Goal: Transaction & Acquisition: Book appointment/travel/reservation

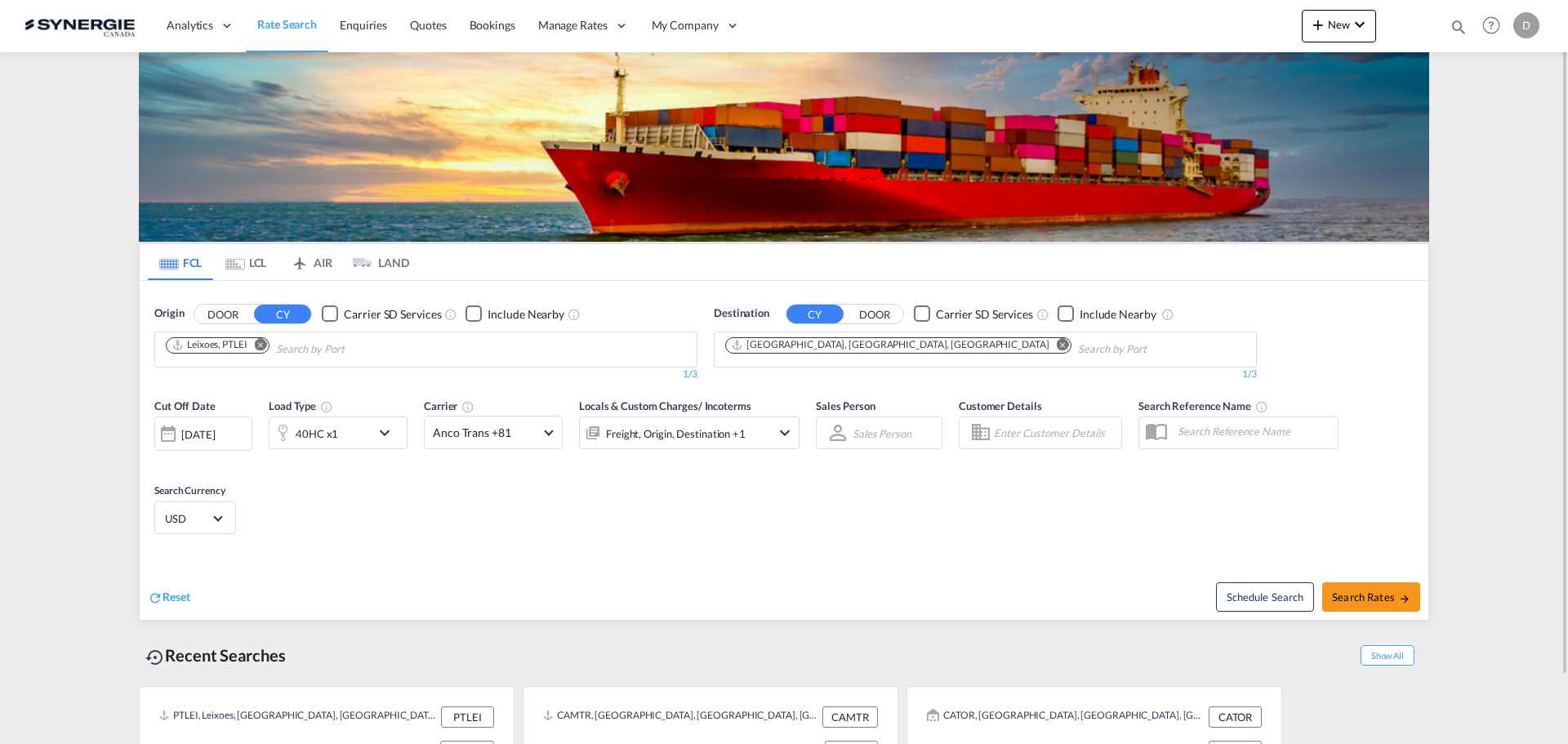
click at [1456, 26] on md-icon "icon-magnify" at bounding box center [1458, 26] width 18 height 18
click at [1133, 28] on md-icon "icon-close" at bounding box center [1141, 26] width 18 height 18
click at [1331, 26] on span "New" at bounding box center [1339, 24] width 62 height 13
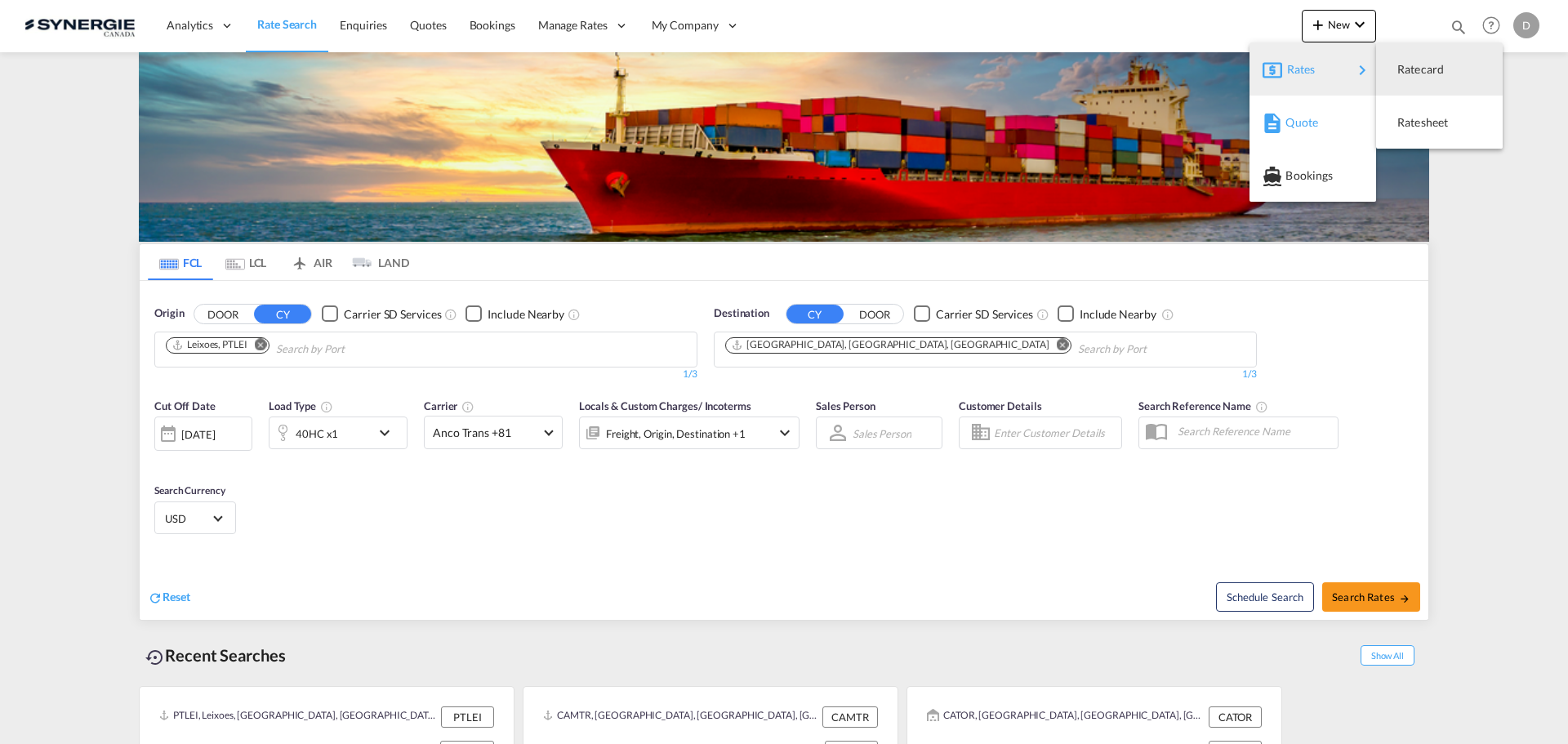
click at [1303, 120] on span "Quote" at bounding box center [1295, 122] width 18 height 33
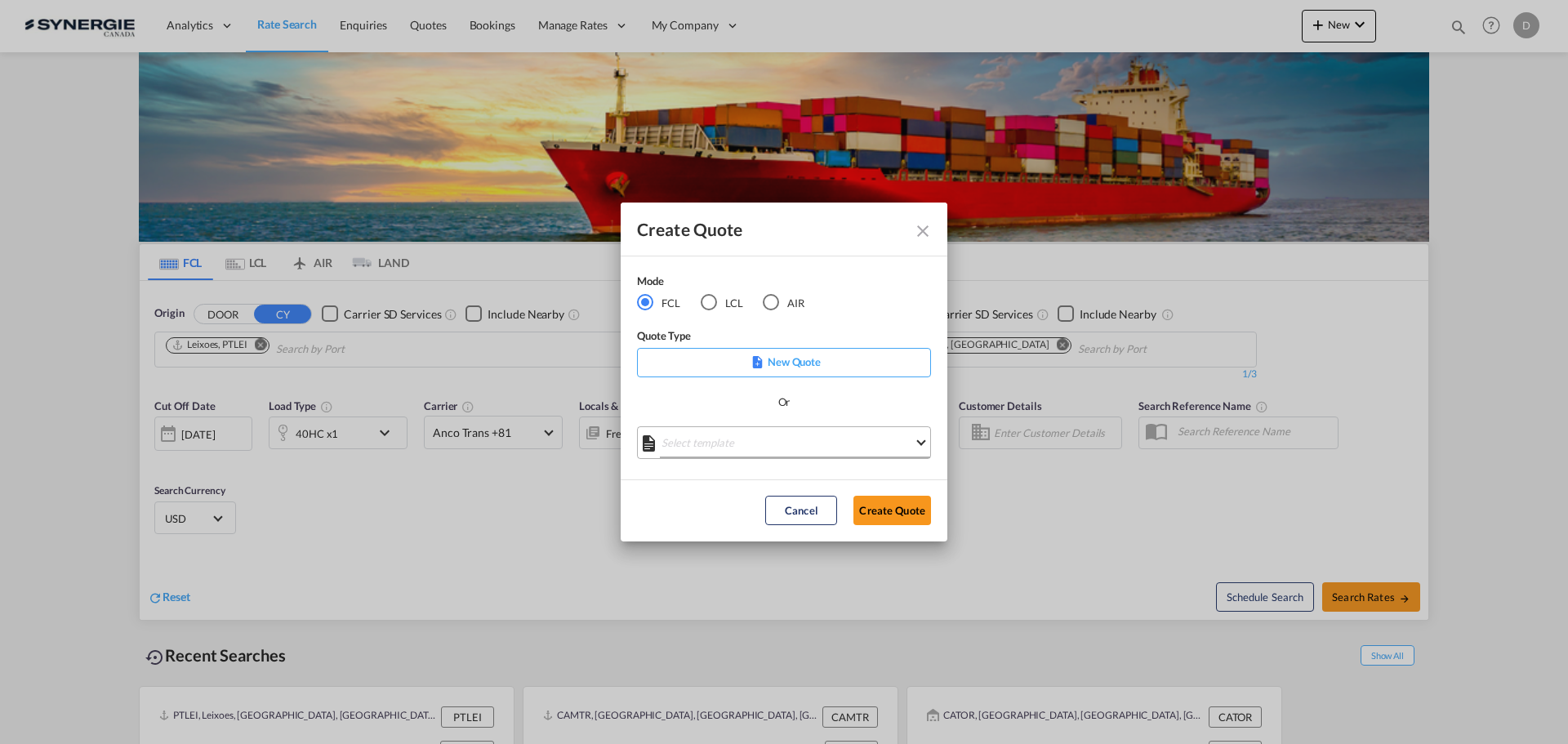
click at [781, 455] on md-select "Select template *NEW* FCL FREEHAND / DAP Pablo Gomez Saldarriaga | 10 Jul 2025 …" at bounding box center [784, 442] width 294 height 33
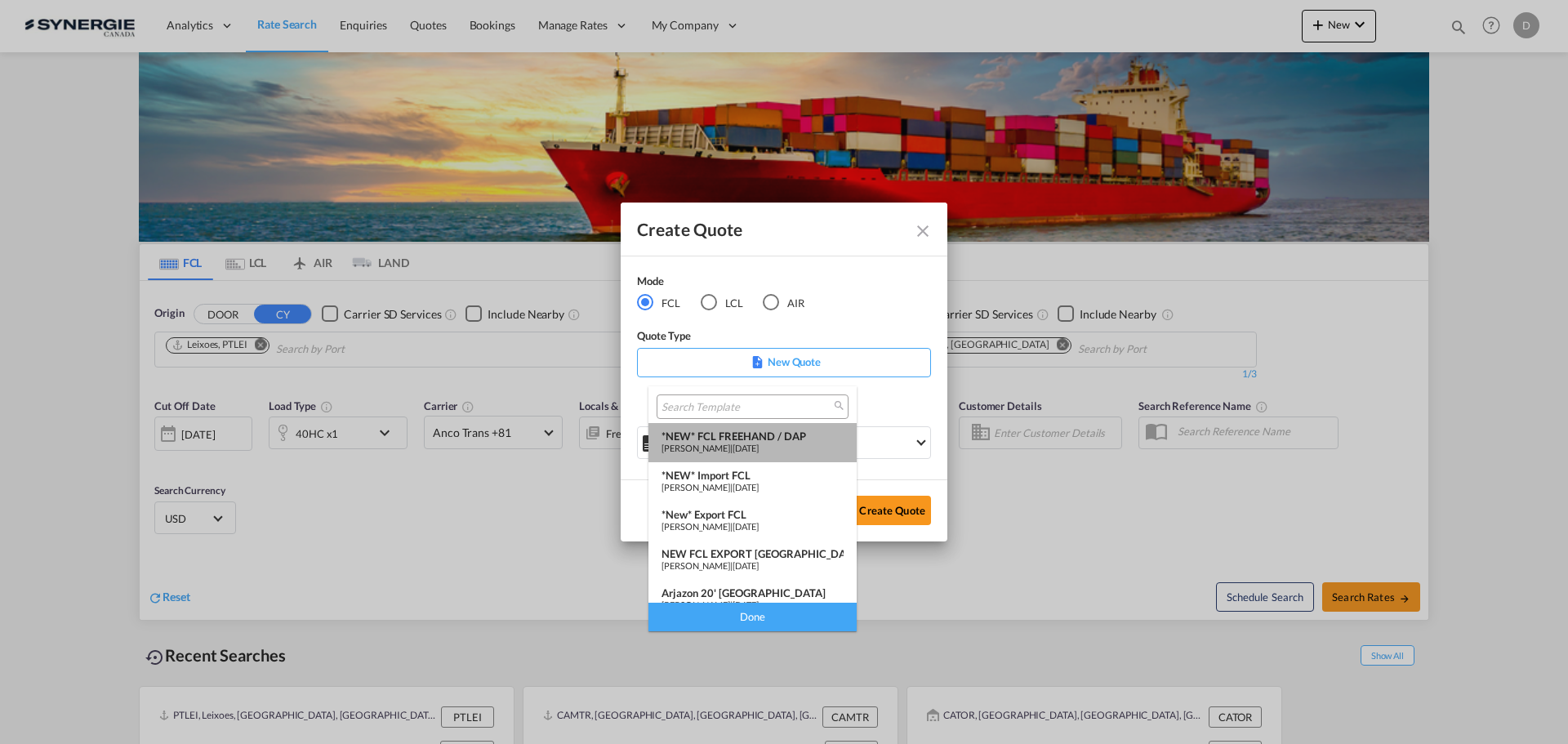
click at [763, 449] on div "Pablo Gomez Saldarriaga | 10 Jul 2025" at bounding box center [752, 448] width 182 height 11
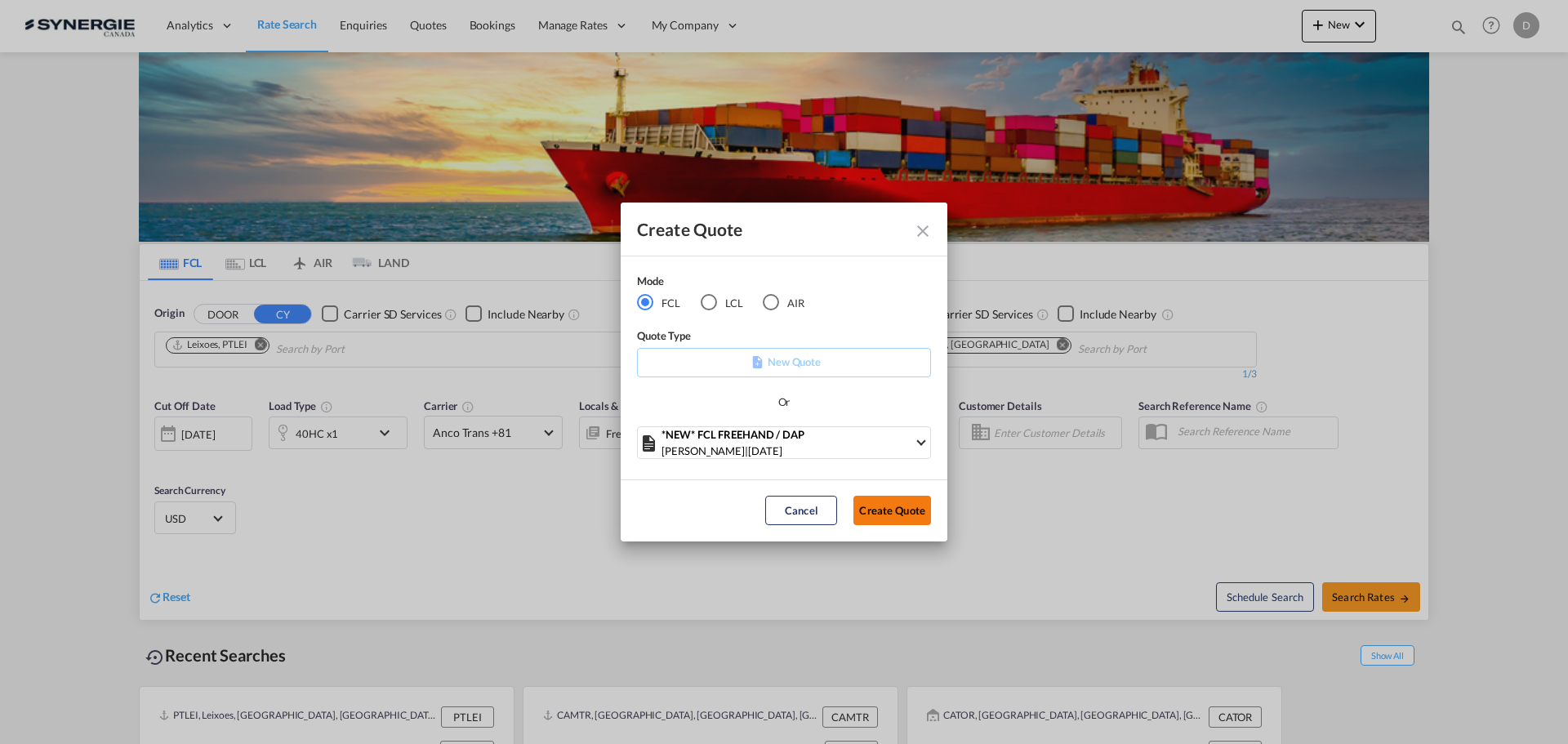
click at [912, 511] on button "Create Quote" at bounding box center [893, 510] width 77 height 29
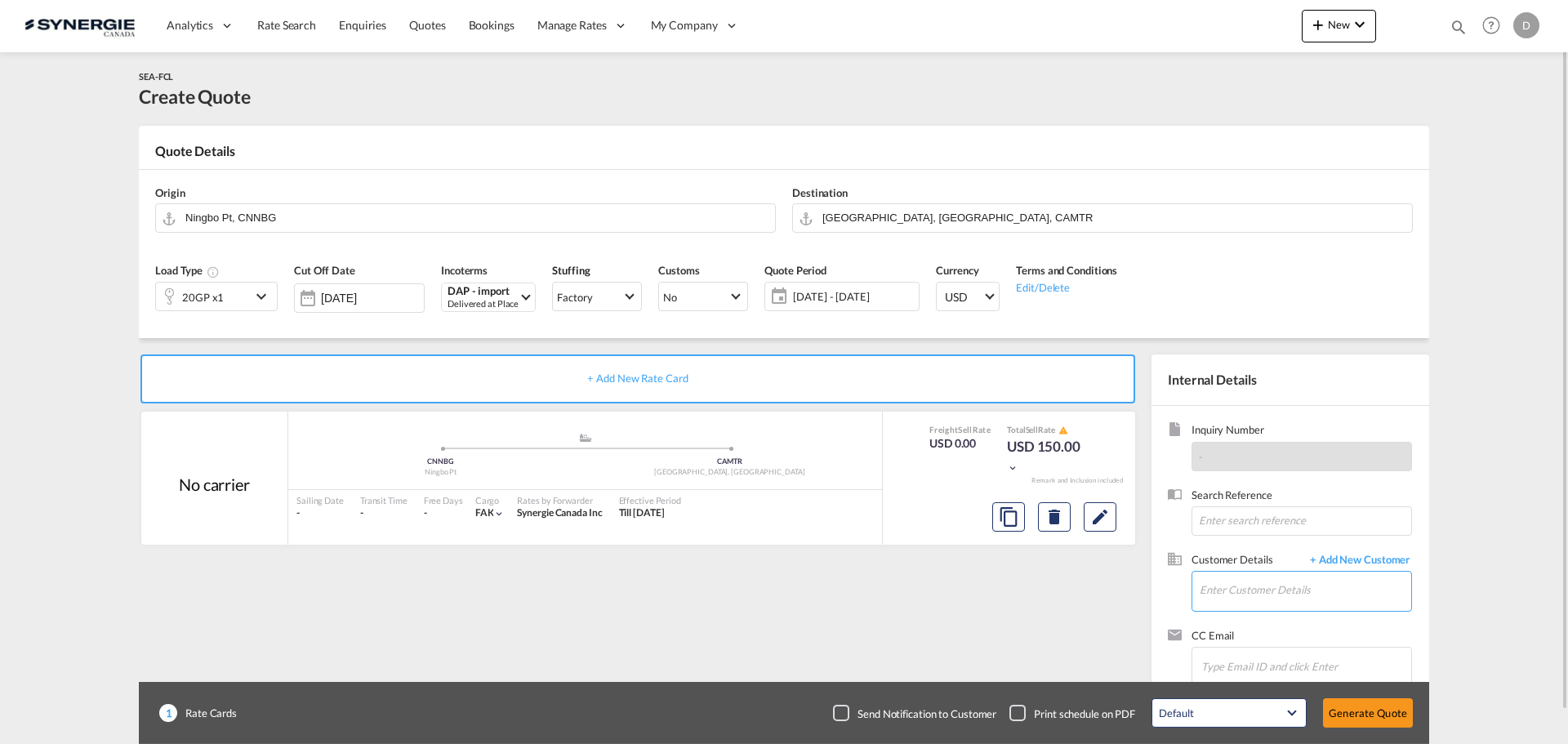
click at [1234, 601] on input "Enter Customer Details" at bounding box center [1305, 590] width 212 height 37
paste input "[PERSON_NAME][EMAIL_ADDRESS][DOMAIN_NAME]"
type input "[PERSON_NAME][EMAIL_ADDRESS][DOMAIN_NAME]"
click at [1401, 557] on span "+ Add New Customer" at bounding box center [1356, 561] width 110 height 18
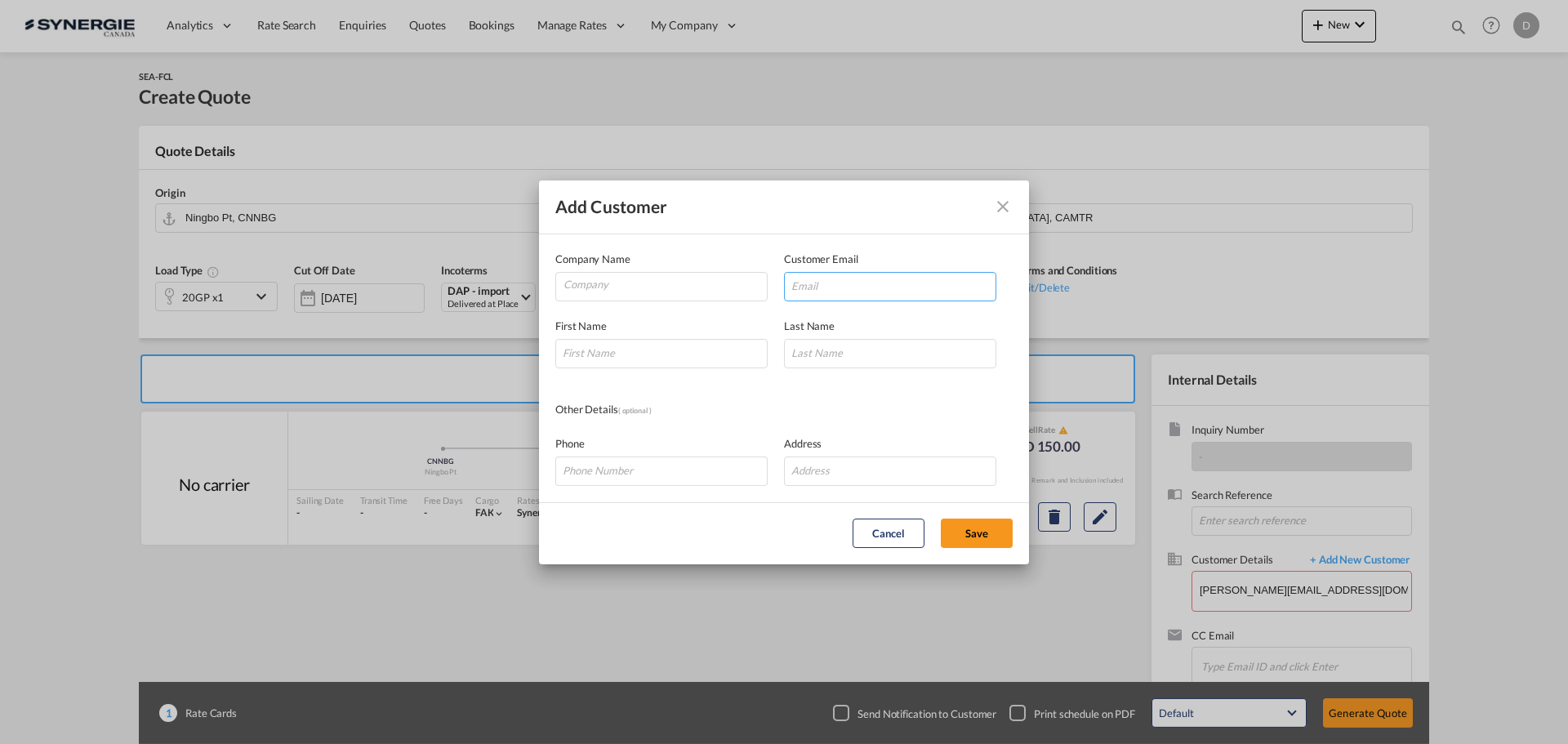
click at [821, 284] on input "Add Customer Company ..." at bounding box center [890, 286] width 212 height 29
paste input "[PERSON_NAME][EMAIL_ADDRESS][DOMAIN_NAME]"
type input "[PERSON_NAME][EMAIL_ADDRESS][DOMAIN_NAME]"
click at [640, 288] on input "Company" at bounding box center [665, 285] width 203 height 25
type input "ISSGF India"
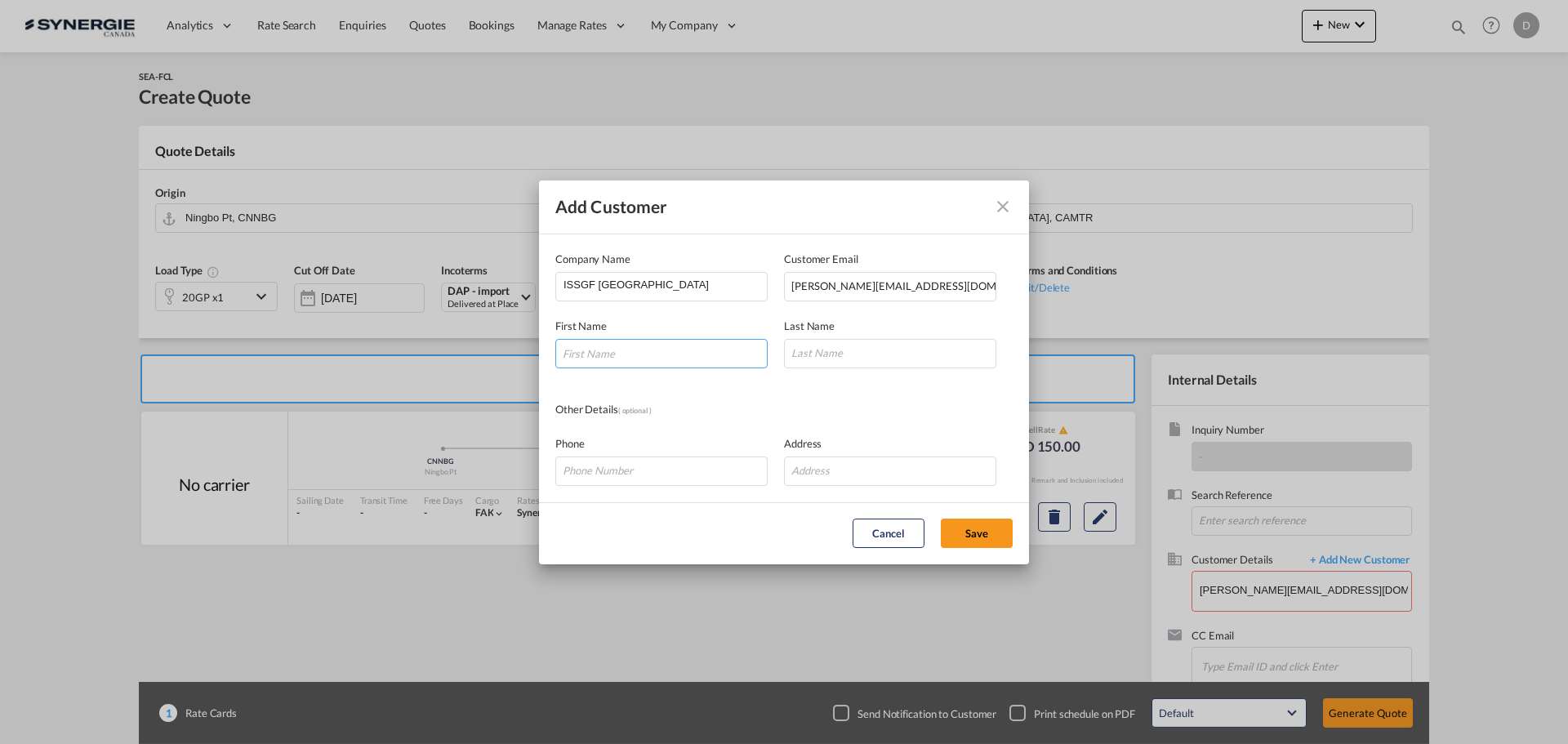
click at [678, 350] on input "Add Customer Company ..." at bounding box center [661, 353] width 212 height 29
click at [678, 354] on input "Add Customer Company ..." at bounding box center [661, 353] width 212 height 29
type input "Shirley"
type input "Clinton"
click at [976, 533] on button "Save" at bounding box center [977, 533] width 72 height 29
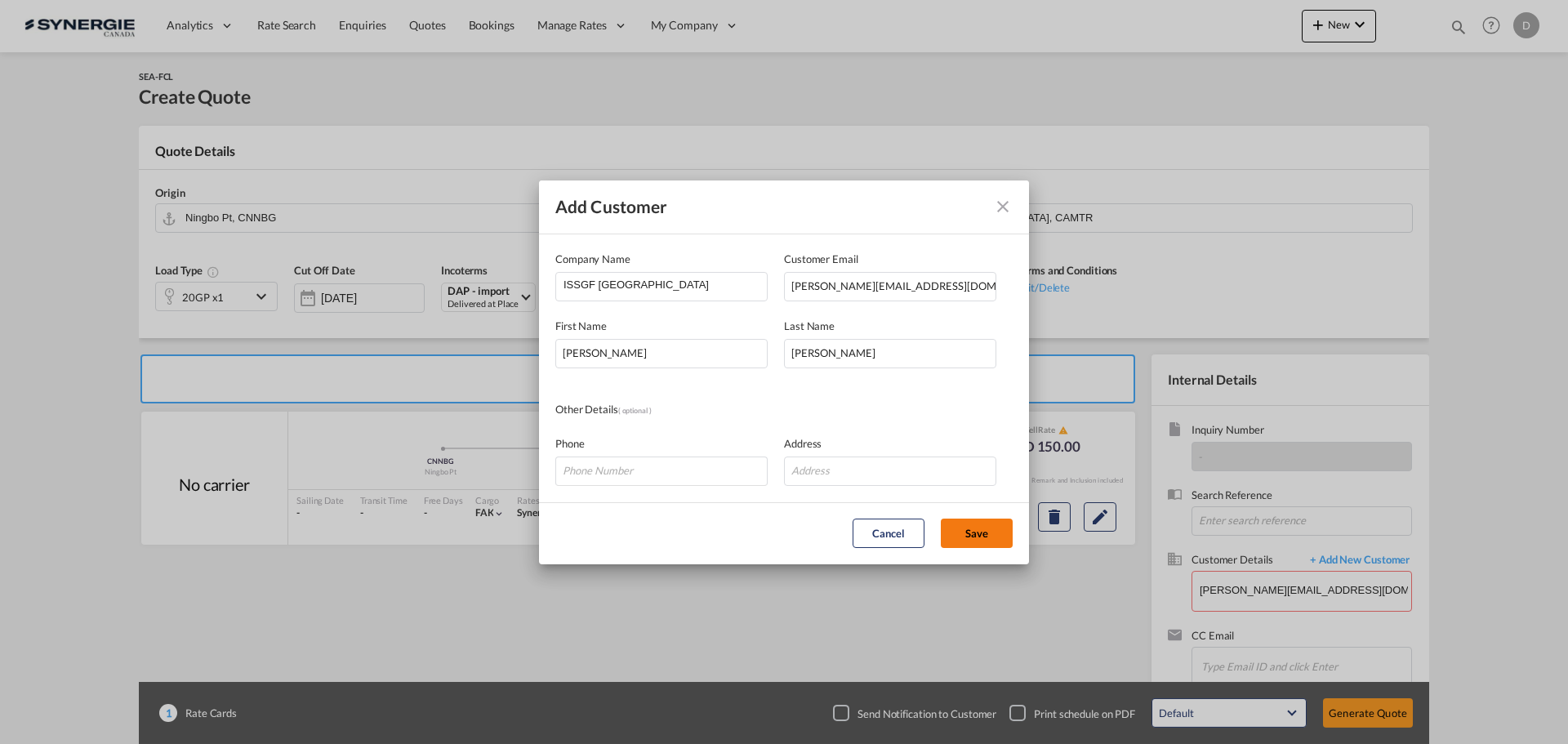
type input "ISSGF India, Shirley Clinton, shirley.kadam@iss-gf.com"
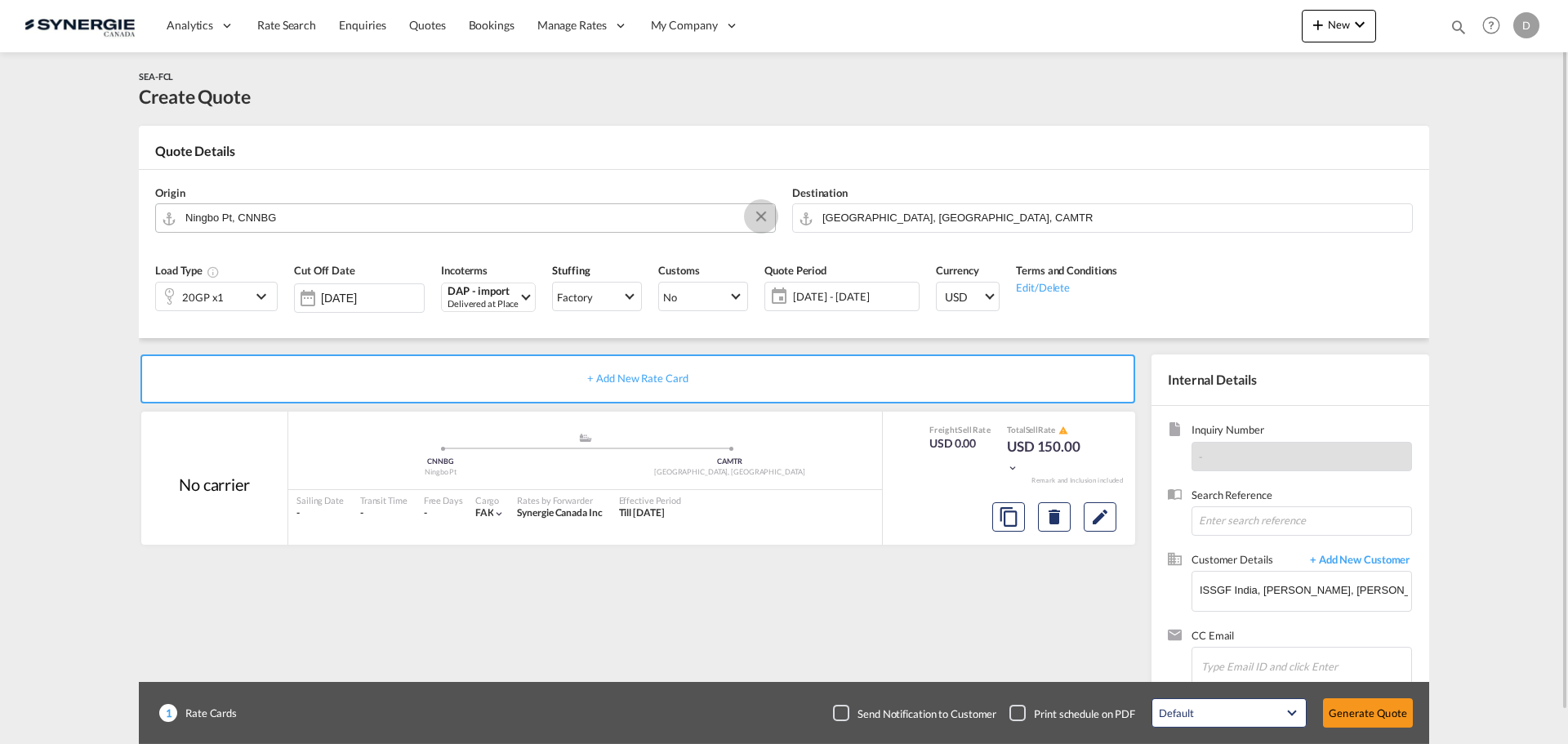
click at [762, 212] on button "Clear Input" at bounding box center [762, 216] width 25 height 25
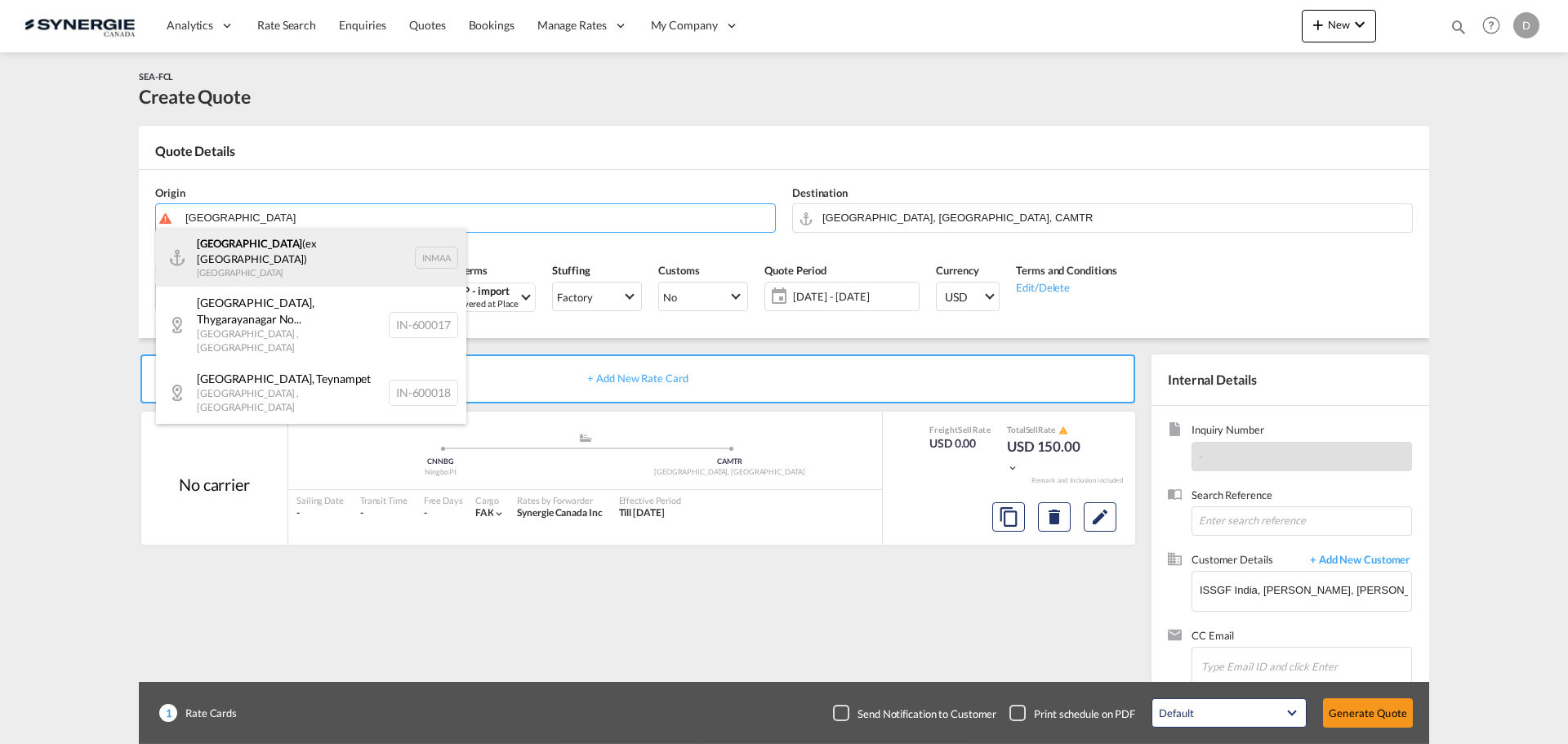
click at [261, 246] on div "Chennai (ex Madras) India INMAA" at bounding box center [310, 257] width 310 height 59
type input "Chennai (ex Madras), INMAA"
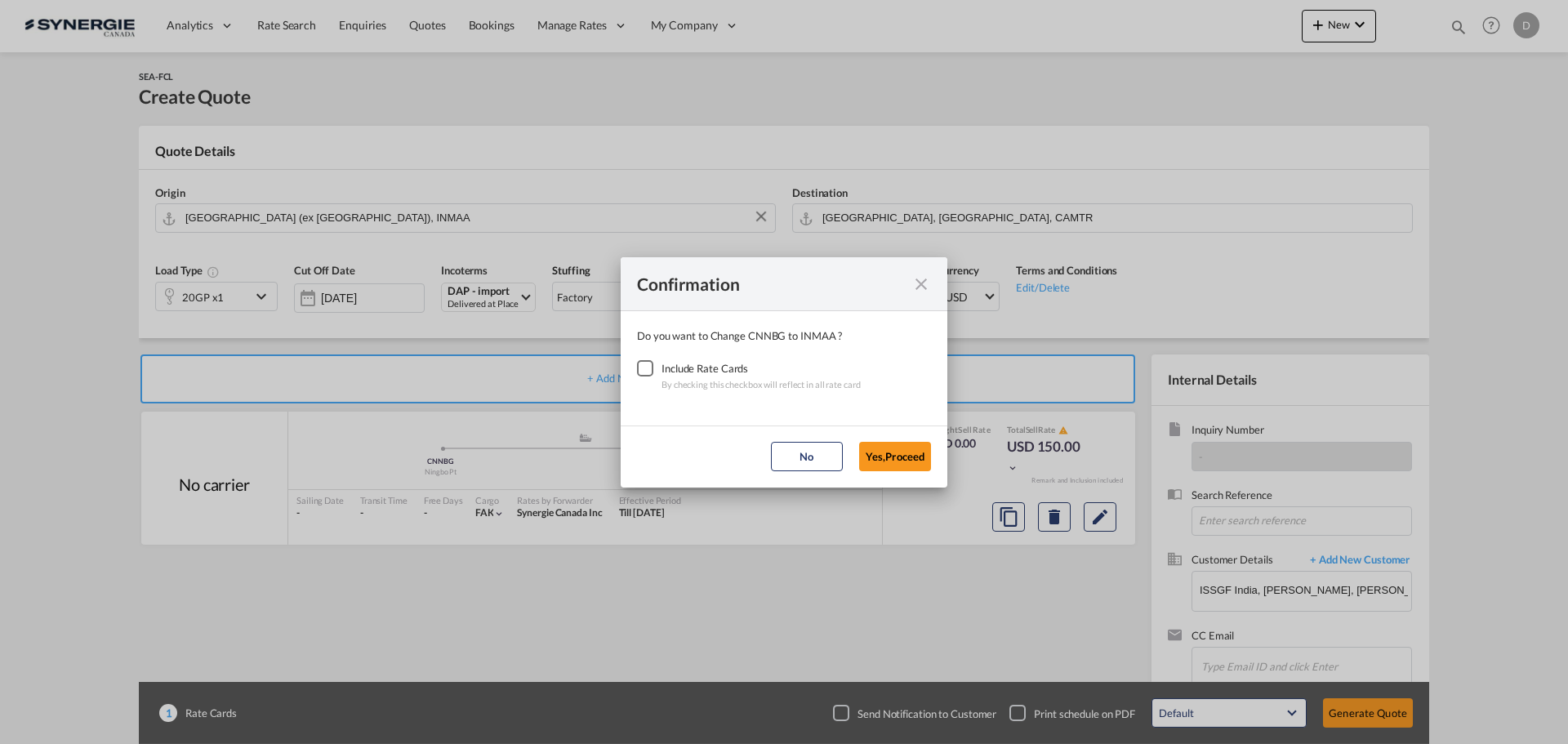
click at [638, 369] on div "Checkbox No Ink" at bounding box center [645, 368] width 17 height 17
click at [900, 464] on button "Yes,Proceed" at bounding box center [895, 456] width 72 height 29
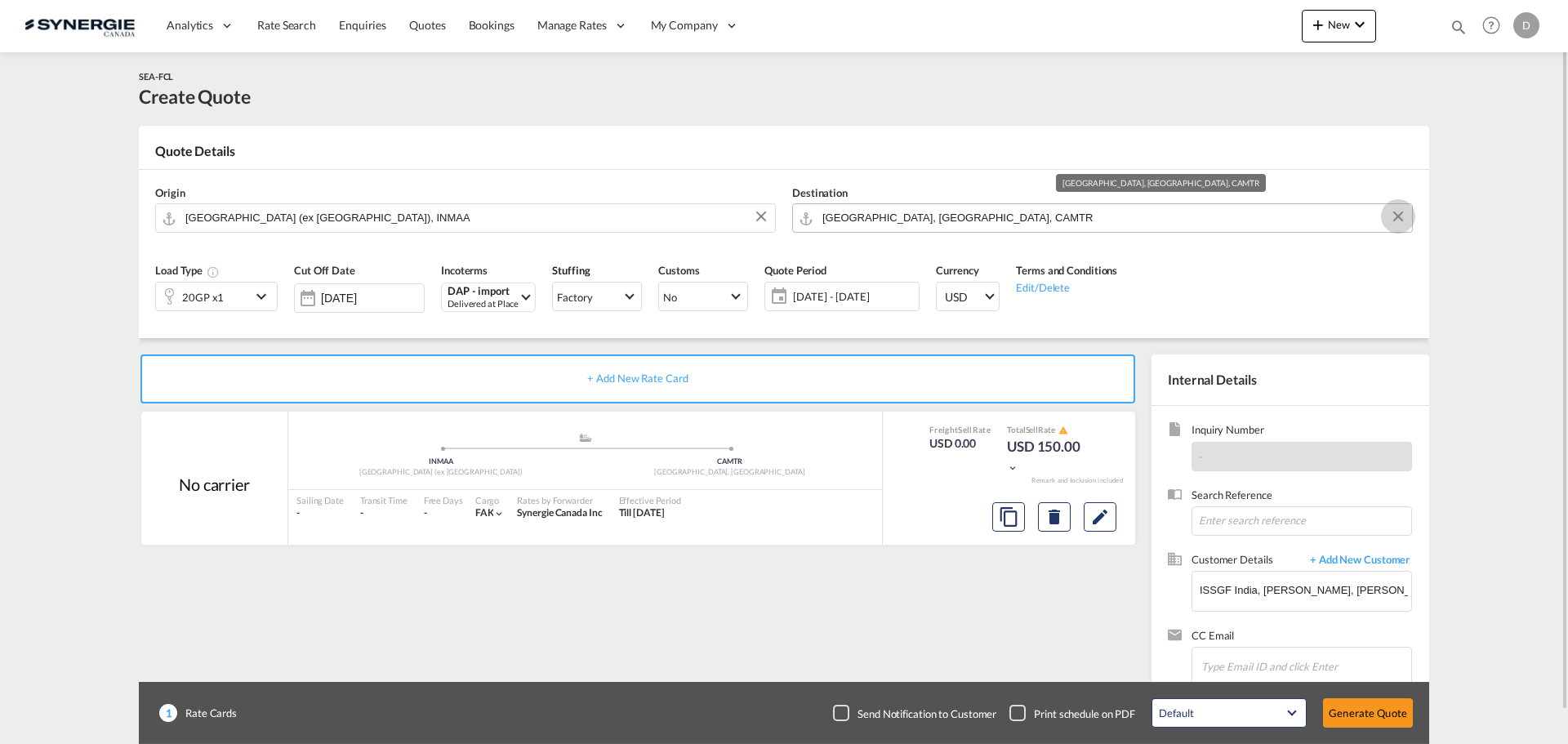
click at [1400, 216] on button "Clear Input" at bounding box center [1398, 216] width 25 height 25
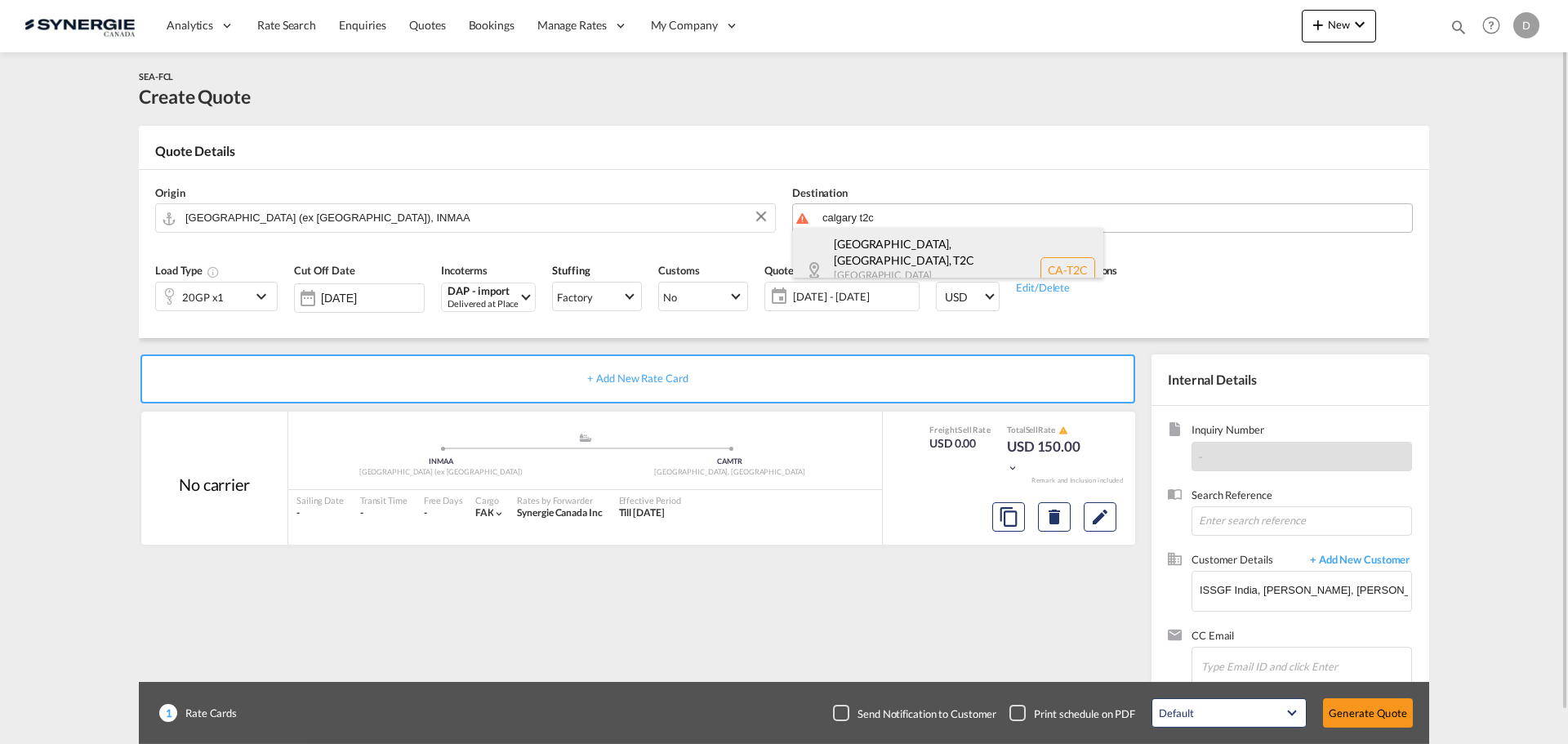
click at [864, 257] on div "Calgary, AB , T2C Alberta Canada CA-T2C" at bounding box center [948, 270] width 310 height 84
type input "CA-T2C, Calgary, AB, Alberta"
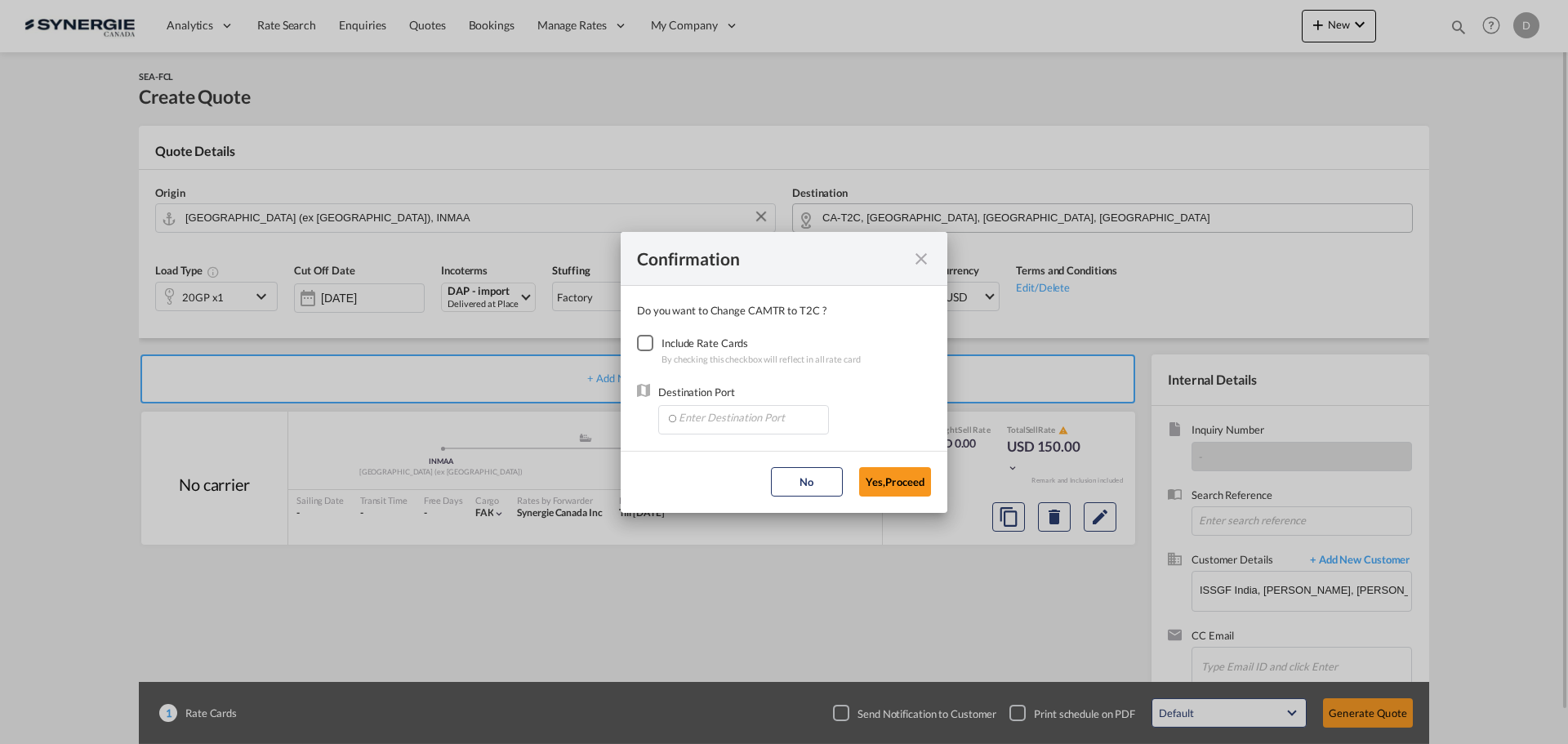
click at [640, 344] on div "Checkbox No Ink" at bounding box center [645, 343] width 17 height 17
click at [734, 425] on input "Enter Destination Port" at bounding box center [748, 419] width 162 height 25
click at [712, 456] on span "CACAL, Calgary, AB, Canada, North America, Americas" at bounding box center [1023, 455] width 690 height 14
type input "CACAL, Calgary, AB, Canada, North America, Americas"
click at [895, 487] on button "Yes,Proceed" at bounding box center [895, 481] width 72 height 29
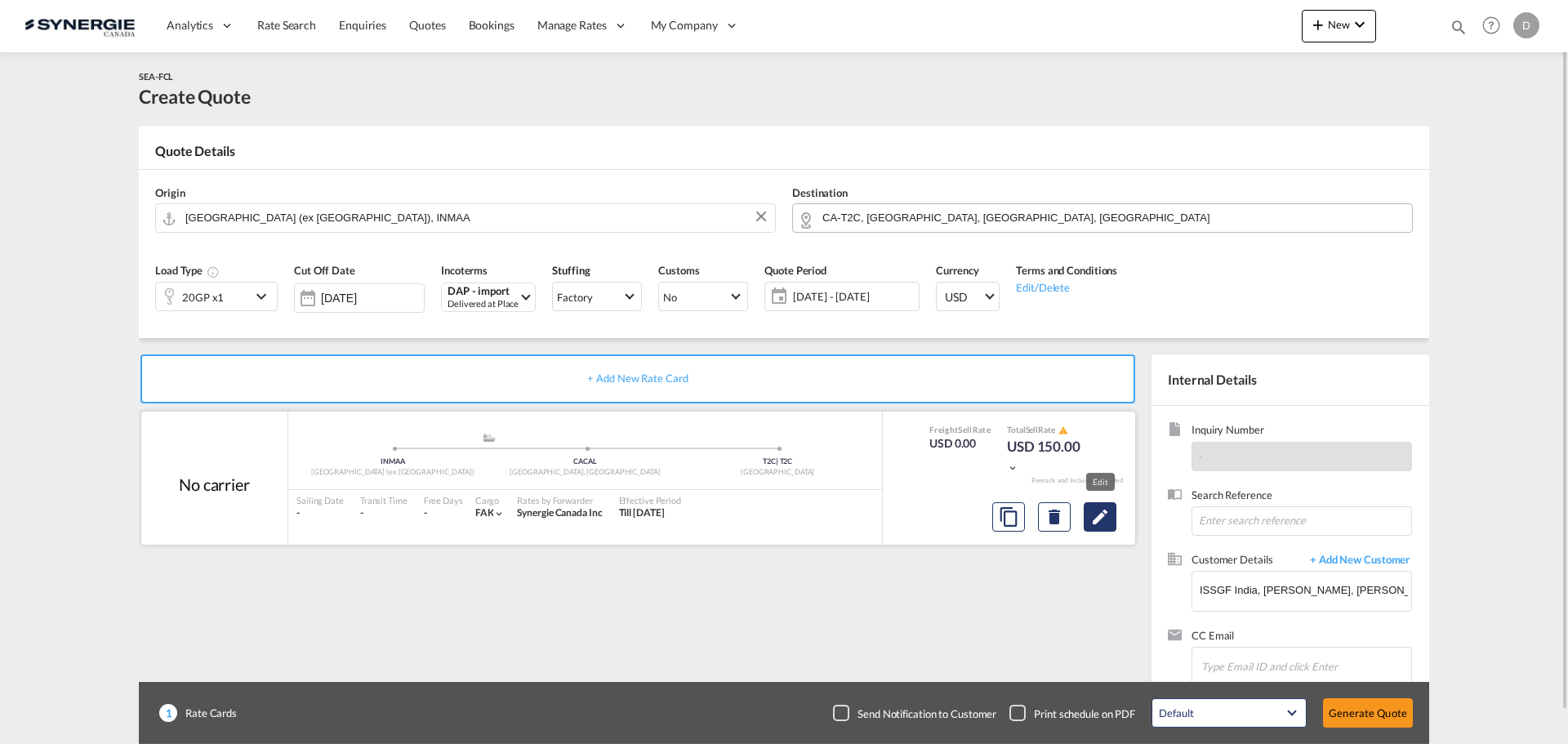
click at [1102, 513] on md-icon "Edit" at bounding box center [1100, 517] width 19 height 19
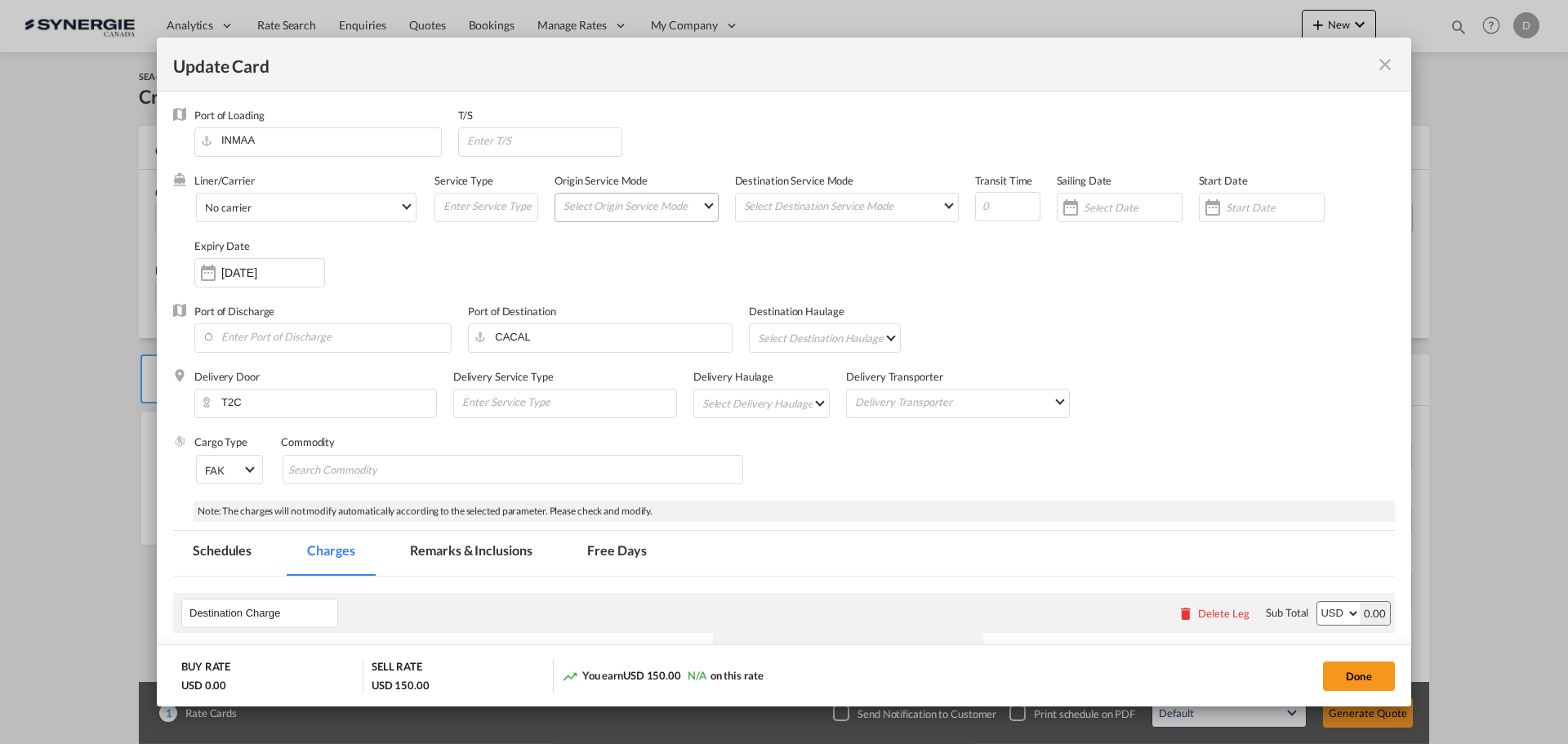
select select "per container"
select select "per B/L"
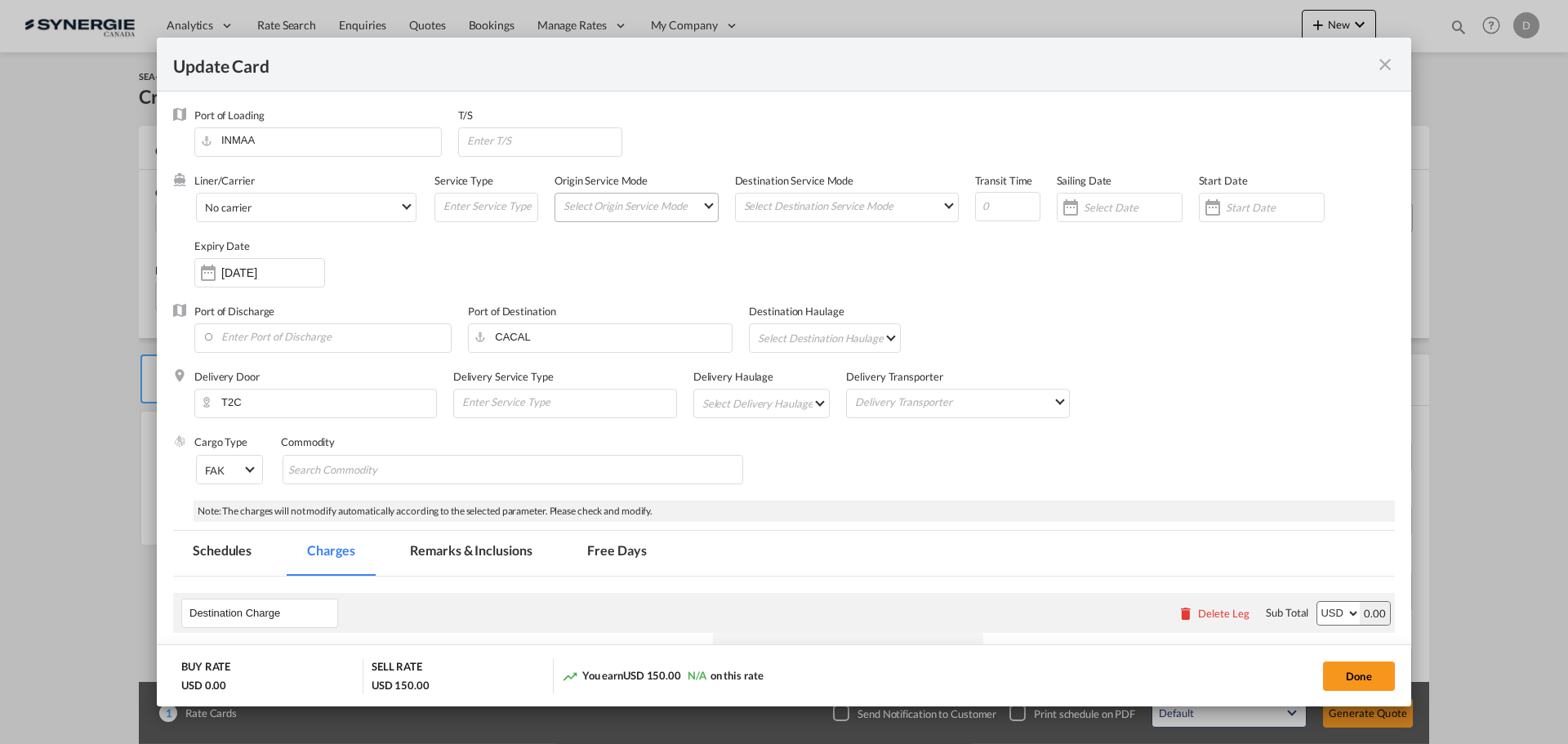
select select "per B/L"
select select "per shipment"
click at [568, 143] on input "Update CardPort of ..." at bounding box center [543, 141] width 157 height 25
type input "Vancouver"
click at [691, 204] on md-select "Select Origin Service Mode SD CY" at bounding box center [639, 205] width 156 height 23
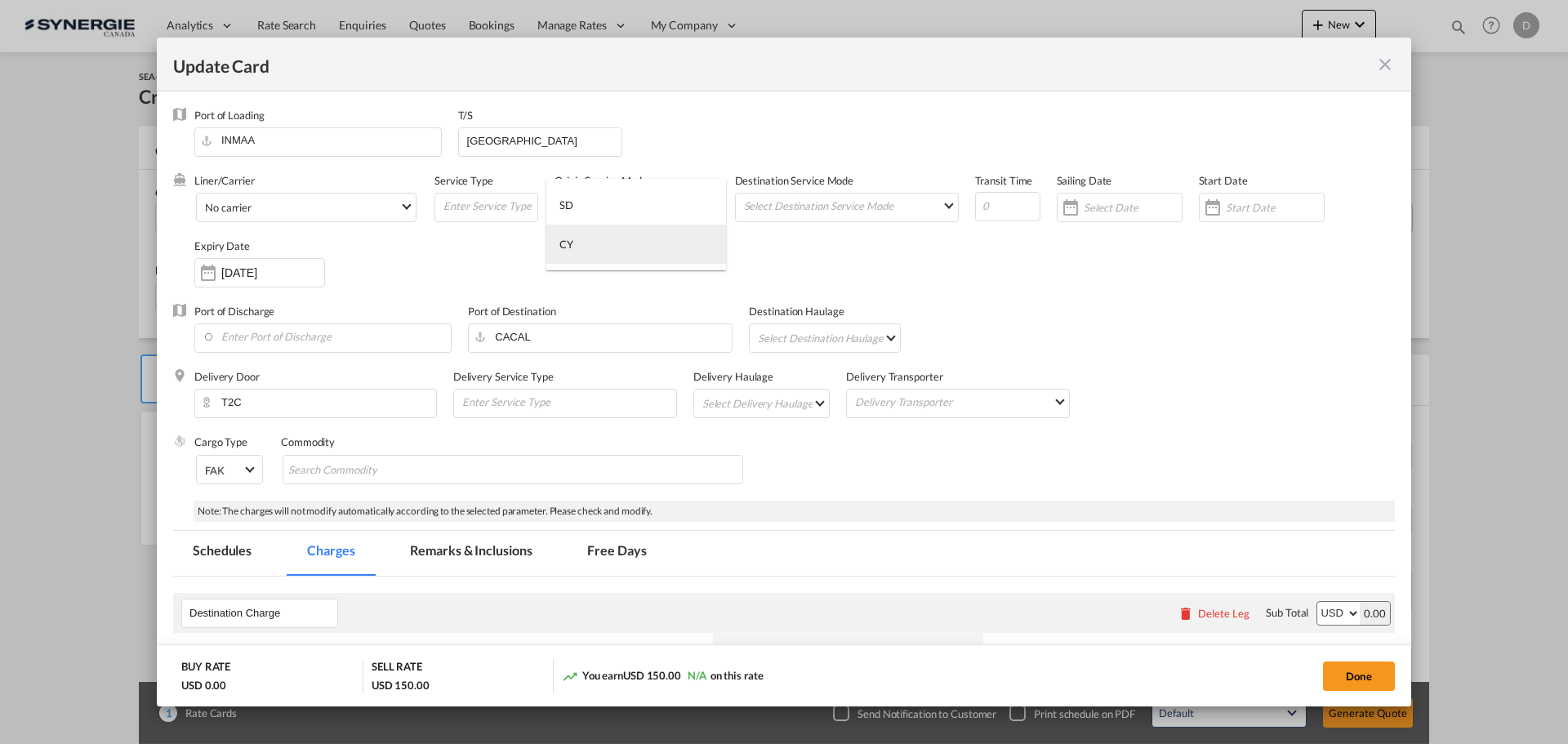
click at [594, 252] on md-option "CY" at bounding box center [636, 244] width 179 height 40
click at [930, 216] on md-input-container "Select Destination Service Mode SD CY" at bounding box center [847, 207] width 223 height 29
click at [844, 218] on md-input-container "Select Destination Service Mode SD CY" at bounding box center [847, 207] width 223 height 29
click at [941, 211] on md-select "Select Destination Service Mode SD CY" at bounding box center [850, 205] width 215 height 23
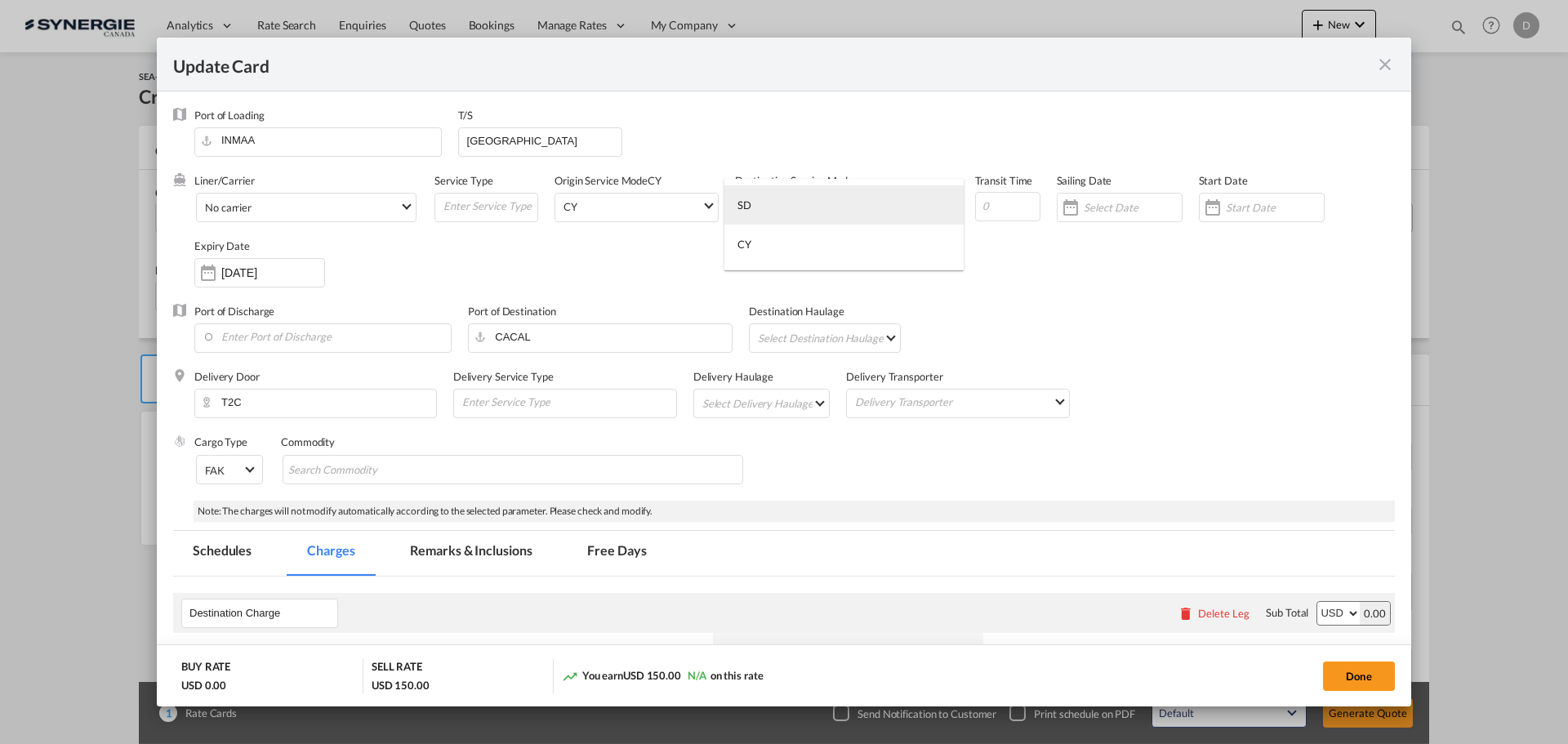
click at [854, 205] on md-option "SD" at bounding box center [844, 205] width 239 height 40
click at [1201, 208] on div "Update CardPort of ..." at bounding box center [1213, 207] width 26 height 33
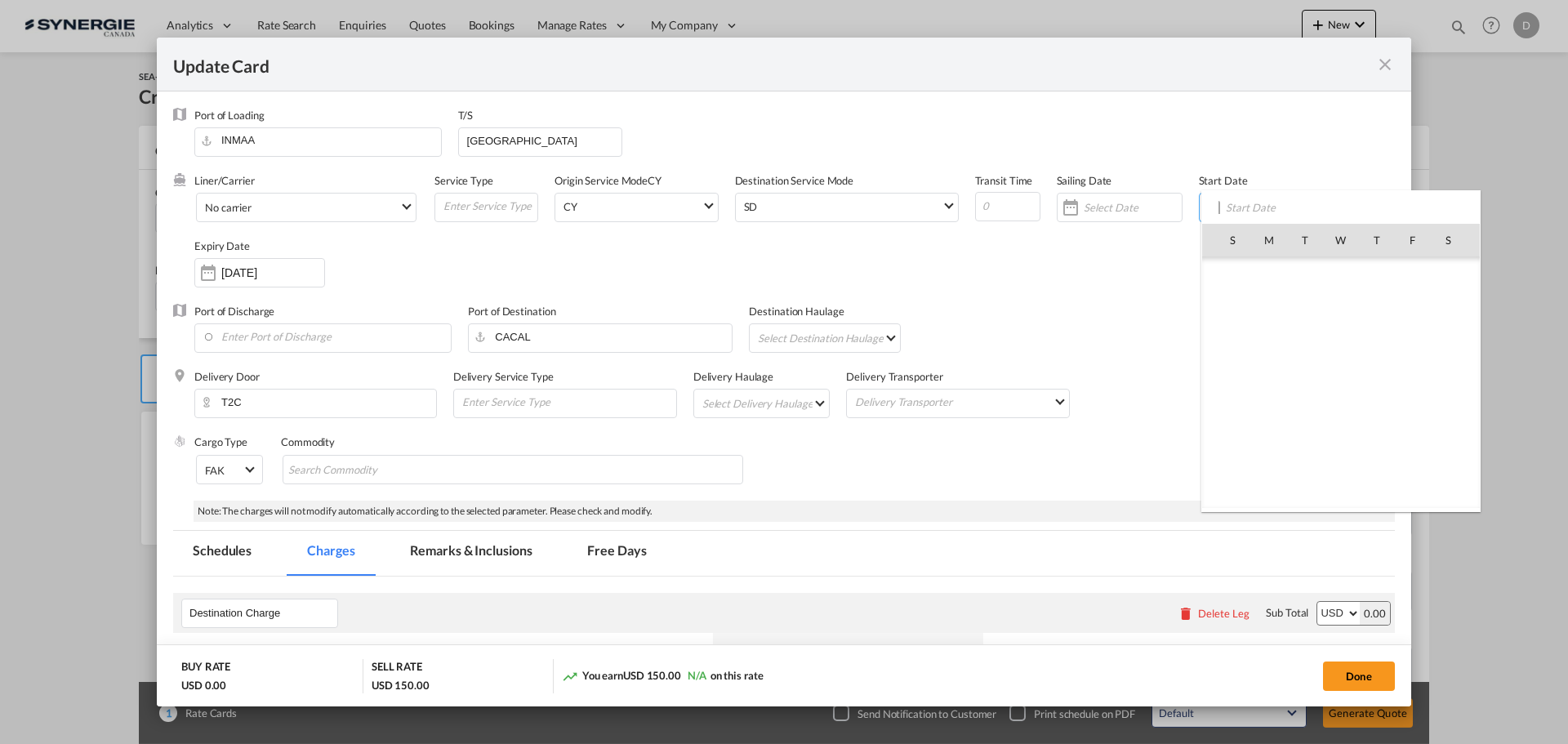
scroll to position [378338, 0]
click at [1342, 341] on span "10" at bounding box center [1340, 346] width 34 height 34
type input "[DATE]"
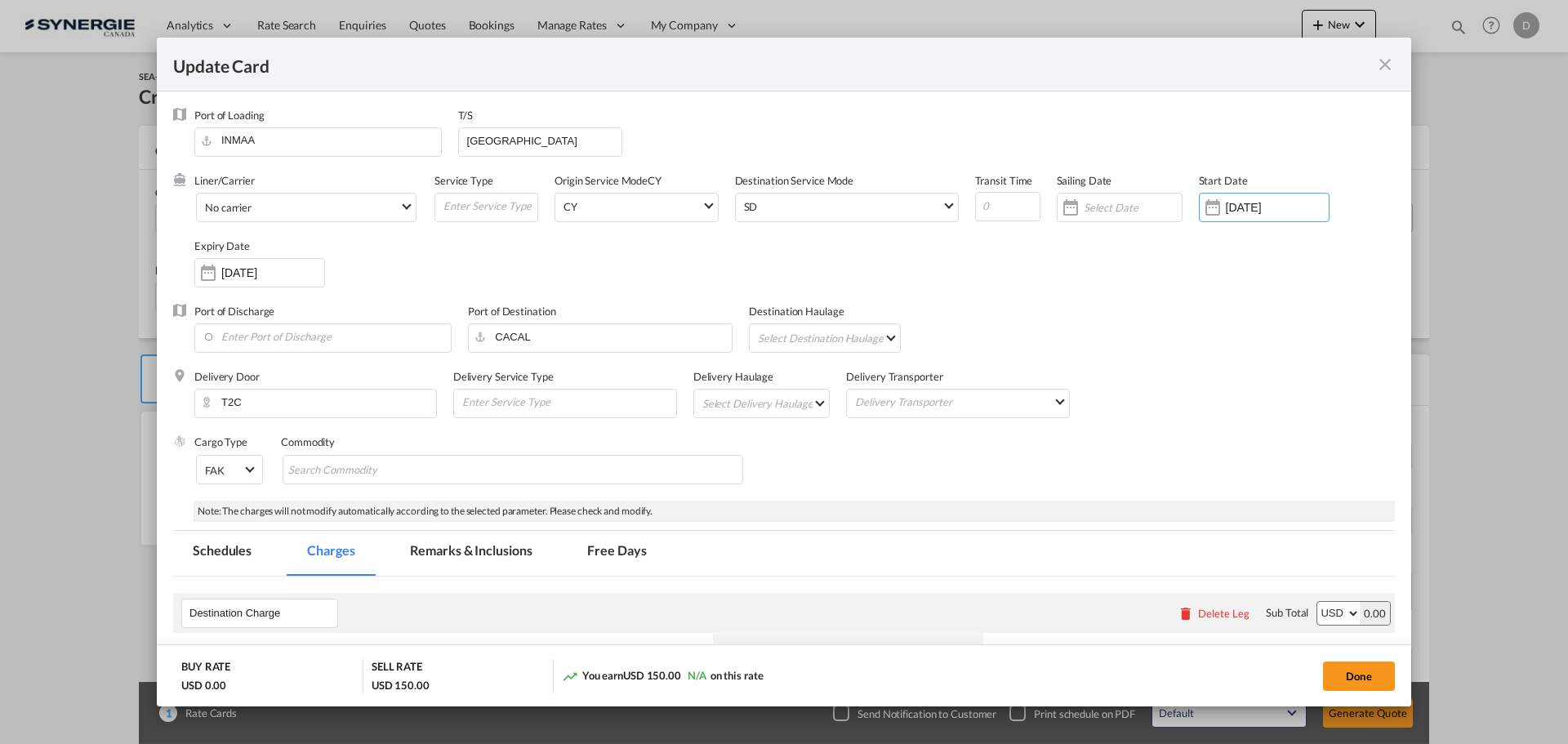
scroll to position [82, 0]
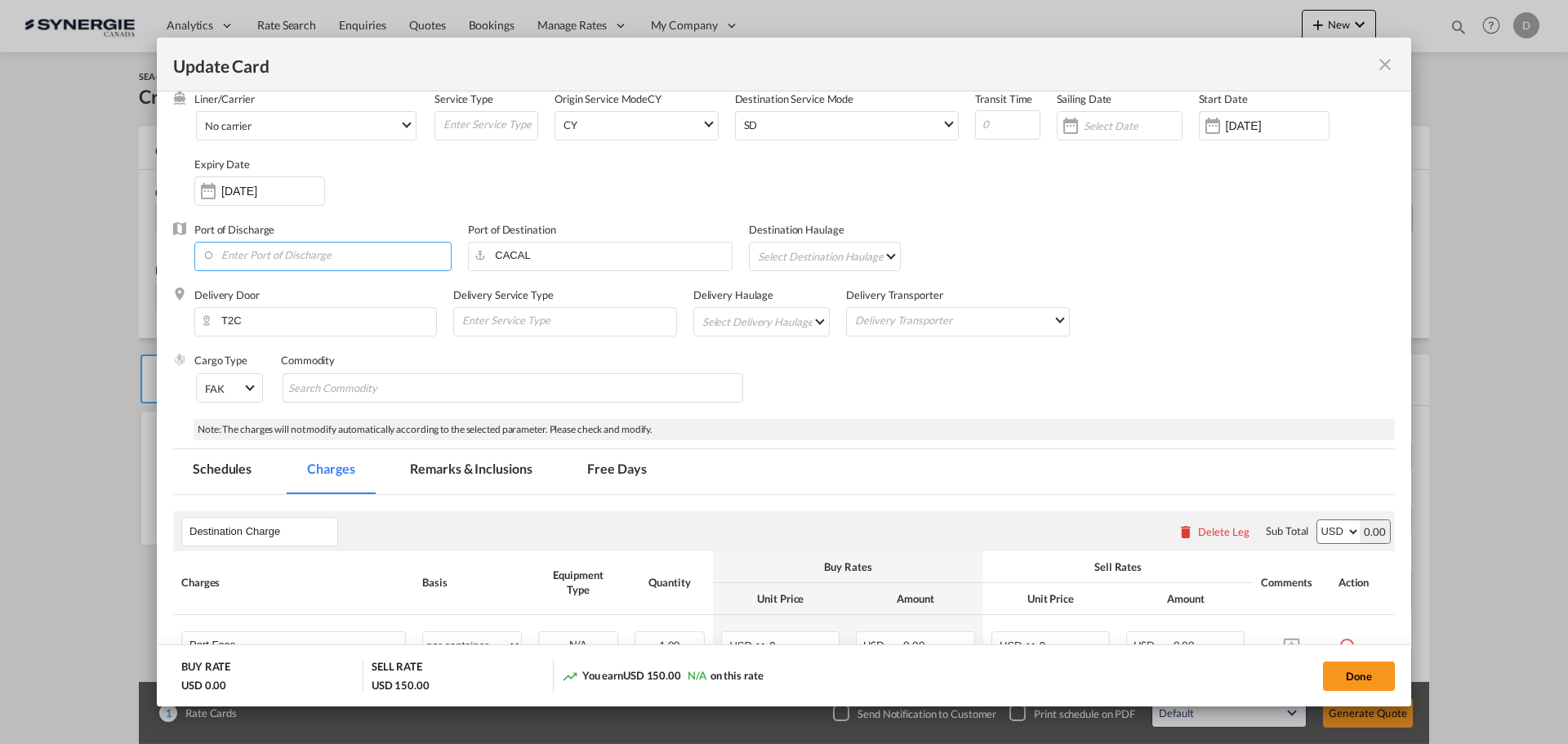
click at [333, 260] on input "Enter Port of Discharge" at bounding box center [326, 255] width 248 height 25
click at [272, 323] on div "Vancouver, BC" at bounding box center [352, 322] width 288 height 15
type input "Vancouver, BC, CAVAN"
click at [874, 256] on md-select "Select Destination Haulage rail road barge truck unspecified not available" at bounding box center [828, 256] width 143 height 26
click at [797, 253] on md-option "rail" at bounding box center [828, 256] width 167 height 40
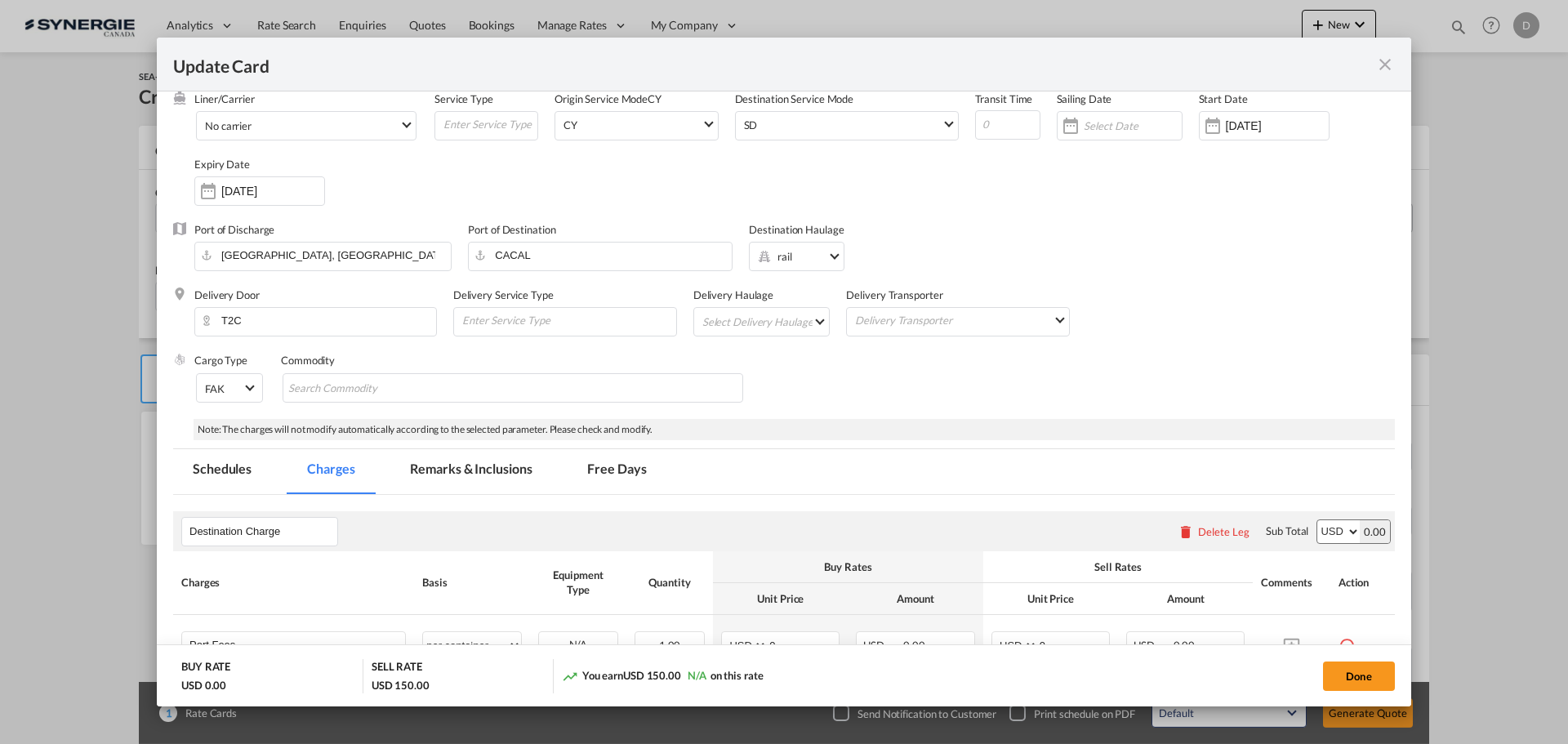
click at [814, 325] on md-select "Select Delivery Haulage rail road barge truck unspecified not available" at bounding box center [765, 321] width 129 height 26
click at [751, 358] on md-option "road" at bounding box center [762, 361] width 153 height 40
click at [523, 389] on md-chips-wrap "Chips container with autocompletion. Enter the text area, type text to search, …" at bounding box center [513, 387] width 461 height 29
type input "General Cargo"
click at [921, 373] on div "Cargo Type FAK FAK GCR GDSM General Cargo Hazardous Cargo Ambient Foodstuff Chi…" at bounding box center [794, 385] width 1200 height 65
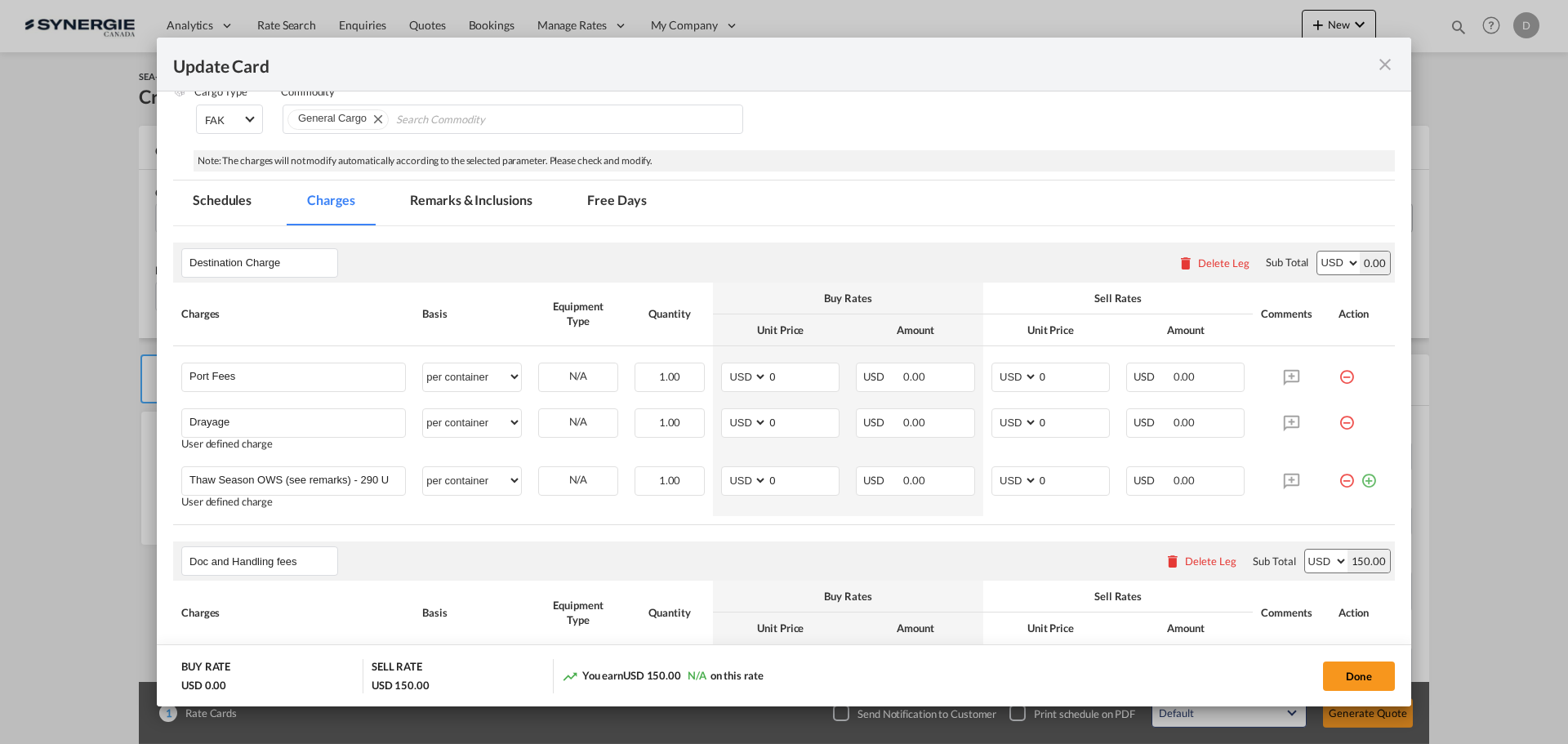
scroll to position [326, 0]
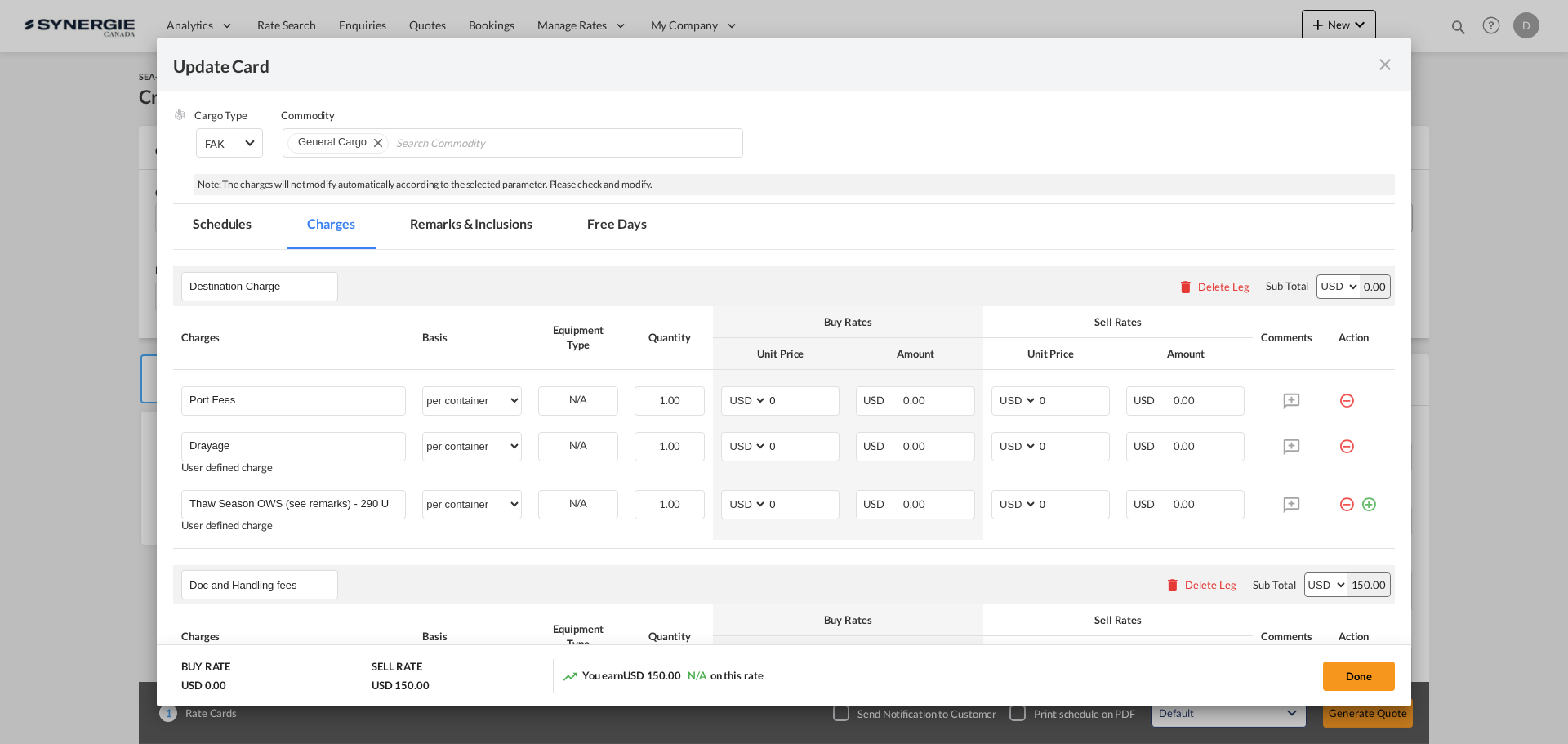
click at [487, 222] on md-tab-item "Remarks & Inclusions" at bounding box center [470, 226] width 161 height 45
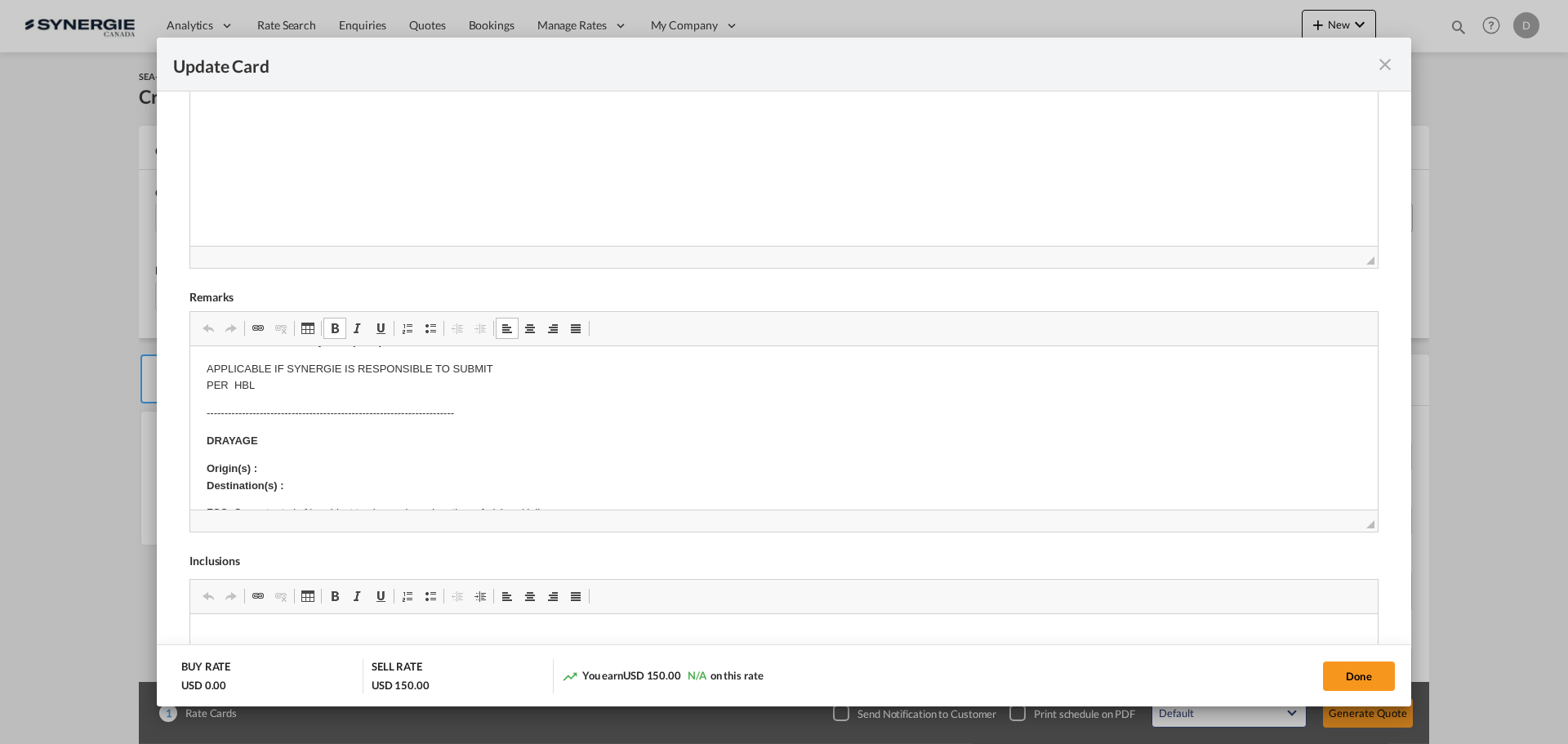
scroll to position [245, 0]
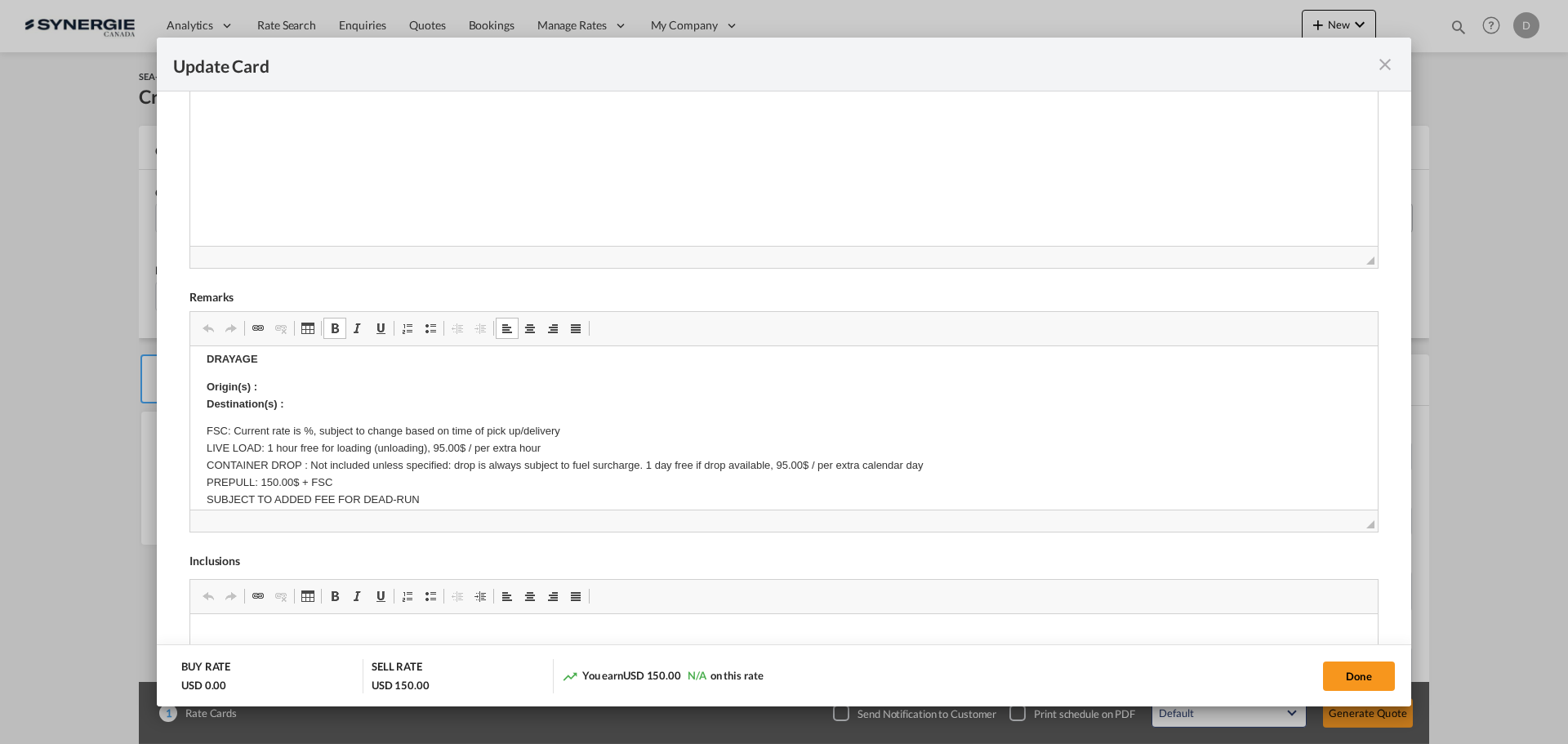
click at [305, 386] on p "Origin(s) : Destination(s) :" at bounding box center [784, 396] width 1155 height 34
click at [278, 405] on body "E Manifest (ACI): Applicable if Synergie is responsible to submit Per E-manifes…" at bounding box center [784, 541] width 1155 height 847
click at [300, 399] on p "Origin(s) : Calgary Rail Ramp Destination(s) :" at bounding box center [784, 396] width 1155 height 34
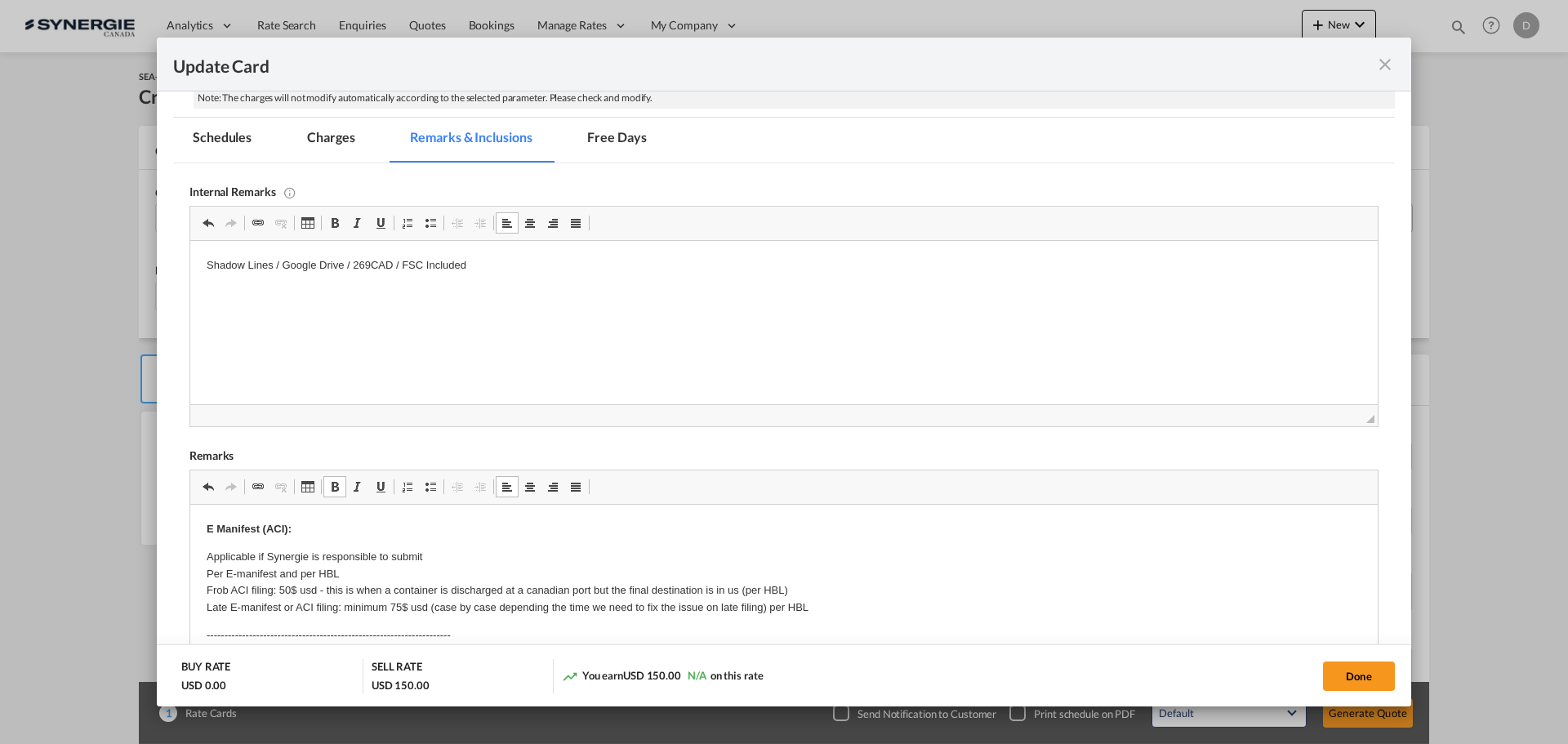
scroll to position [326, 0]
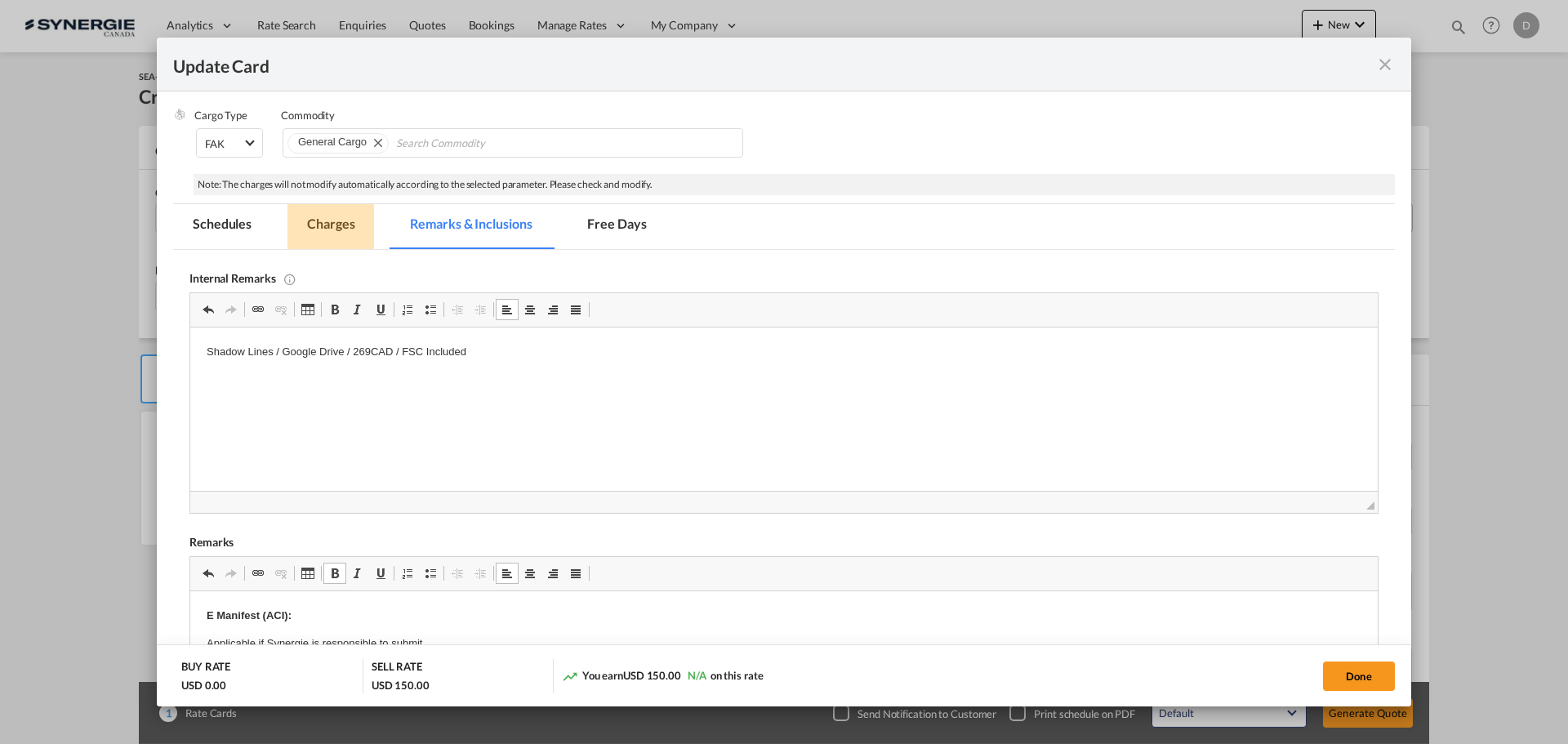
click at [343, 226] on md-tab-item "Charges" at bounding box center [331, 226] width 86 height 45
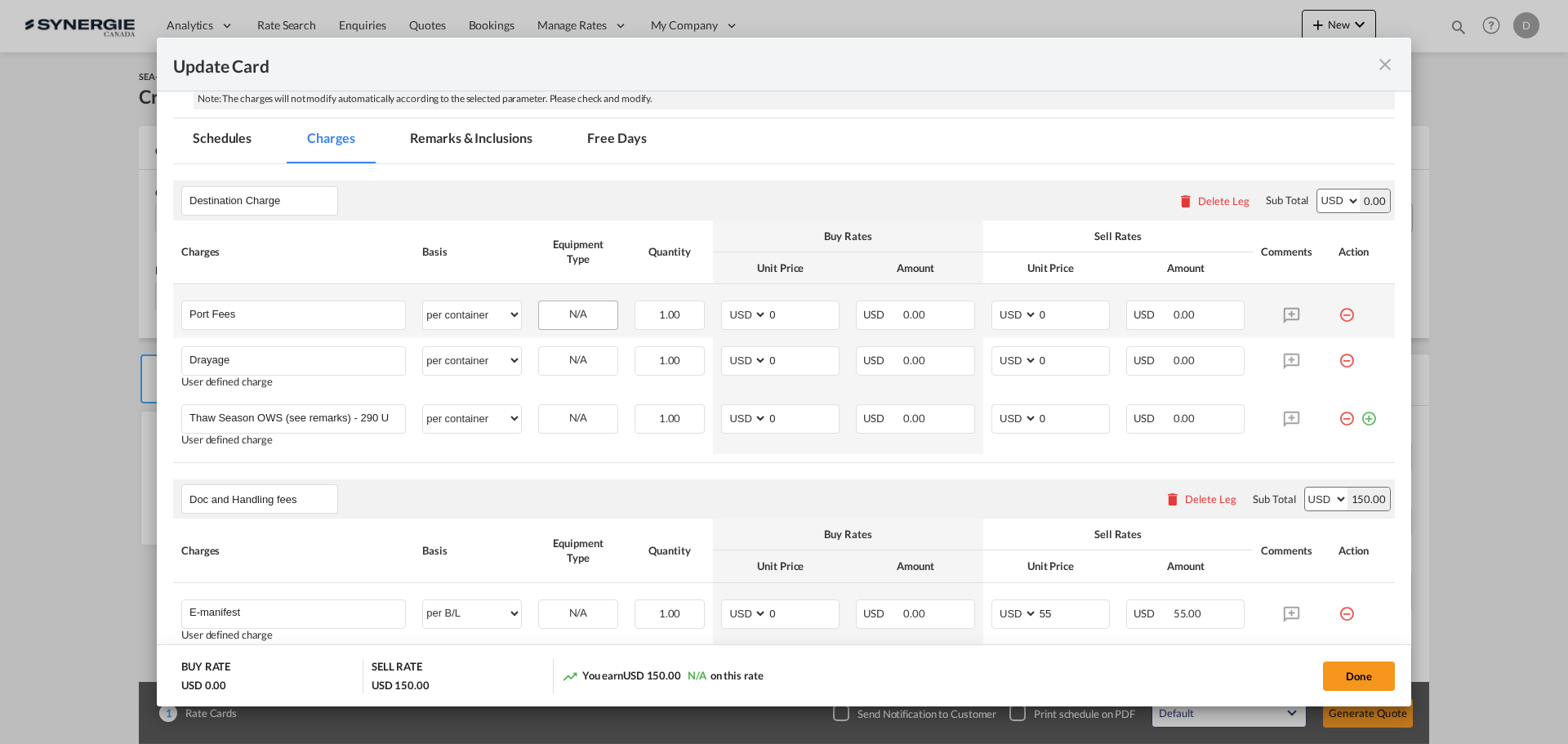
scroll to position [490, 0]
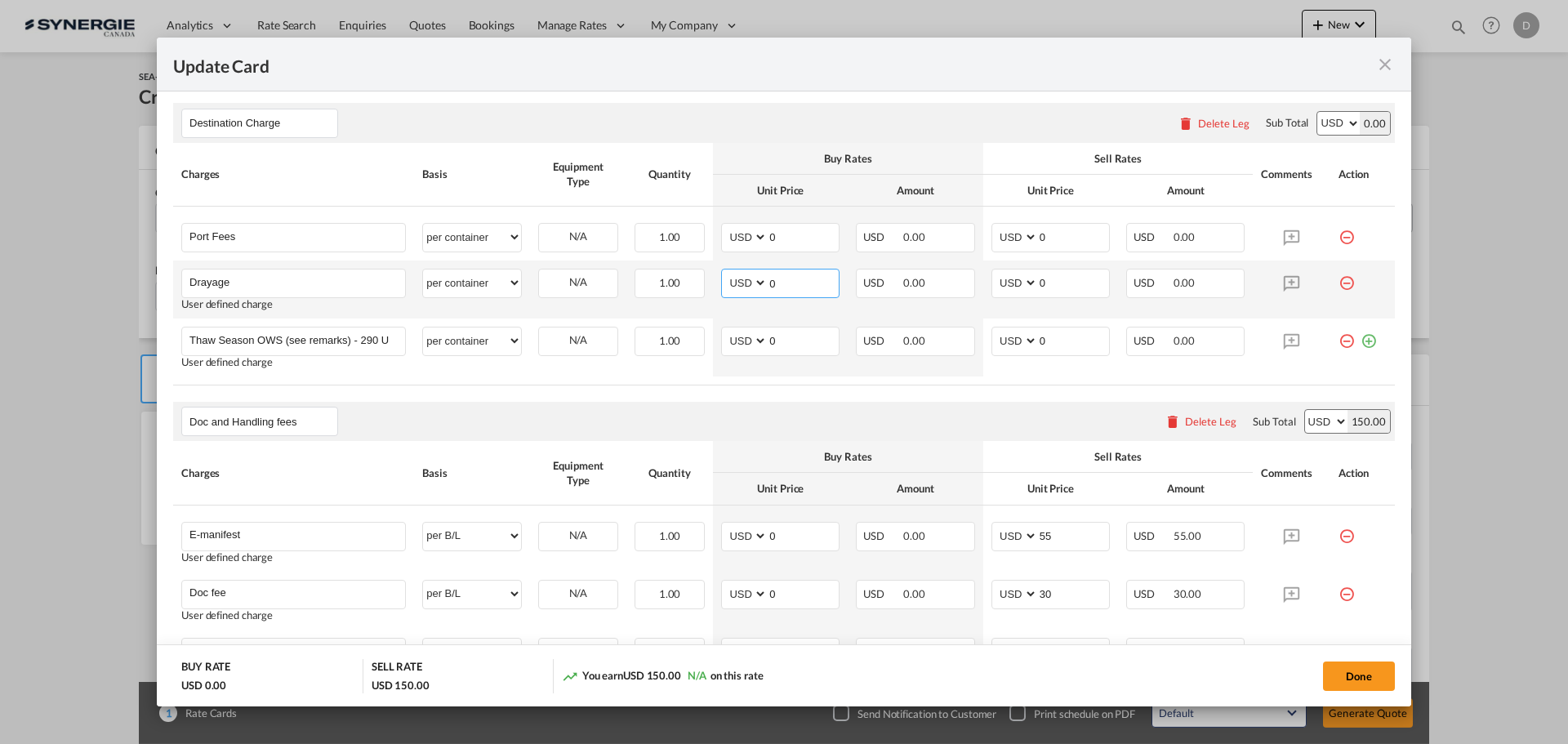
drag, startPoint x: 763, startPoint y: 283, endPoint x: 785, endPoint y: 283, distance: 22.0
click at [785, 283] on input "0" at bounding box center [803, 281] width 71 height 25
type input "203"
type input "273"
click at [1338, 670] on button "Done" at bounding box center [1360, 675] width 72 height 29
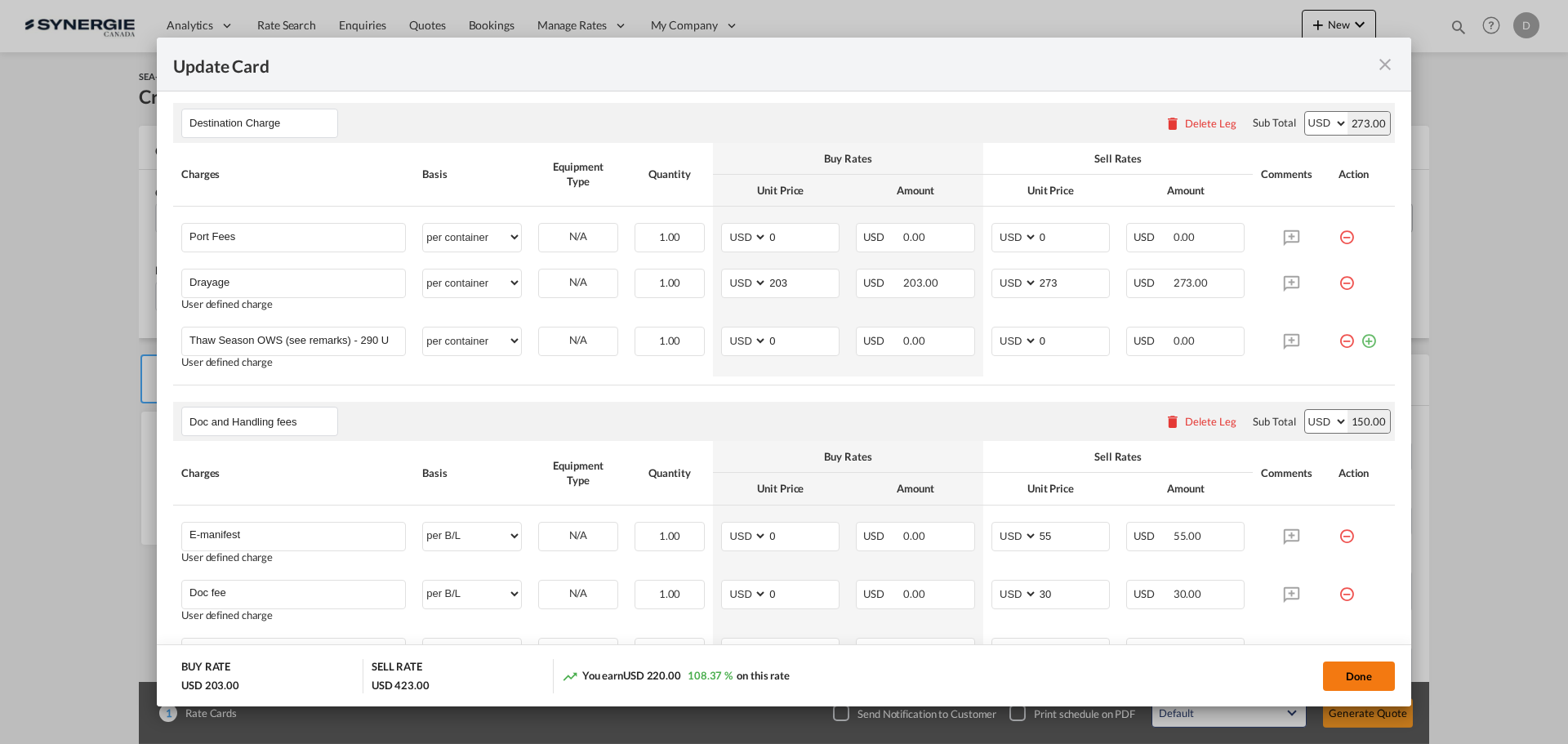
type input "09 Sep 2025"
type input "09 Oct 2025"
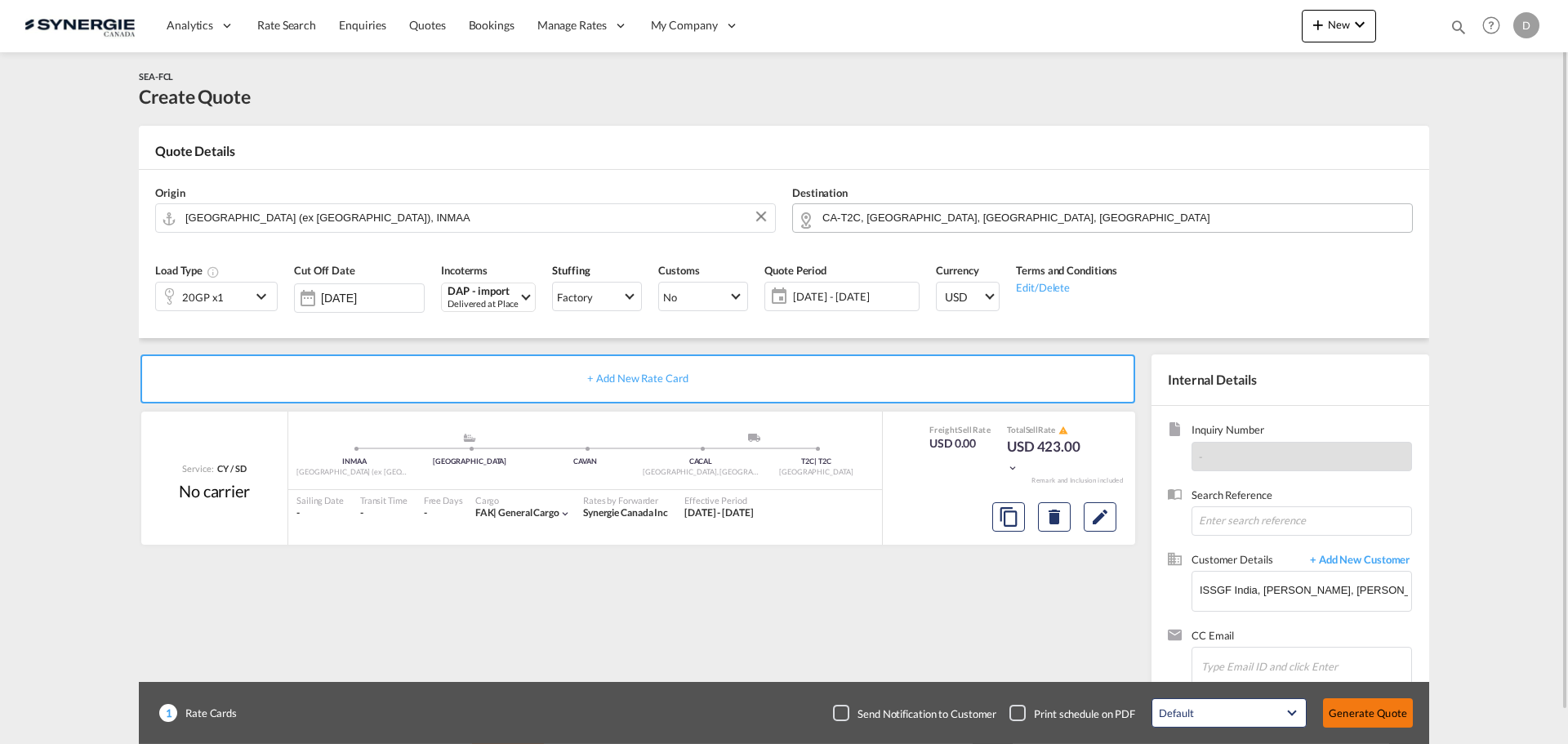
click at [1346, 704] on button "Generate Quote" at bounding box center [1368, 712] width 90 height 29
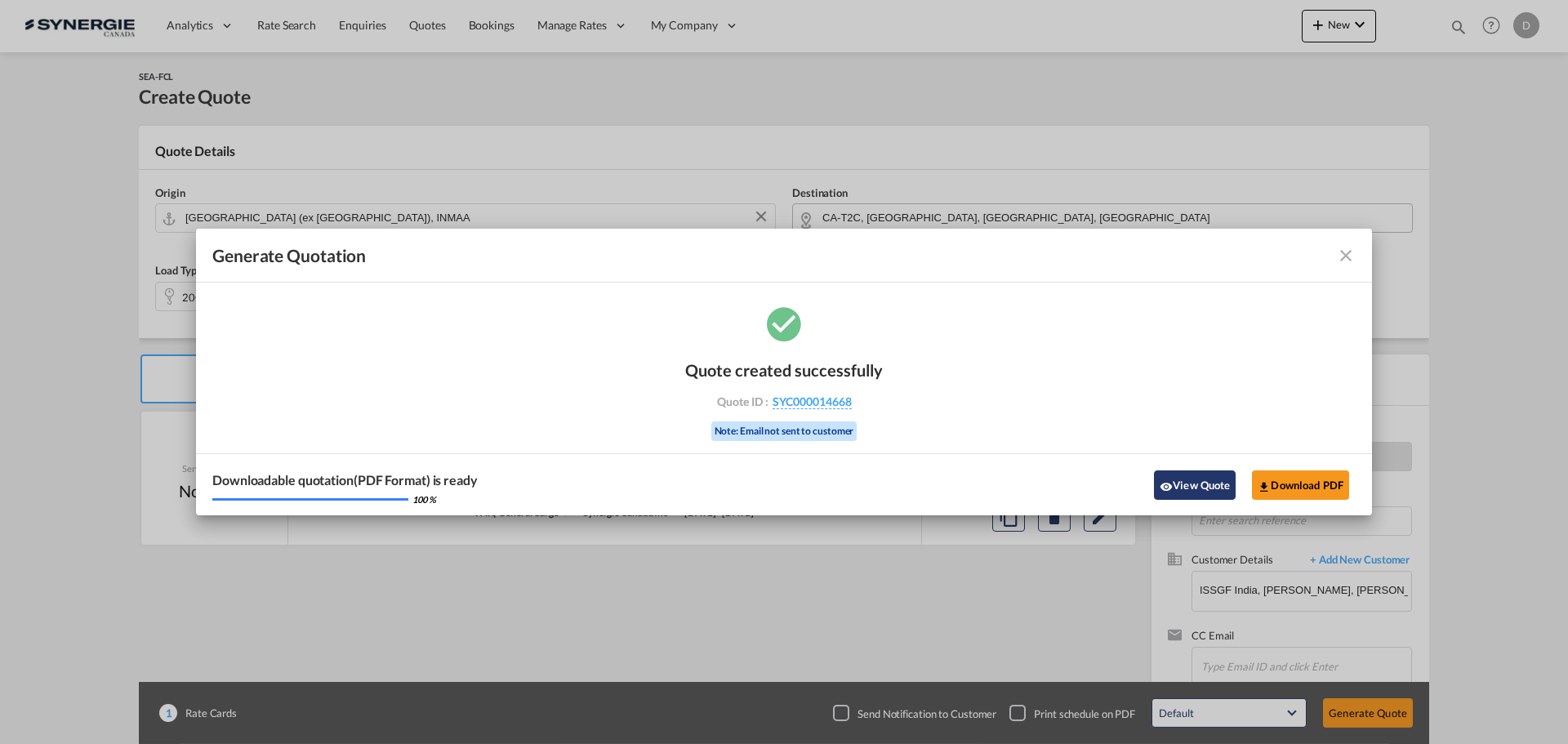
click at [1198, 485] on button "View Quote" at bounding box center [1194, 485] width 82 height 29
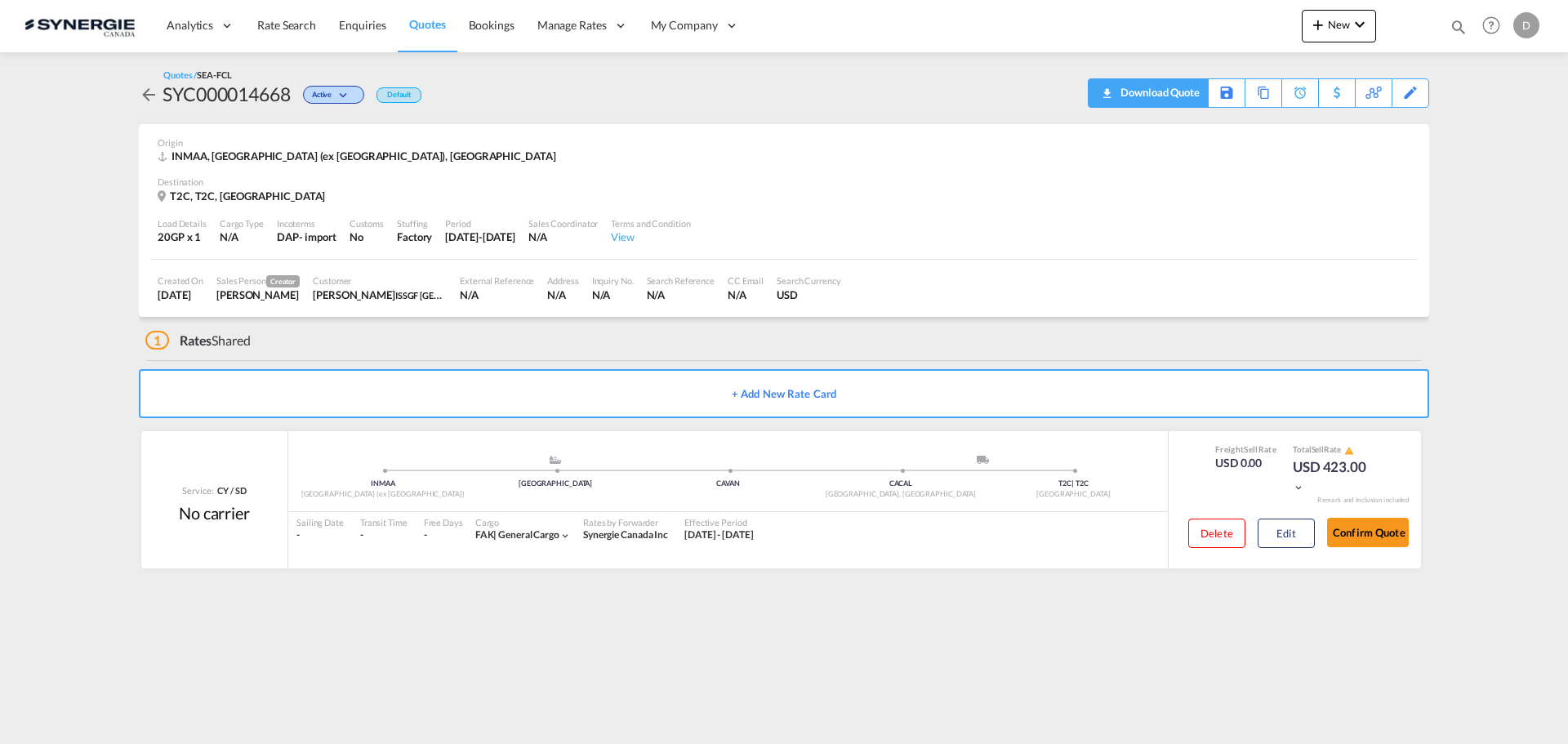
click at [1188, 94] on div "Download Quote" at bounding box center [1158, 92] width 84 height 26
click at [1455, 24] on md-icon "icon-magnify" at bounding box center [1458, 26] width 18 height 18
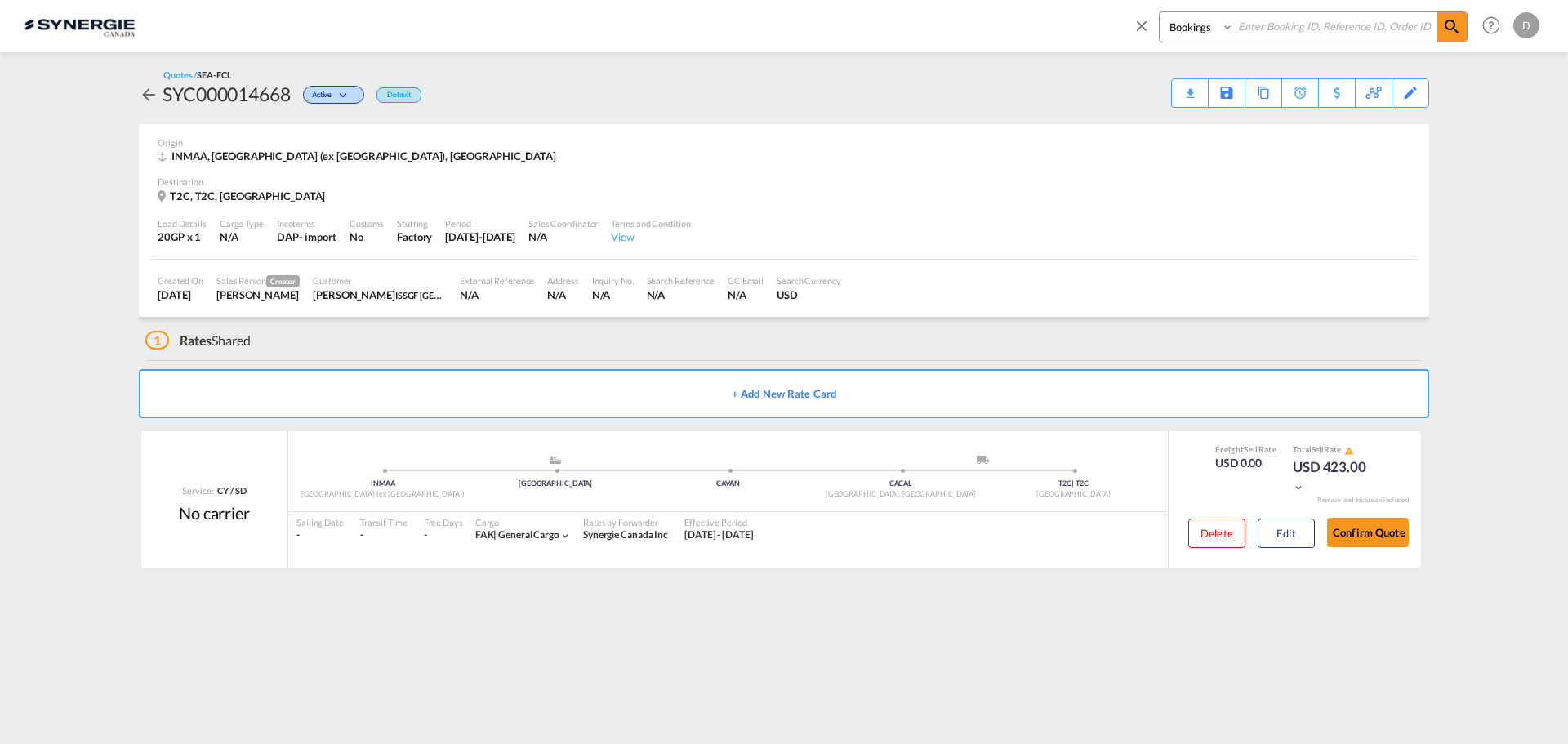
click at [1183, 29] on select "Bookings Quotes Enquiries" at bounding box center [1199, 26] width 77 height 29
select select "Quotes"
click at [1160, 12] on select "Bookings Quotes Enquiries" at bounding box center [1199, 26] width 77 height 29
click at [1287, 35] on input at bounding box center [1335, 26] width 203 height 29
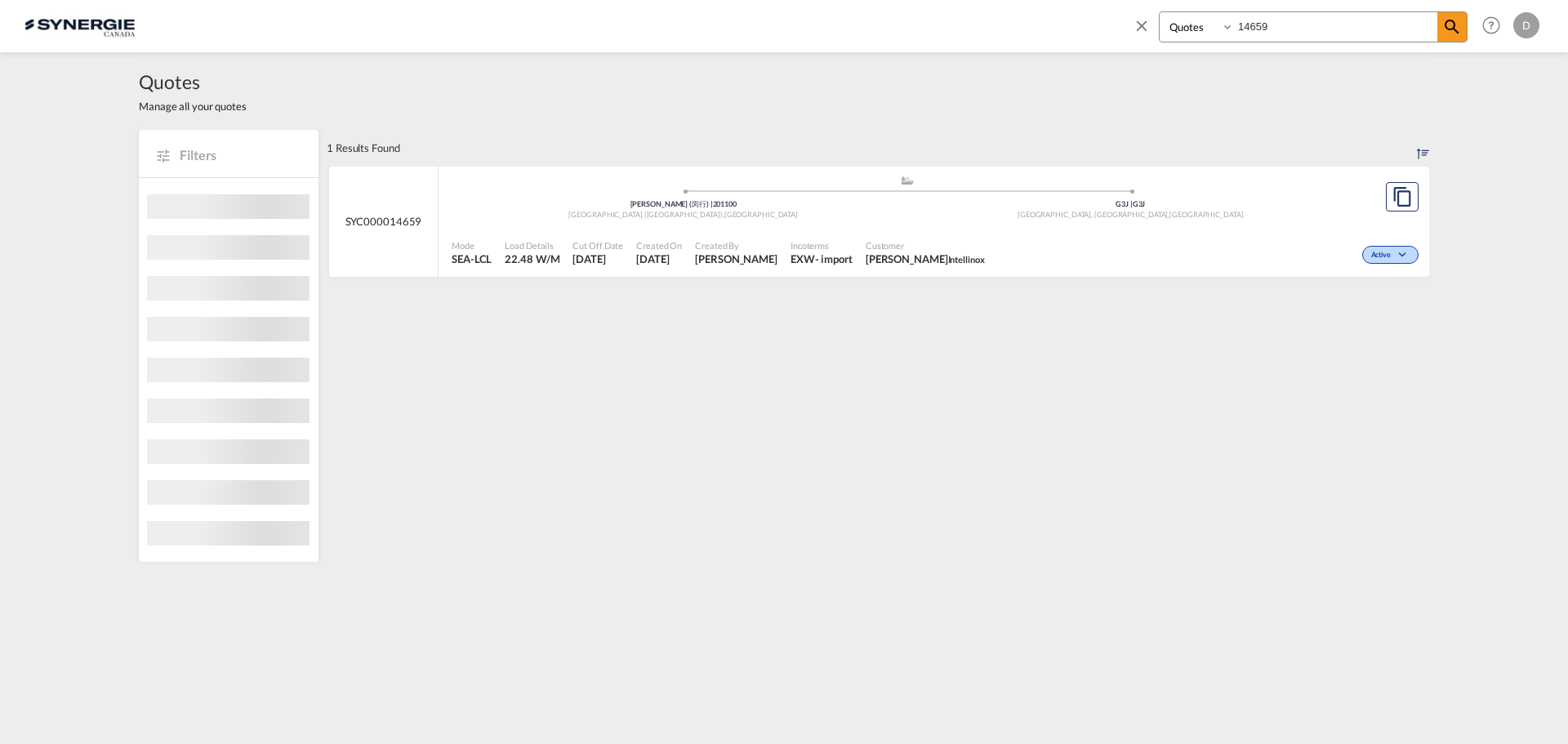
click at [762, 256] on span "[PERSON_NAME]" at bounding box center [736, 259] width 83 height 15
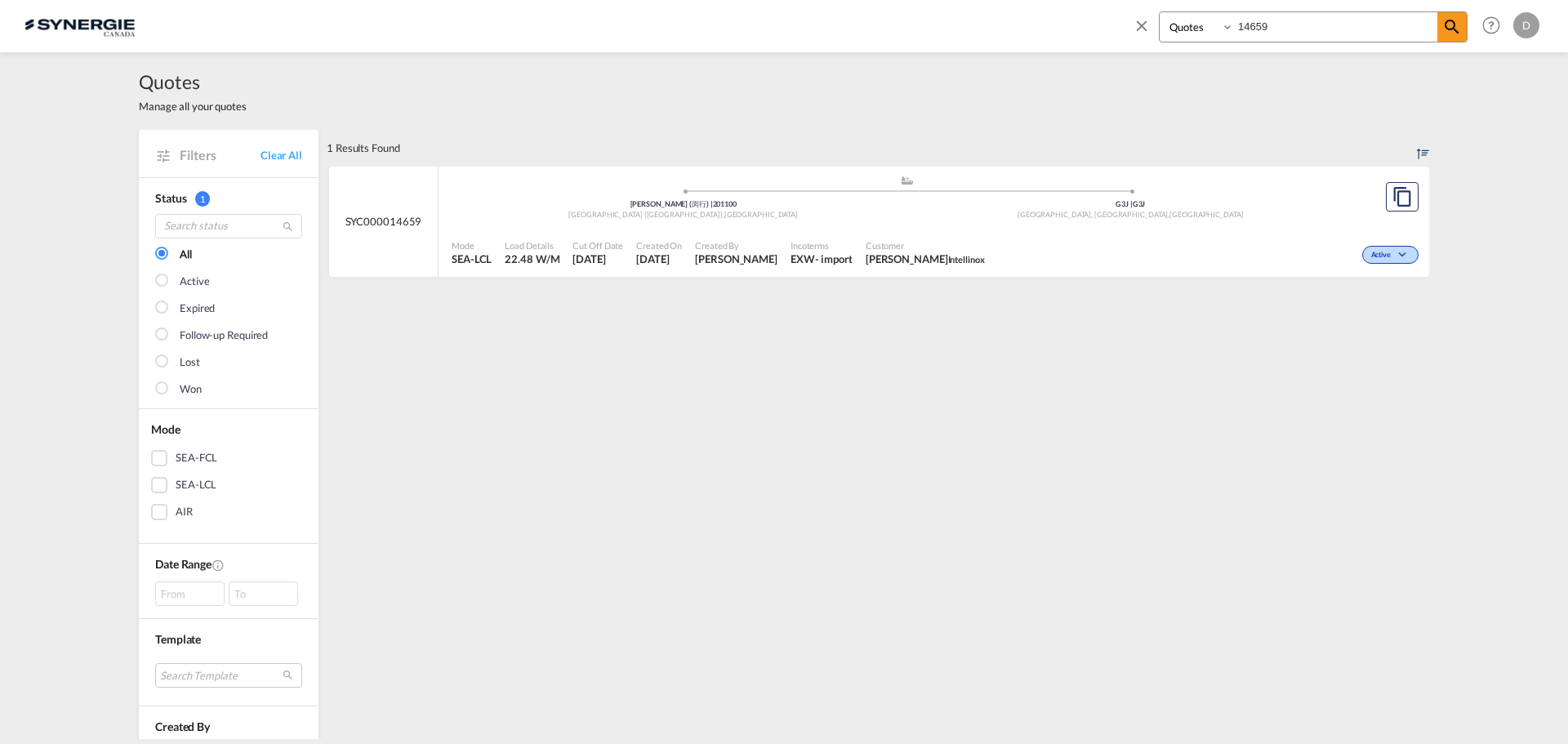
click at [820, 249] on span "Incoterms" at bounding box center [821, 245] width 62 height 12
click at [1258, 33] on input "14659" at bounding box center [1335, 26] width 203 height 29
type input "4"
type input "14595"
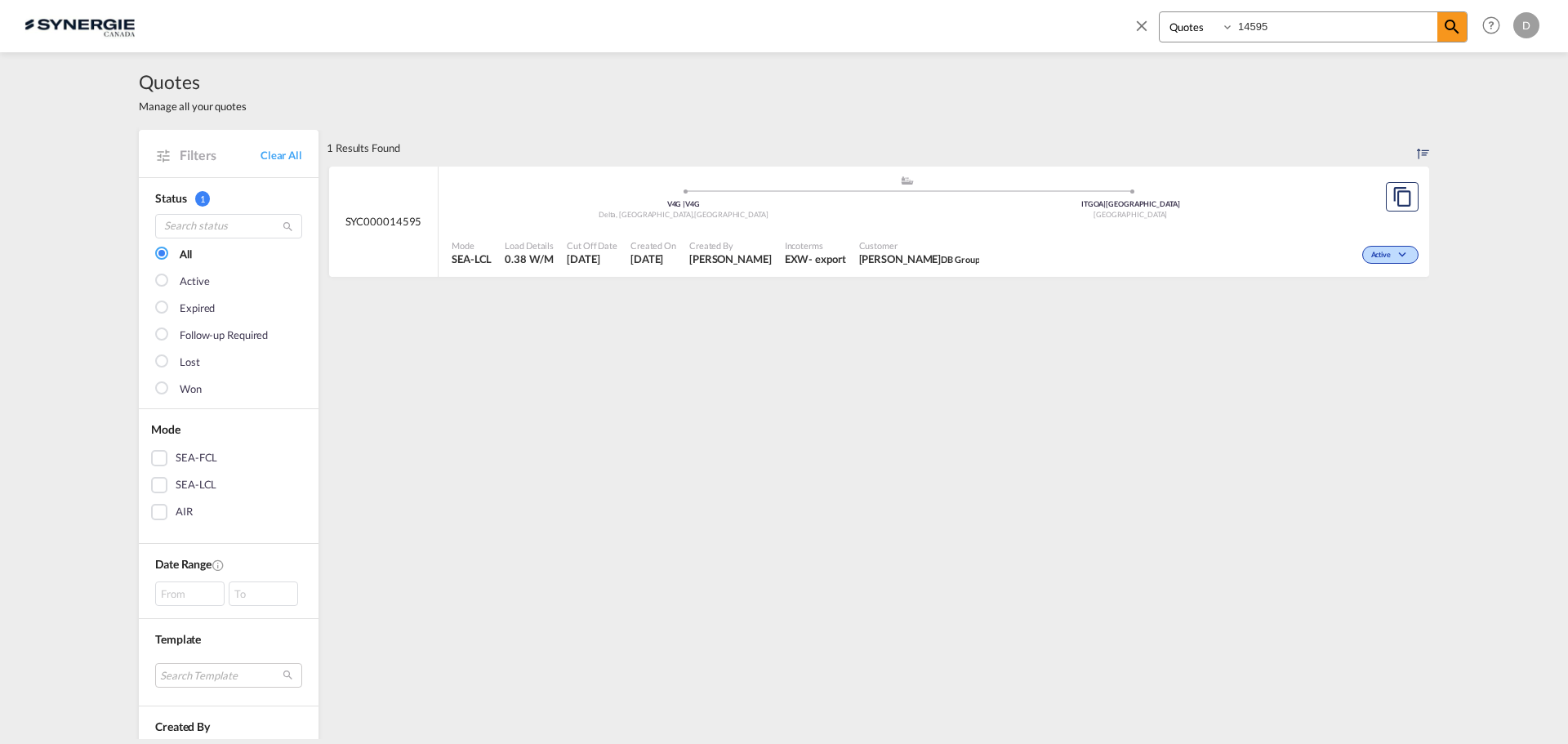
click at [864, 260] on span "Chiara Gobbato DB Group" at bounding box center [919, 259] width 120 height 15
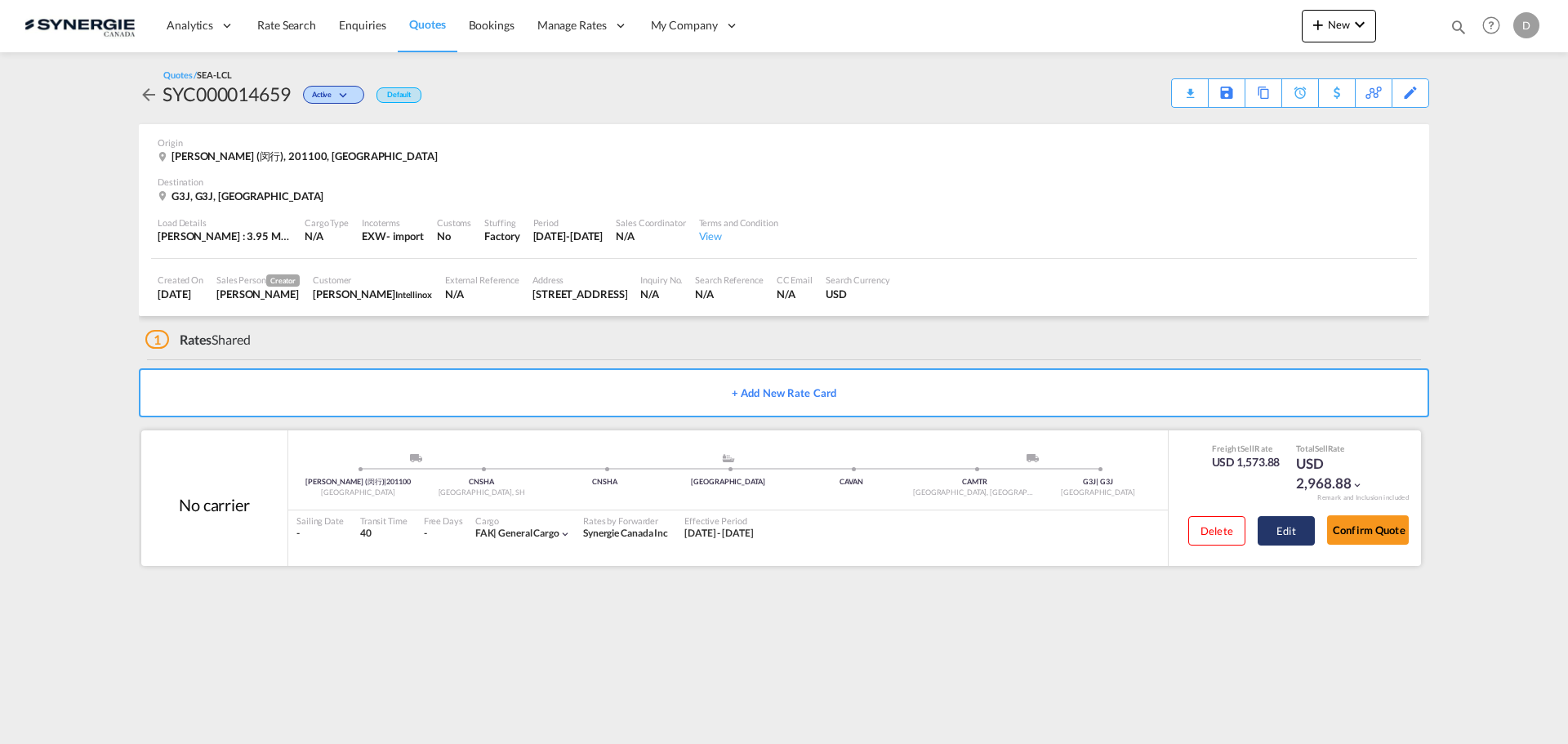
click at [1292, 539] on button "Edit" at bounding box center [1286, 530] width 57 height 29
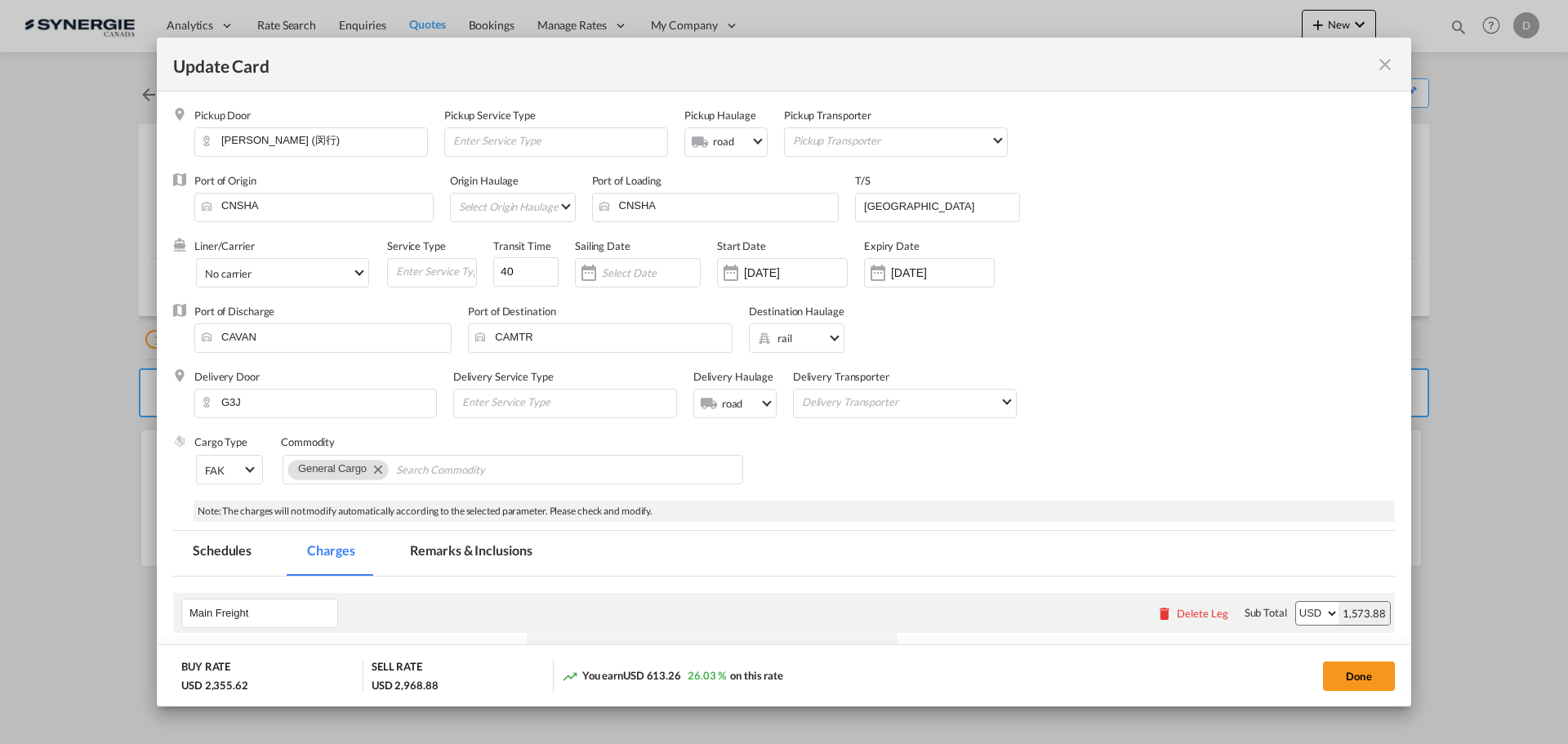
select select "per_w/m"
select select "flat"
select select "per_hbl"
select select "per_w/m"
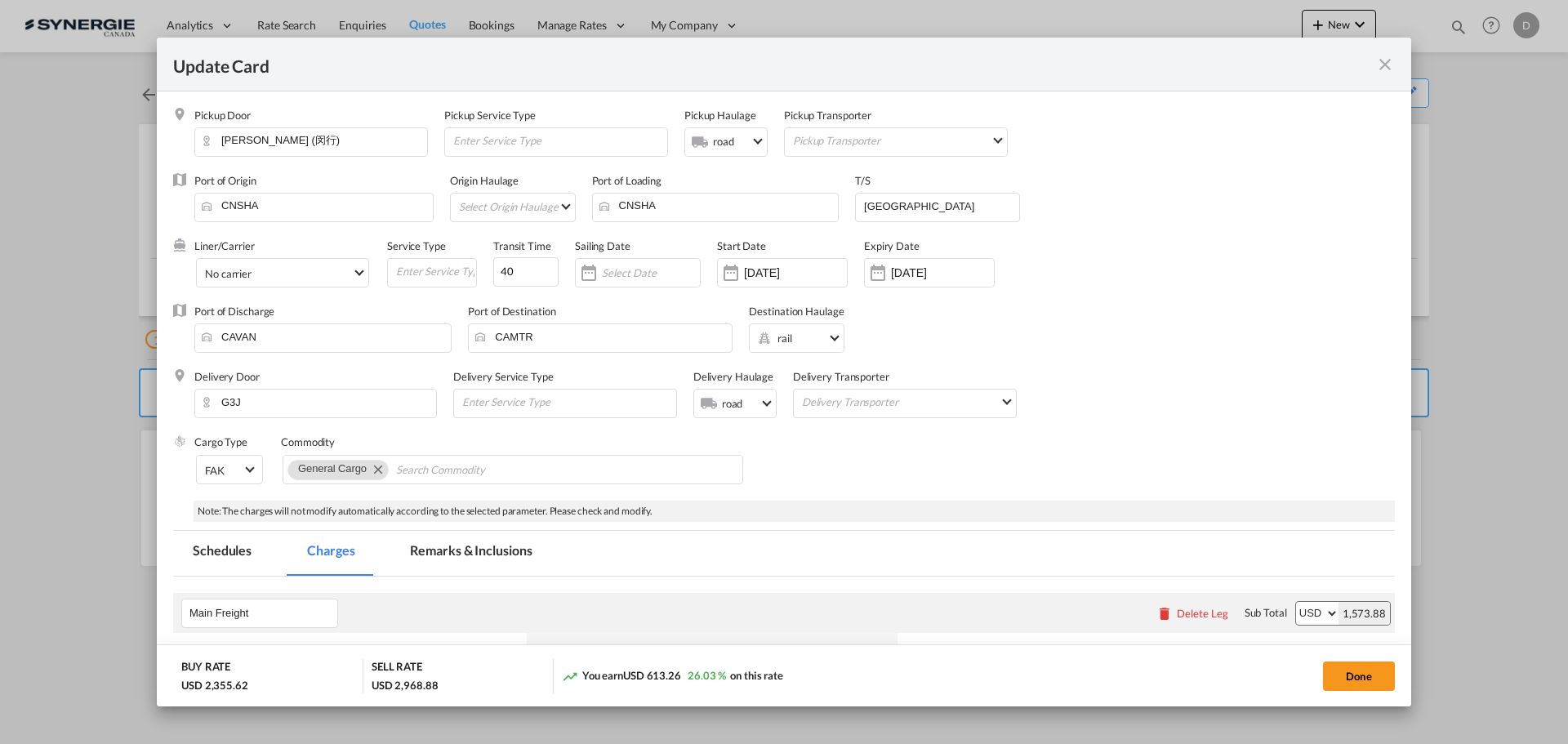
select select "per_bl"
select select "flat"
select select "per_bl"
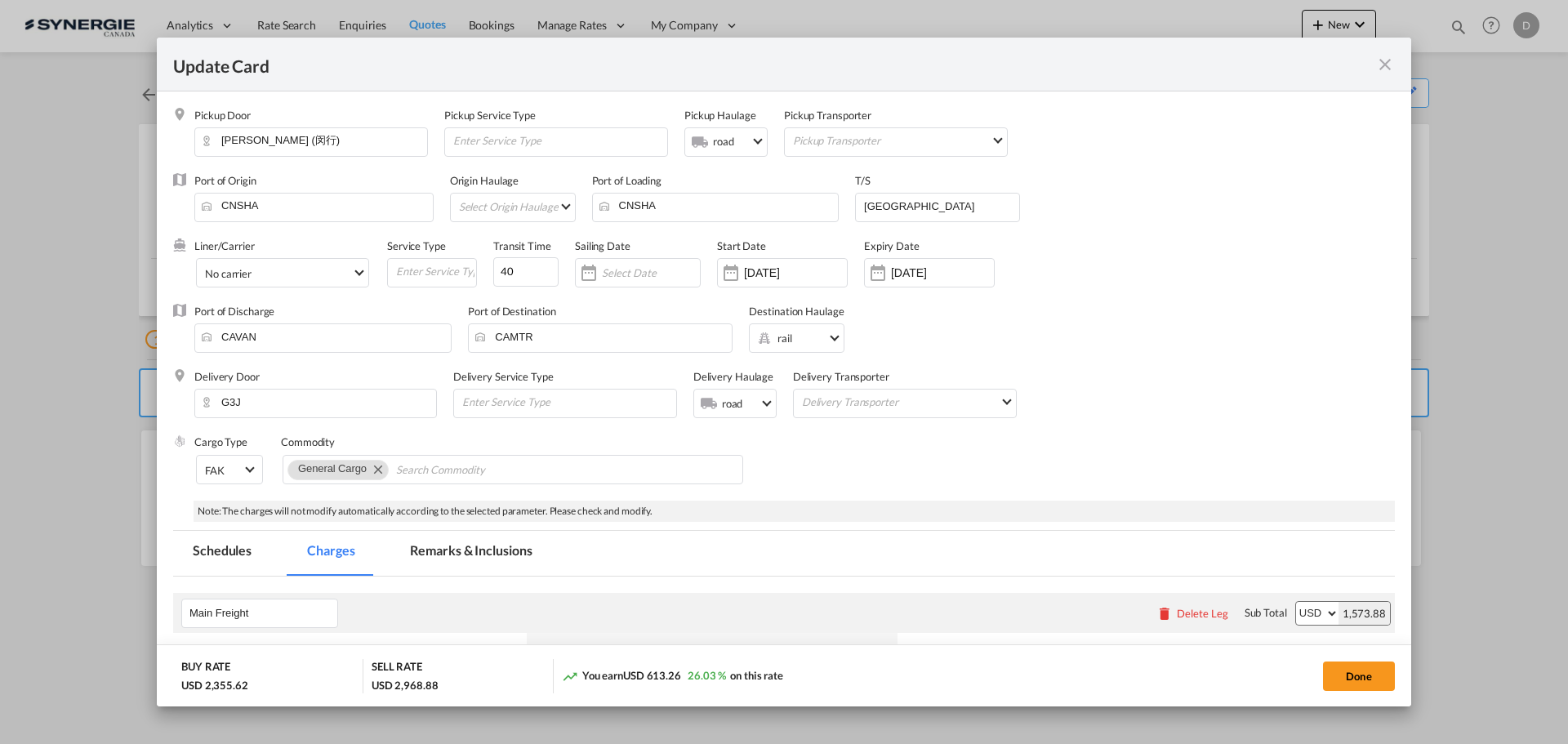
select select "per_bl"
select select "per_shipment"
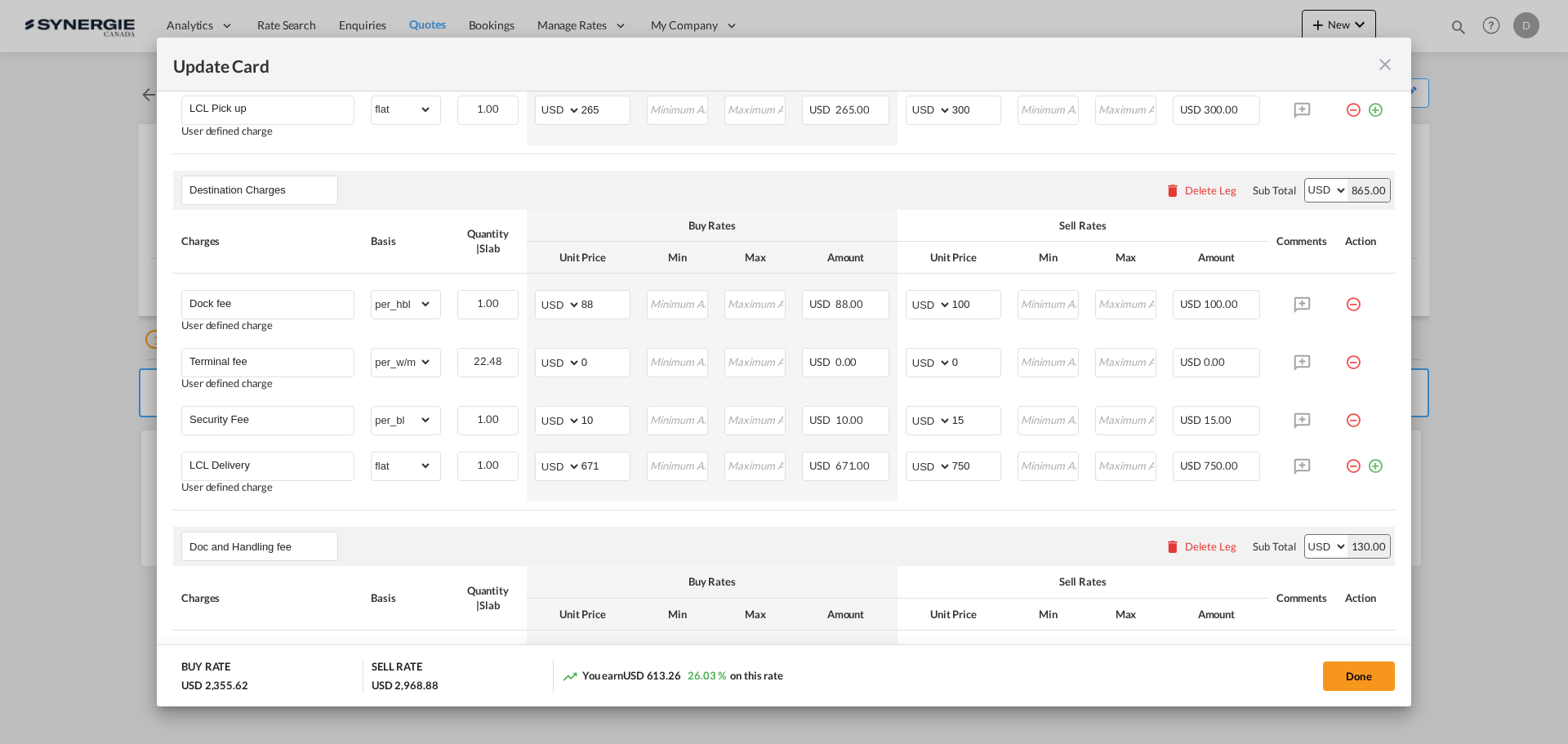
scroll to position [980, 0]
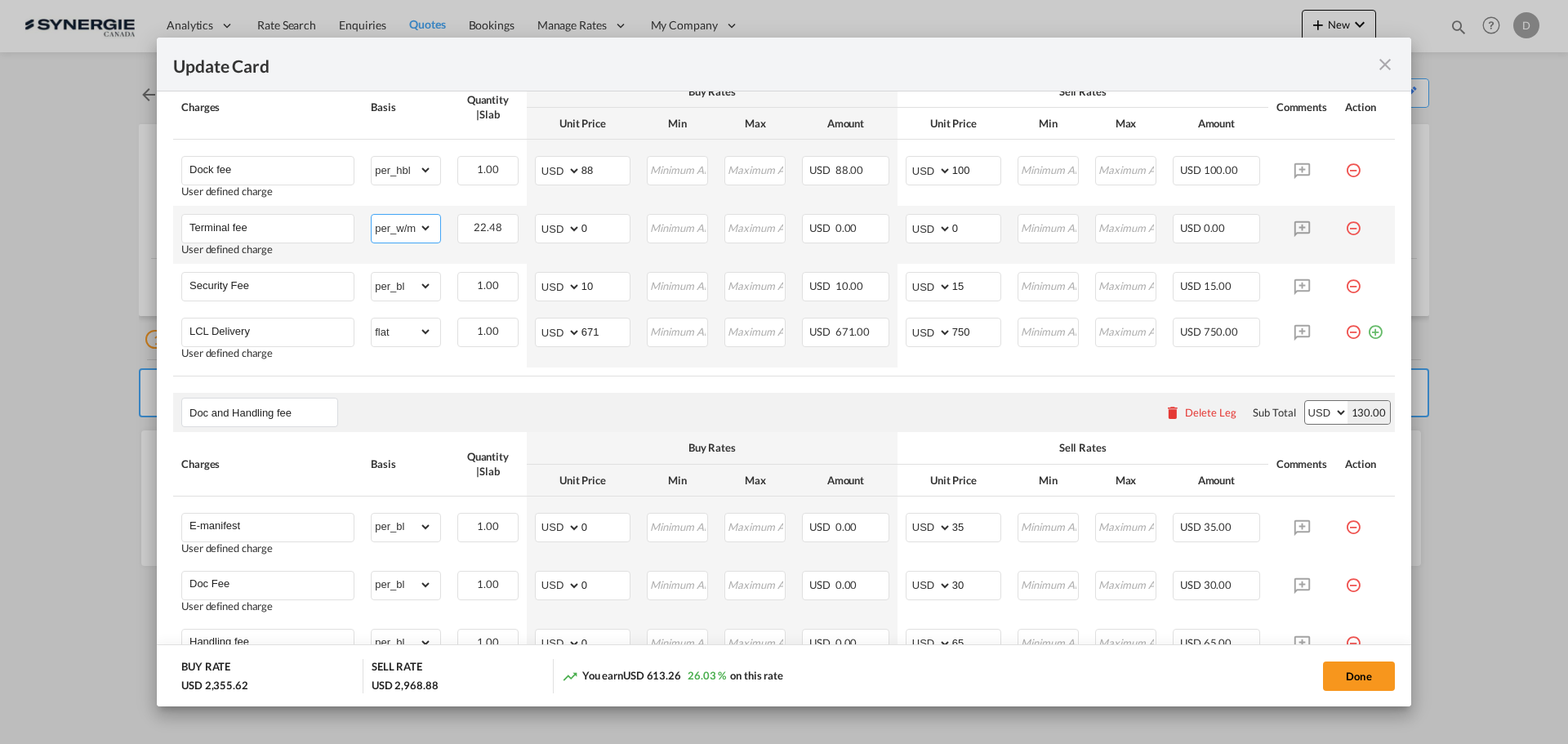
click at [422, 225] on select "gross_weight volumetric_weight per_shipment per_bl per_km per_hawb per_kg flat …" at bounding box center [402, 228] width 61 height 26
select select "per_shipment"
click at [372, 215] on select "gross_weight volumetric_weight per_shipment per_bl per_km per_hawb per_kg flat …" at bounding box center [402, 228] width 61 height 26
drag, startPoint x: 577, startPoint y: 230, endPoint x: 590, endPoint y: 230, distance: 13.0
click at [590, 230] on md-input-container "AED AFN ALL AMD ANG AOA ARS AUD AWG AZN BAM BBD BDT BGN BHD BIF BMD BND BOB BRL…" at bounding box center [582, 228] width 96 height 29
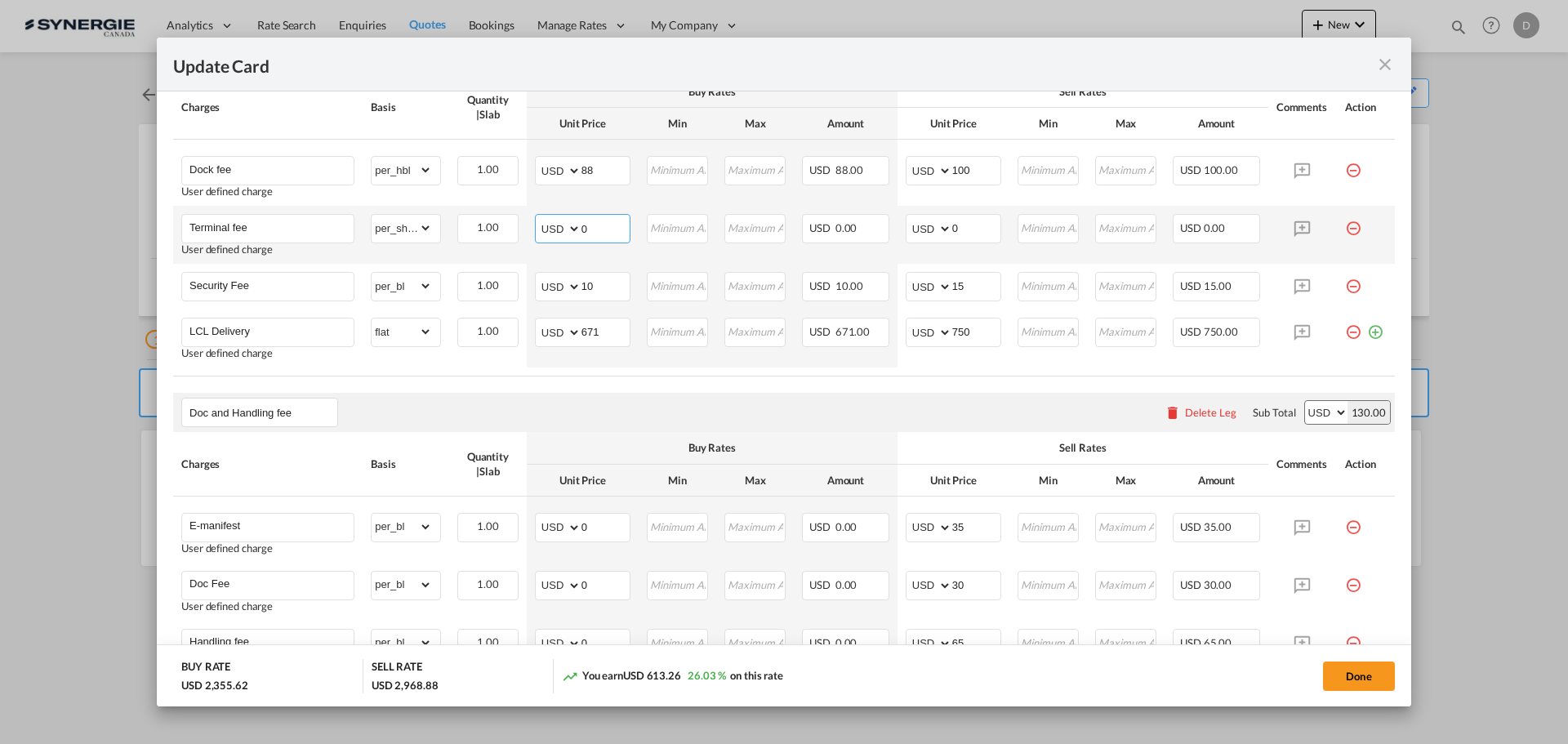
drag, startPoint x: 579, startPoint y: 230, endPoint x: 593, endPoint y: 227, distance: 14.3
click at [593, 227] on input "0" at bounding box center [605, 227] width 48 height 25
type input "60"
drag, startPoint x: 945, startPoint y: 223, endPoint x: 958, endPoint y: 223, distance: 13.0
click at [958, 223] on input "0" at bounding box center [976, 227] width 48 height 25
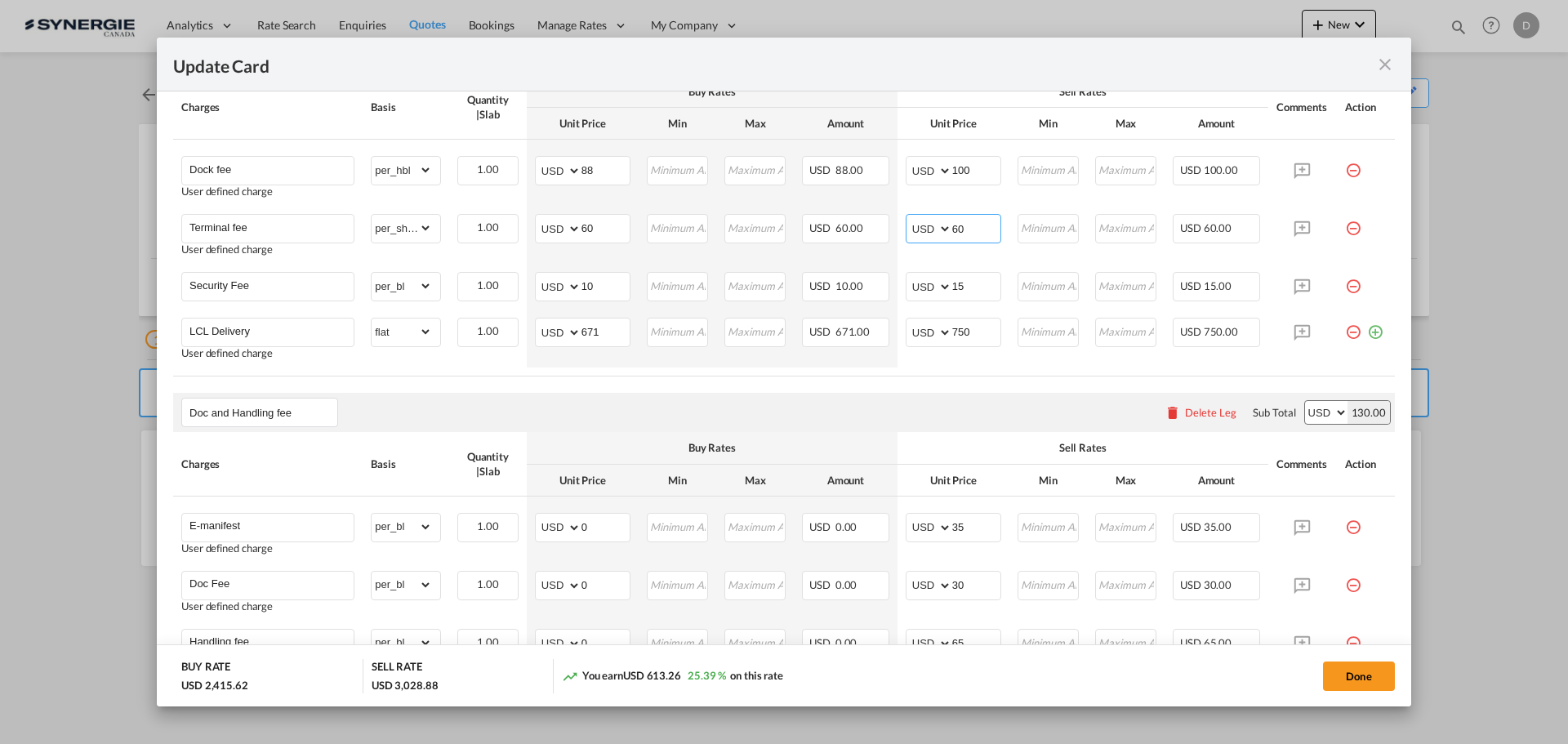
type input "60"
click at [842, 368] on table "Charges Basis Quantity | Slab Buy Rates Sell Rates Comments Action Unit Price M…" at bounding box center [784, 226] width 1222 height 301
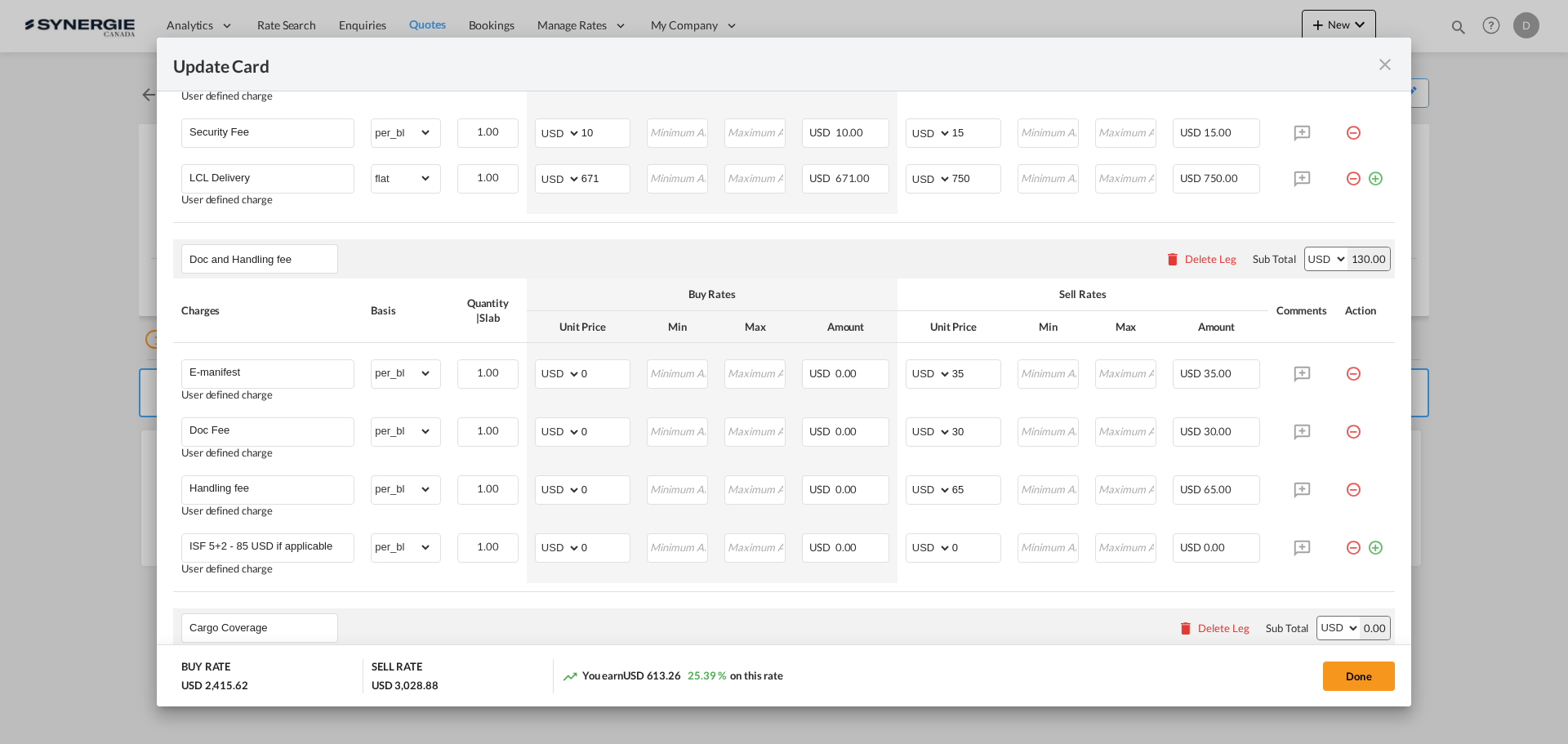
scroll to position [1143, 0]
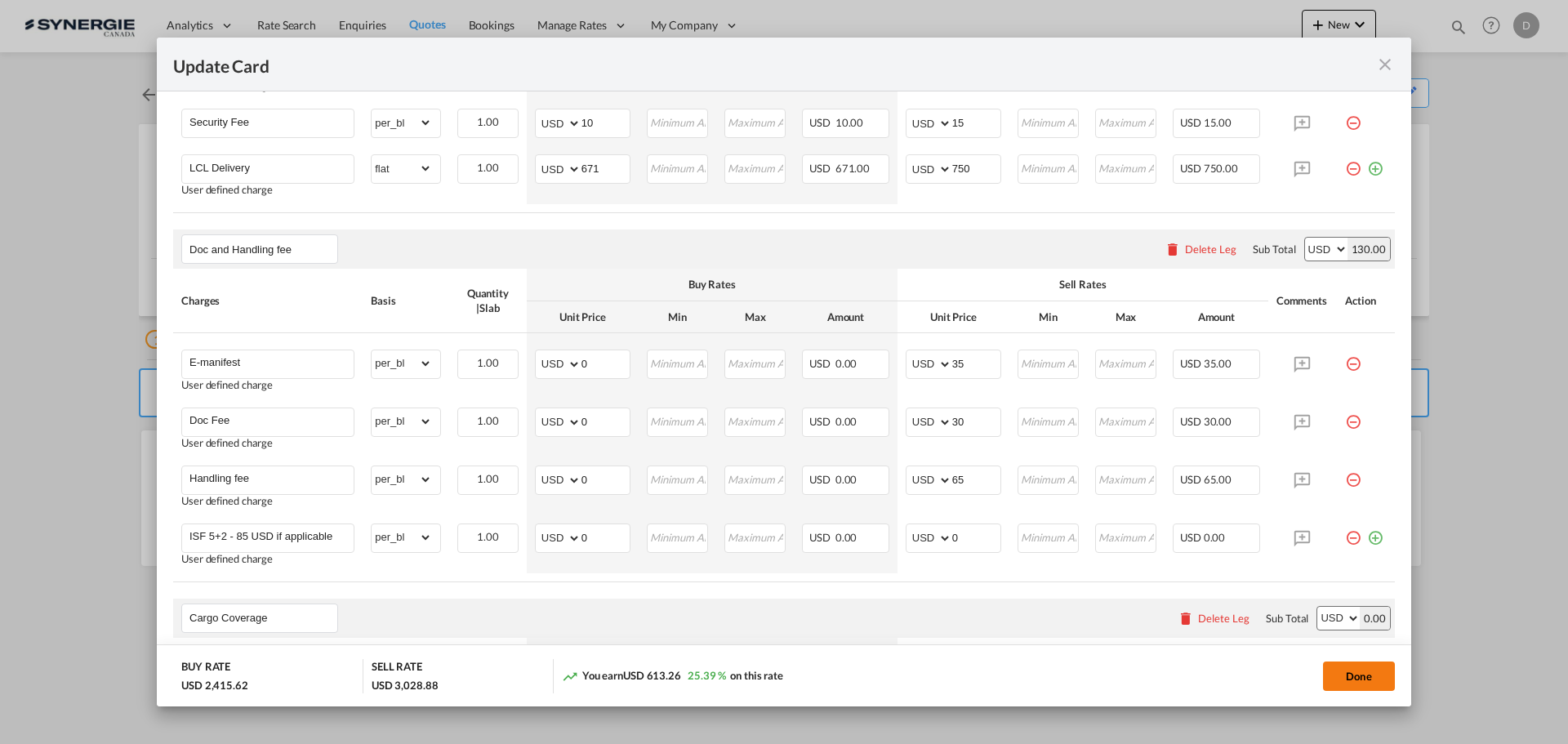
click at [1357, 677] on button "Done" at bounding box center [1360, 675] width 72 height 29
type input "09 Sep 2025"
type input "13 Sep 2025"
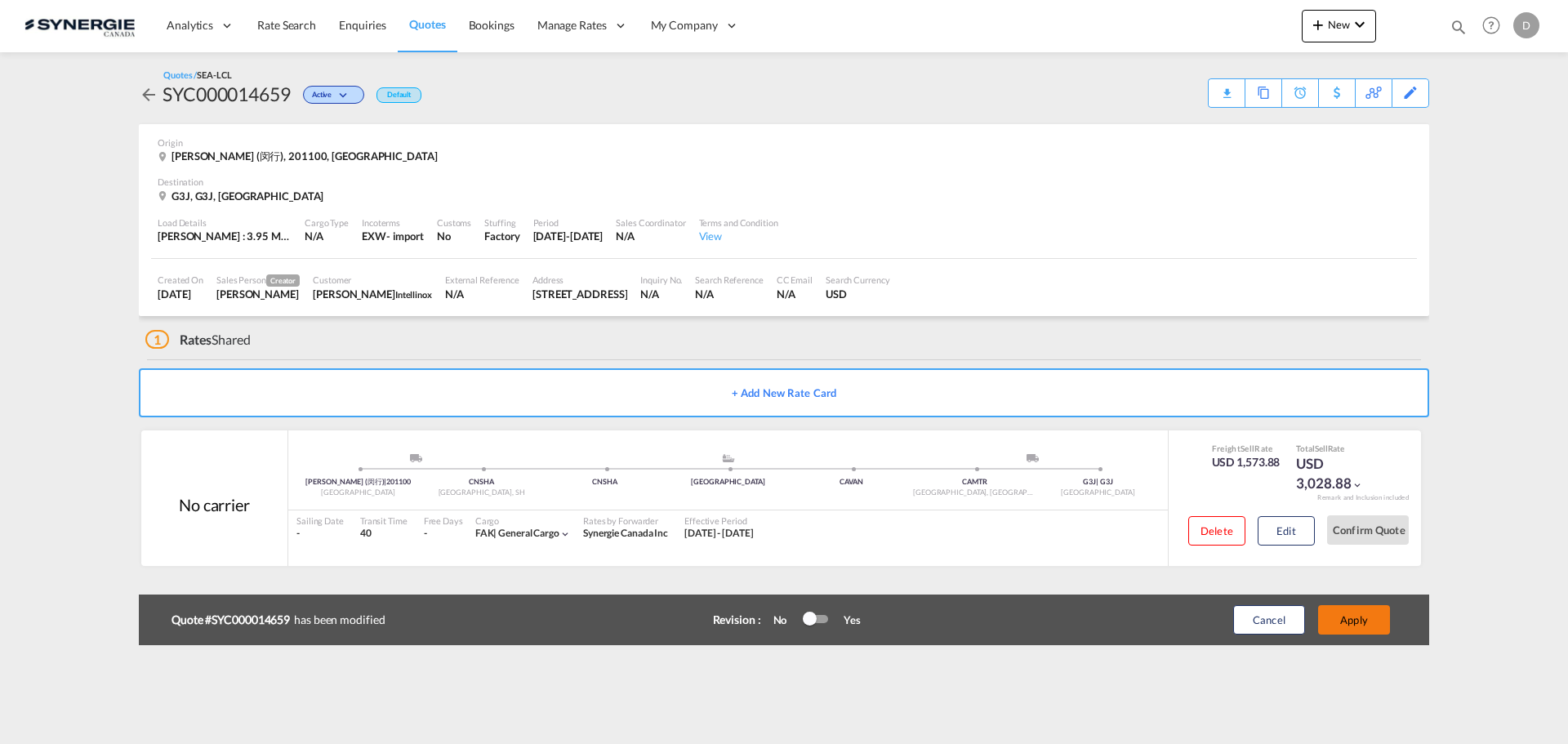
click at [1348, 620] on button "Apply" at bounding box center [1354, 619] width 72 height 29
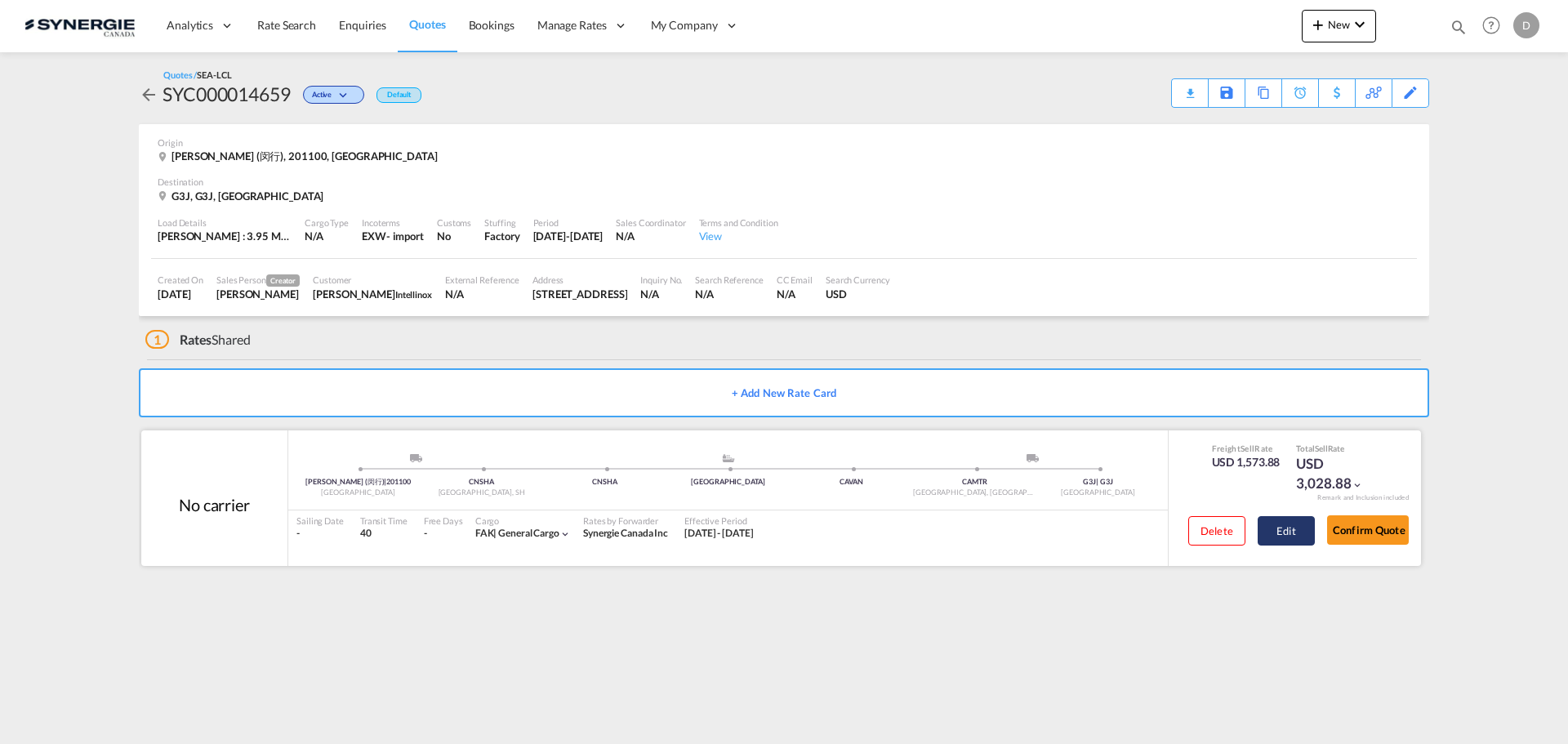
click at [1288, 533] on button "Edit" at bounding box center [1286, 530] width 57 height 29
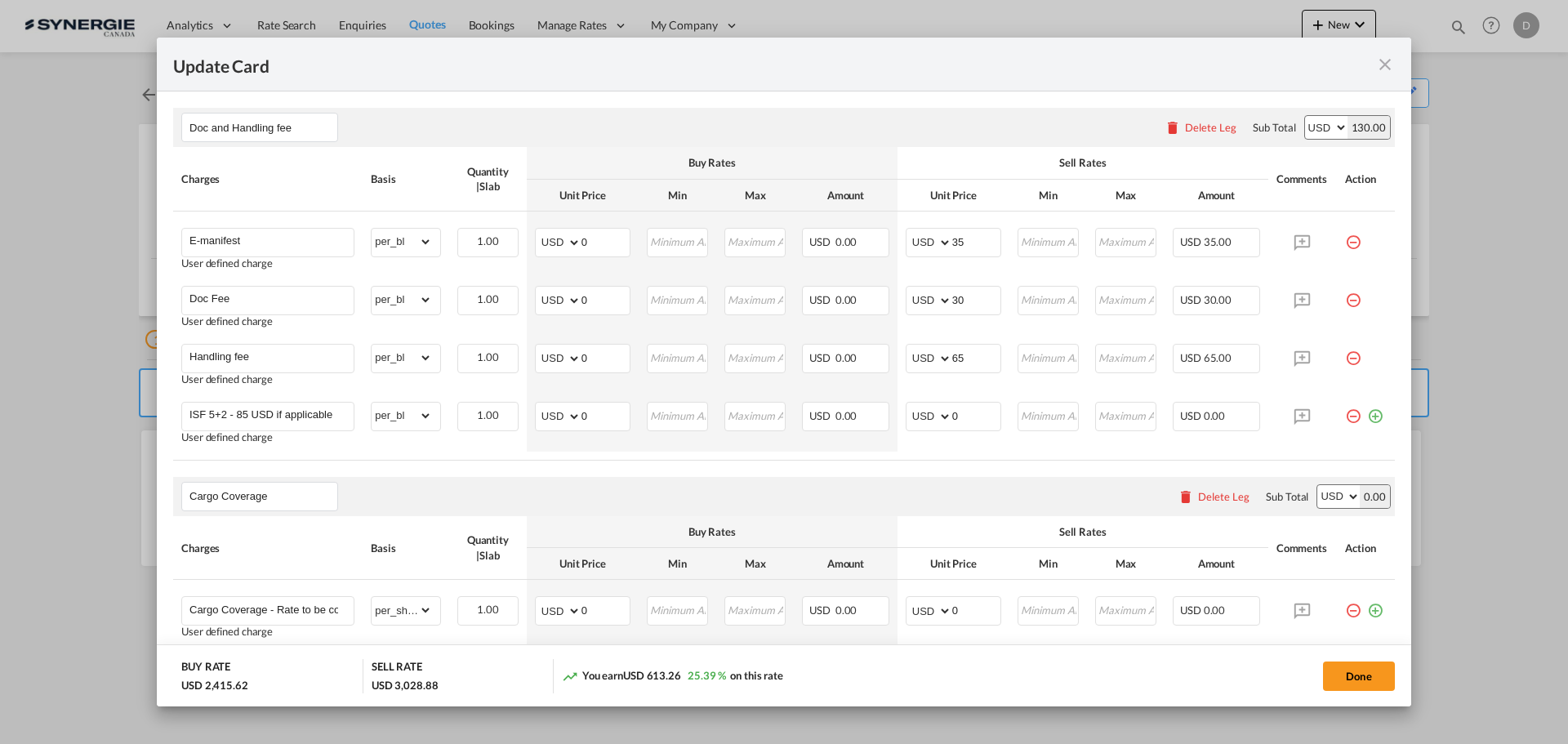
scroll to position [1384, 0]
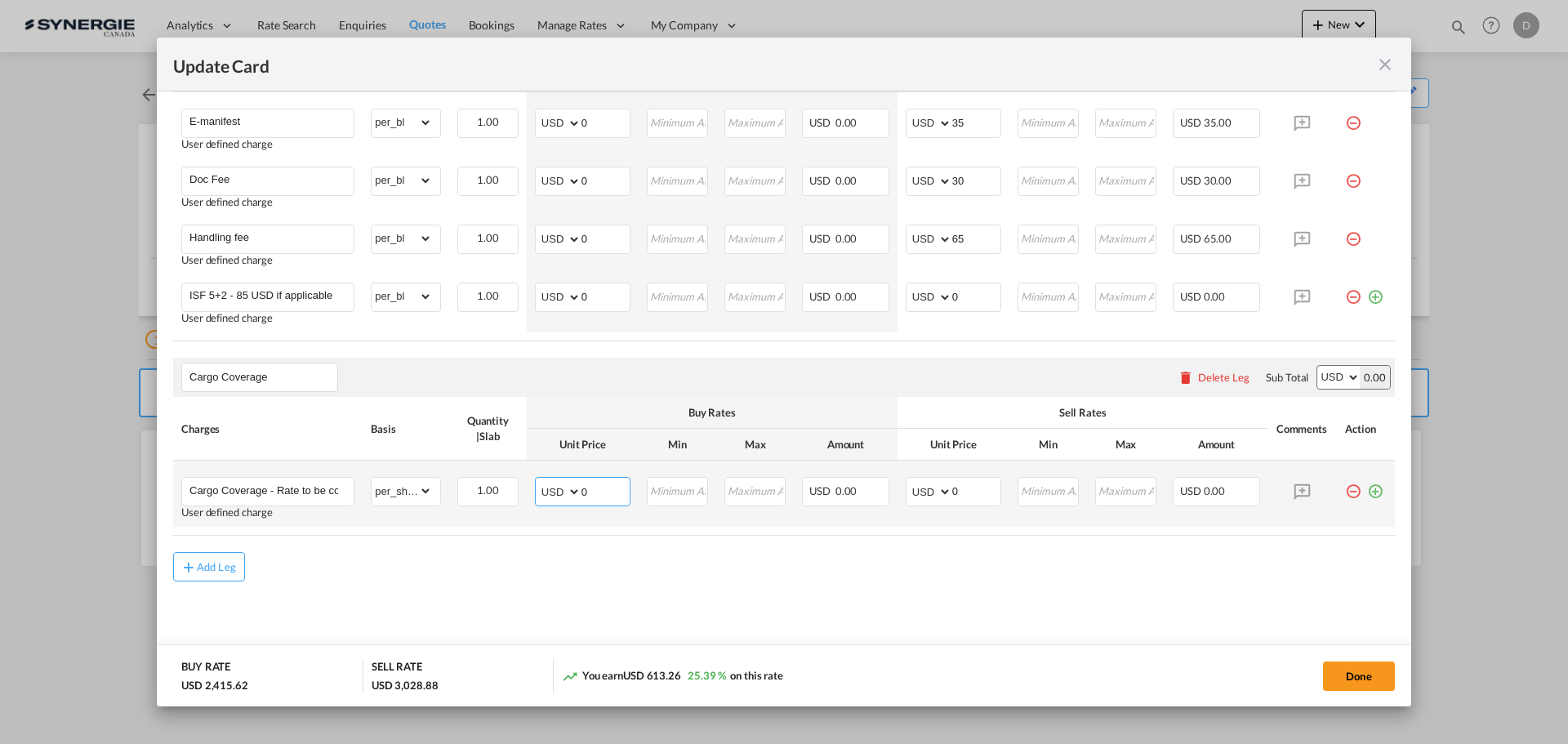
drag, startPoint x: 579, startPoint y: 492, endPoint x: 607, endPoint y: 490, distance: 28.1
click at [607, 490] on input "0" at bounding box center [605, 490] width 48 height 25
type input "151.47"
type input "220.23"
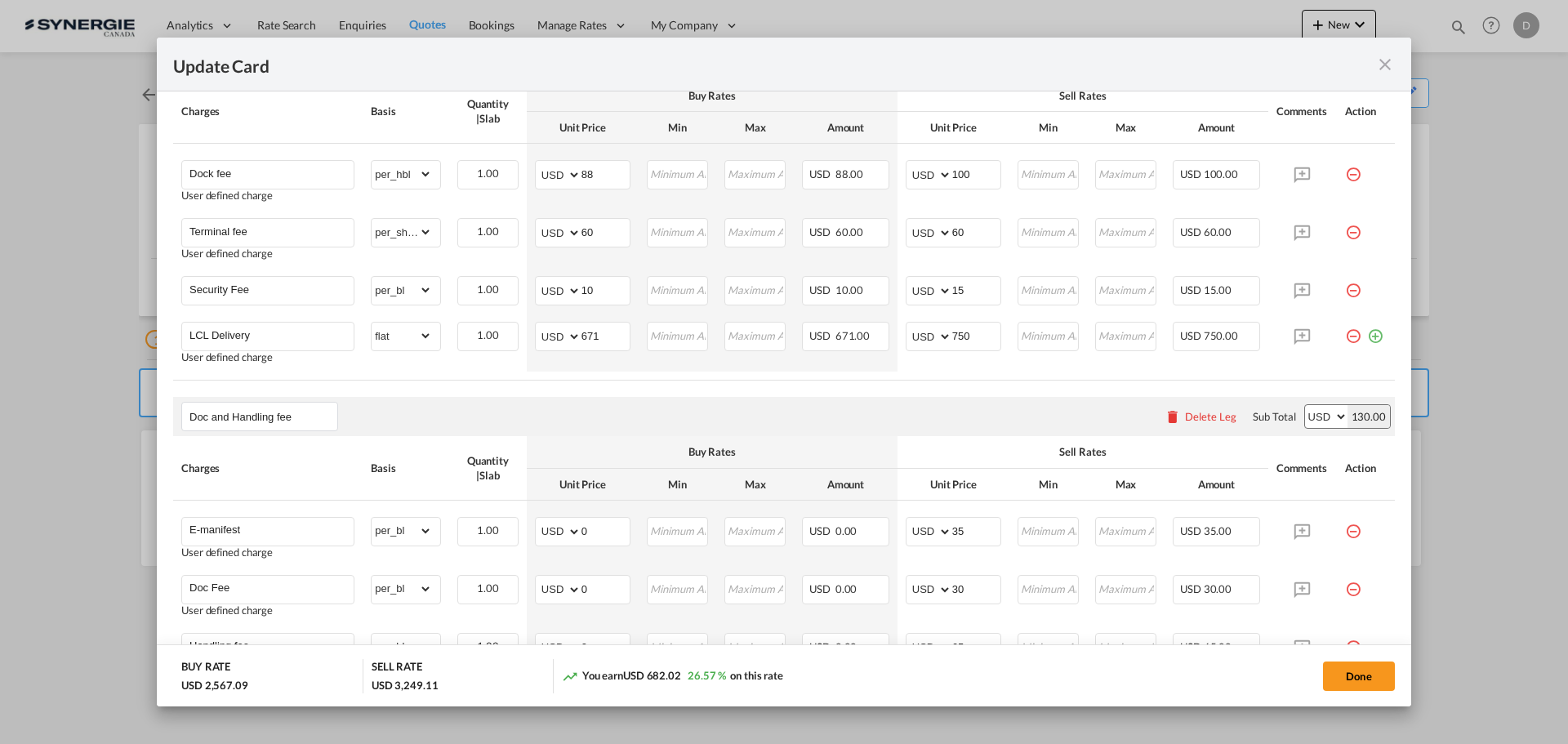
scroll to position [894, 0]
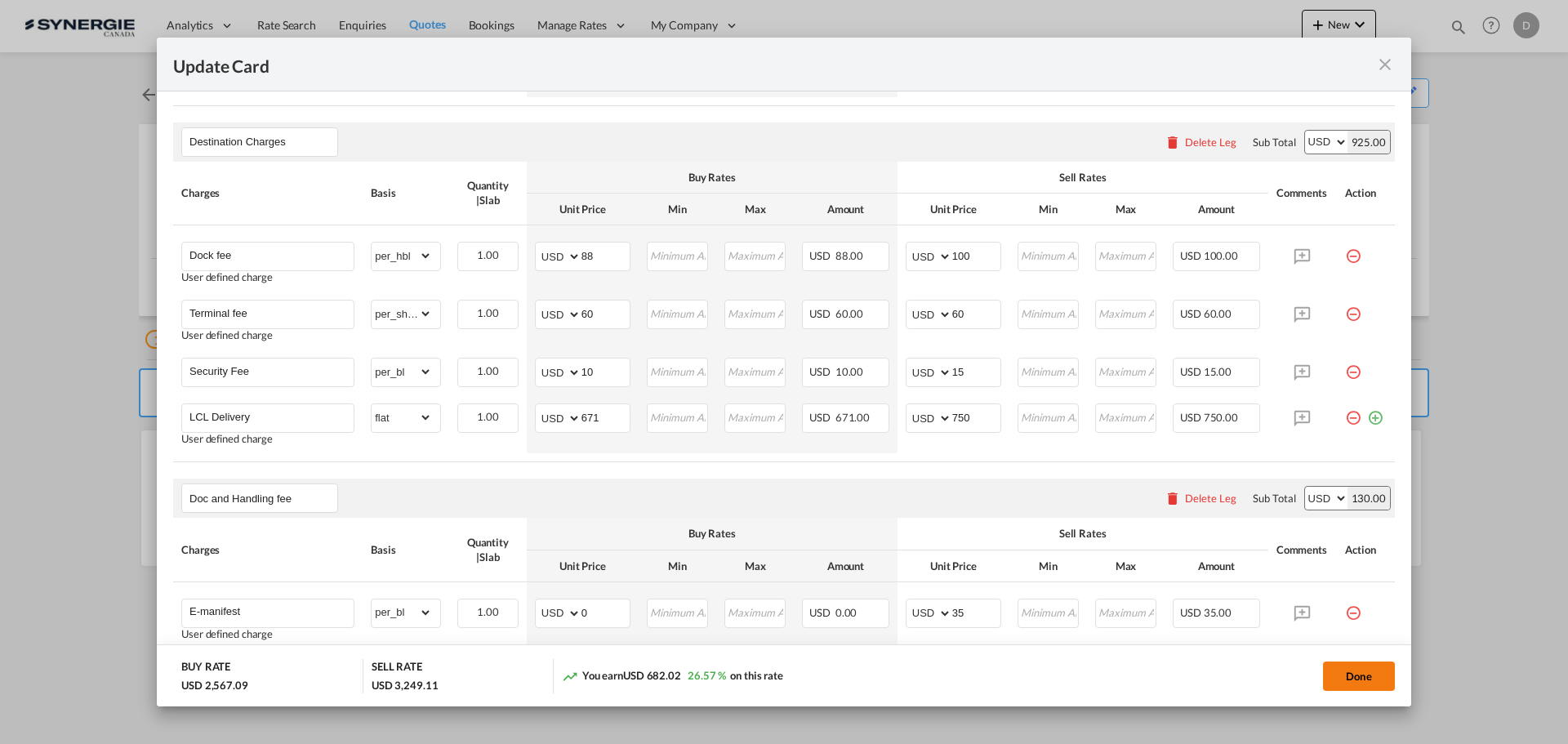
click at [1362, 679] on button "Done" at bounding box center [1360, 675] width 72 height 29
type input "09 Sep 2025"
type input "13 Sep 2025"
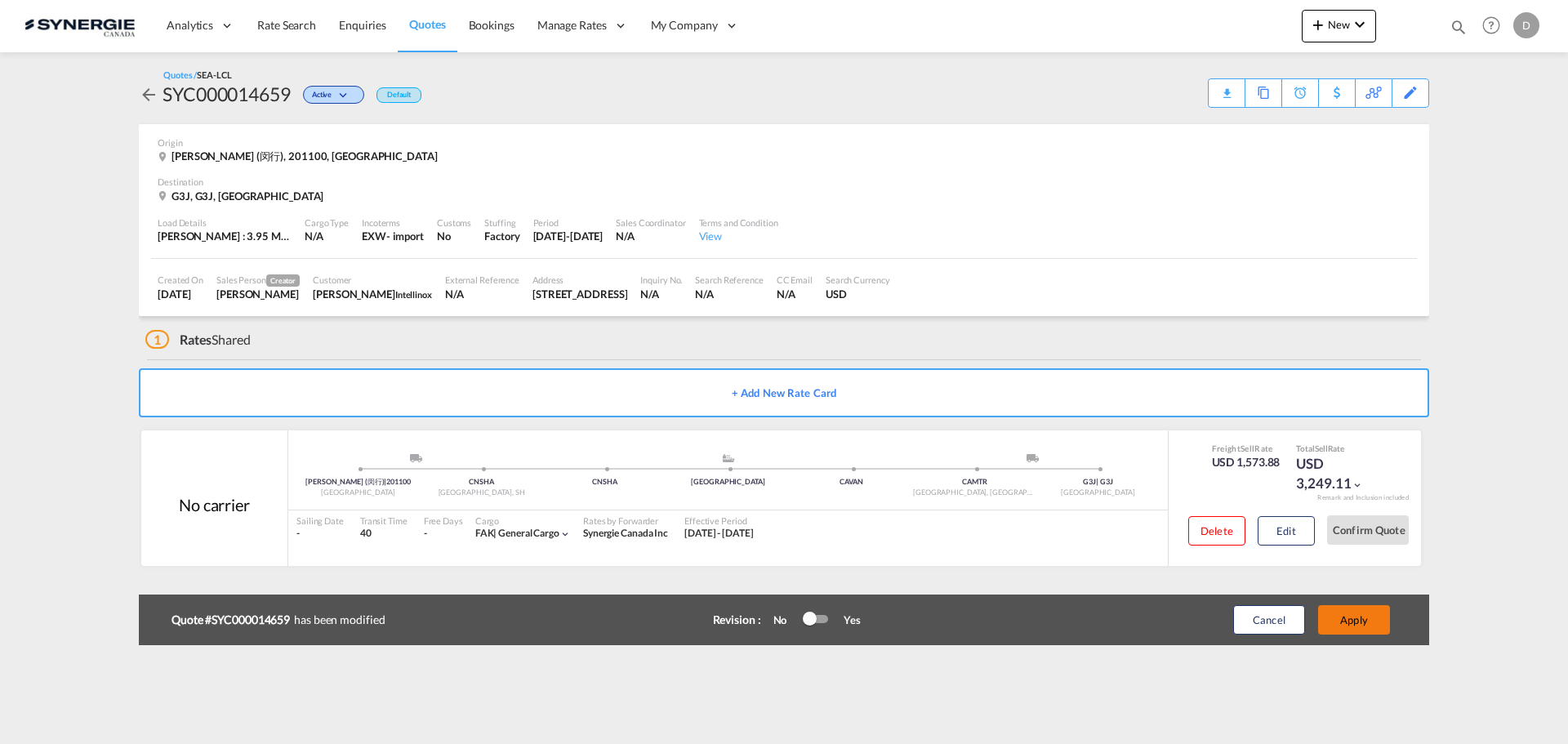
click at [1362, 615] on button "Apply" at bounding box center [1354, 619] width 72 height 29
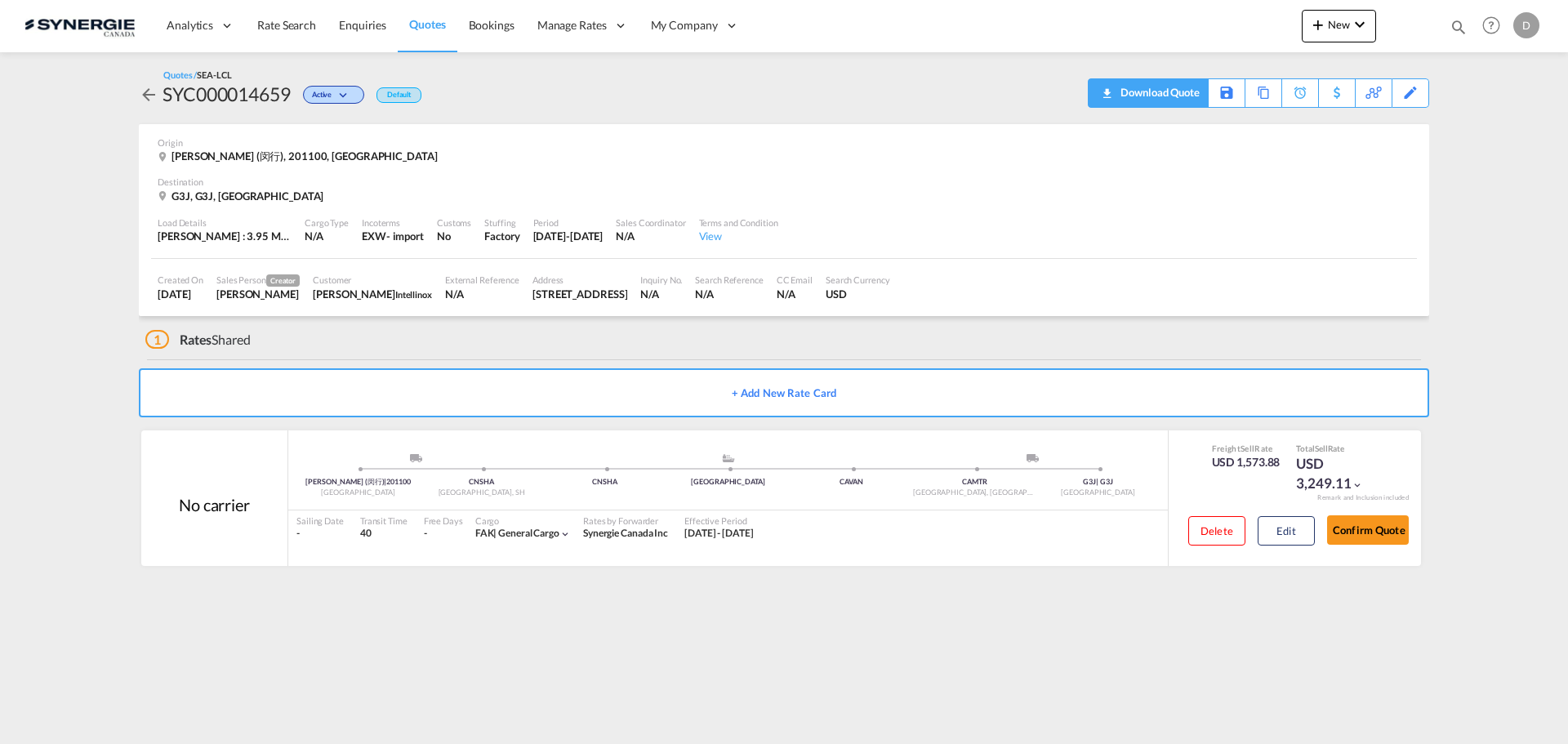
click at [1188, 96] on div "Download Quote" at bounding box center [1158, 92] width 84 height 26
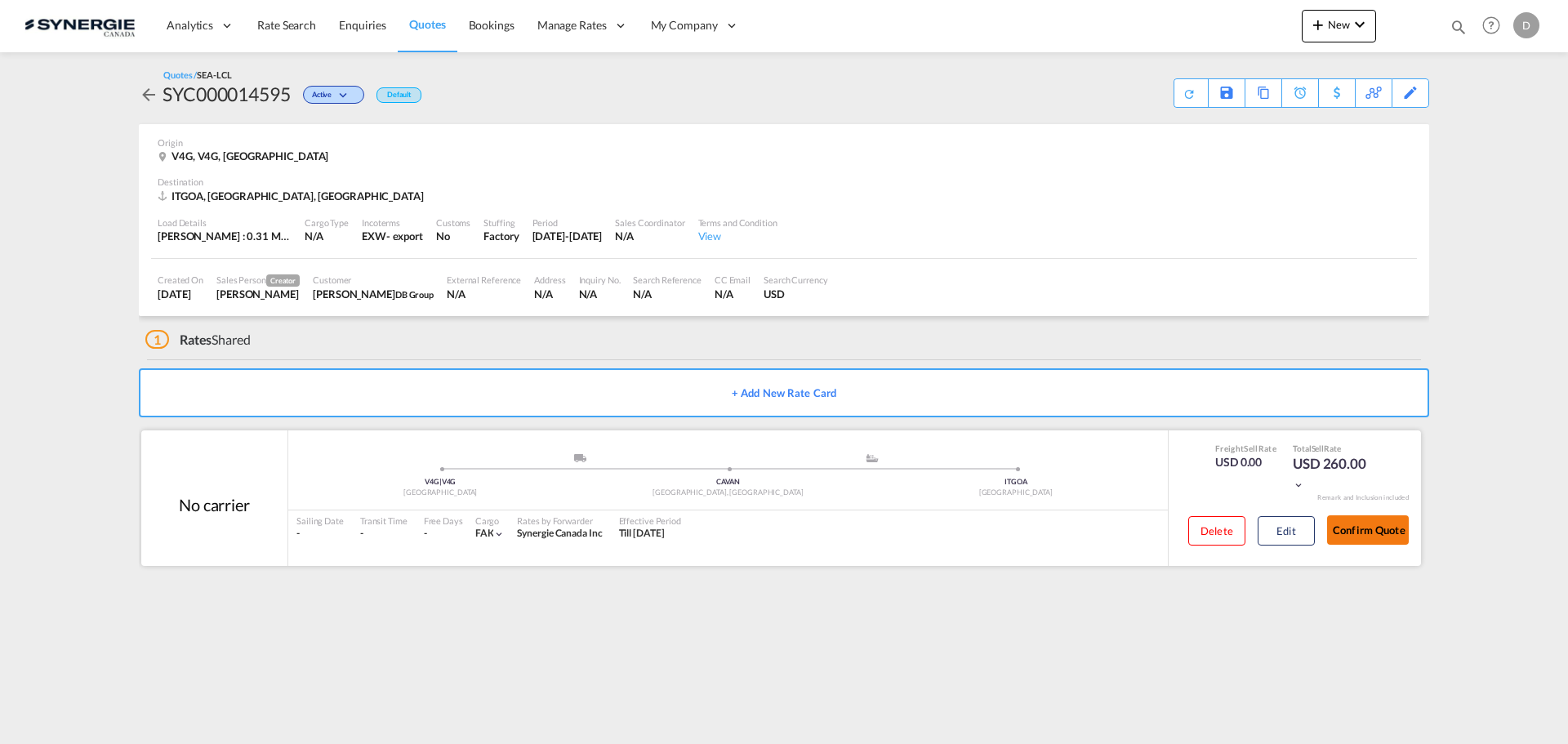
click at [1345, 527] on button "Confirm Quote" at bounding box center [1367, 529] width 82 height 29
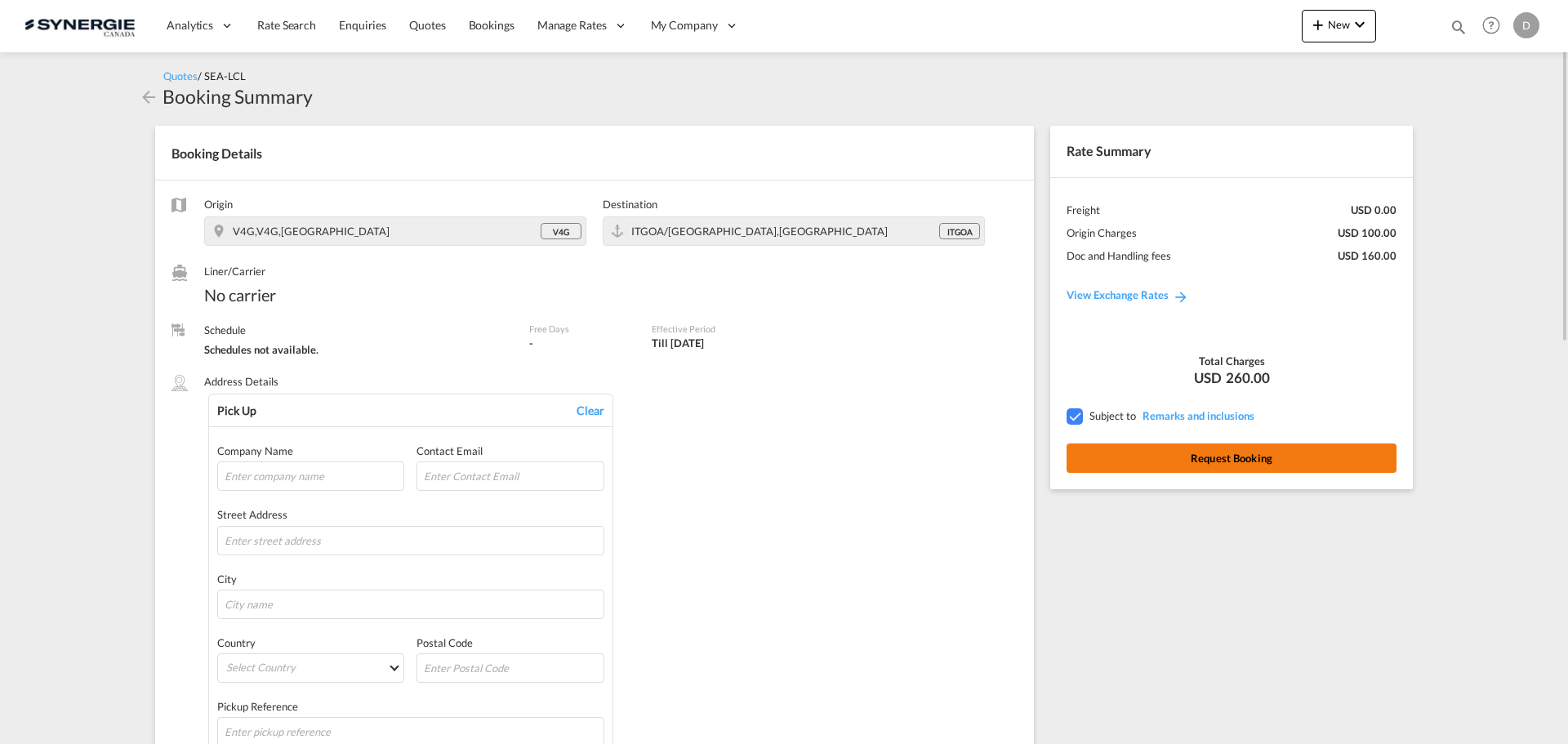
click at [1287, 455] on button "Request Booking" at bounding box center [1231, 457] width 330 height 29
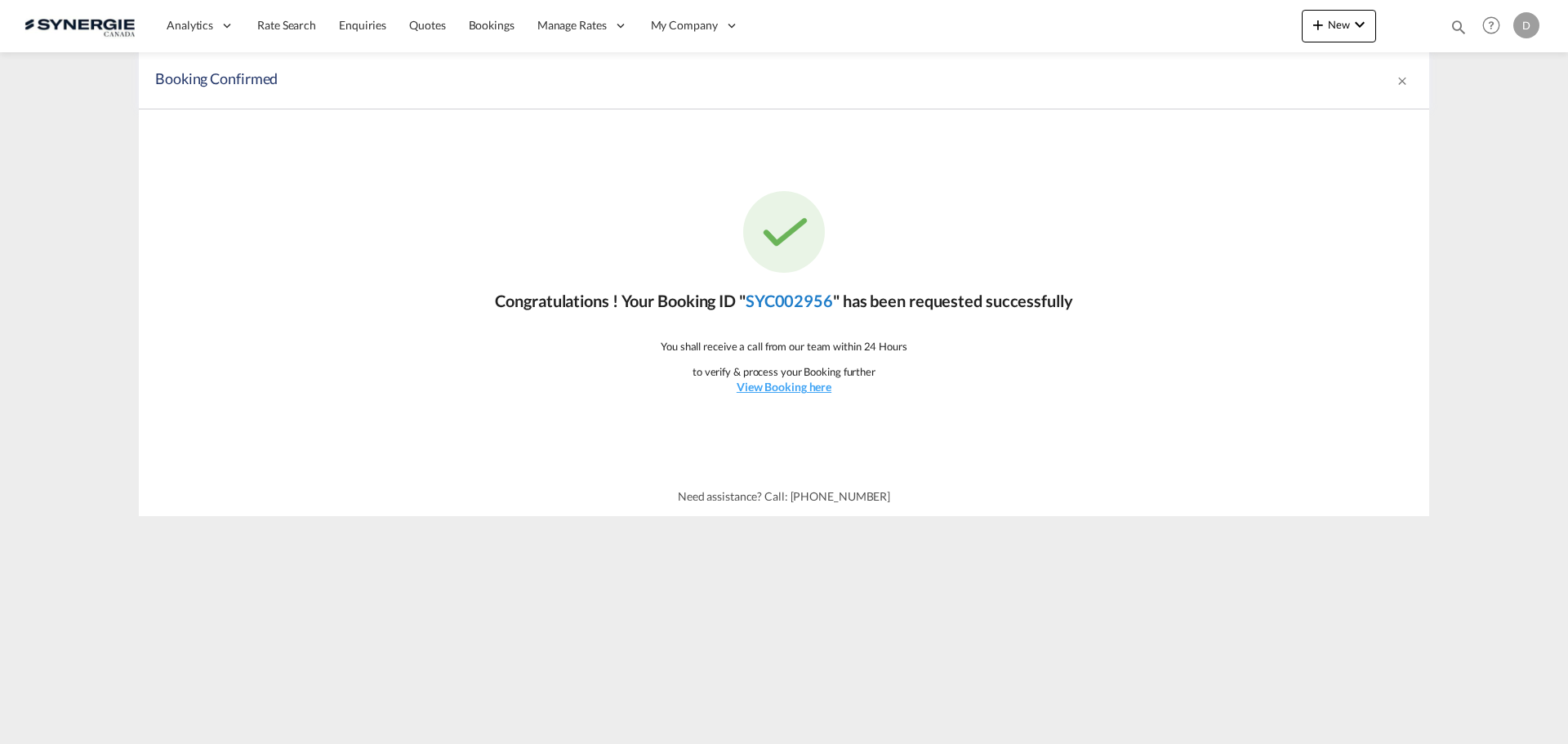
click at [764, 297] on link "SYC002956" at bounding box center [789, 301] width 87 height 19
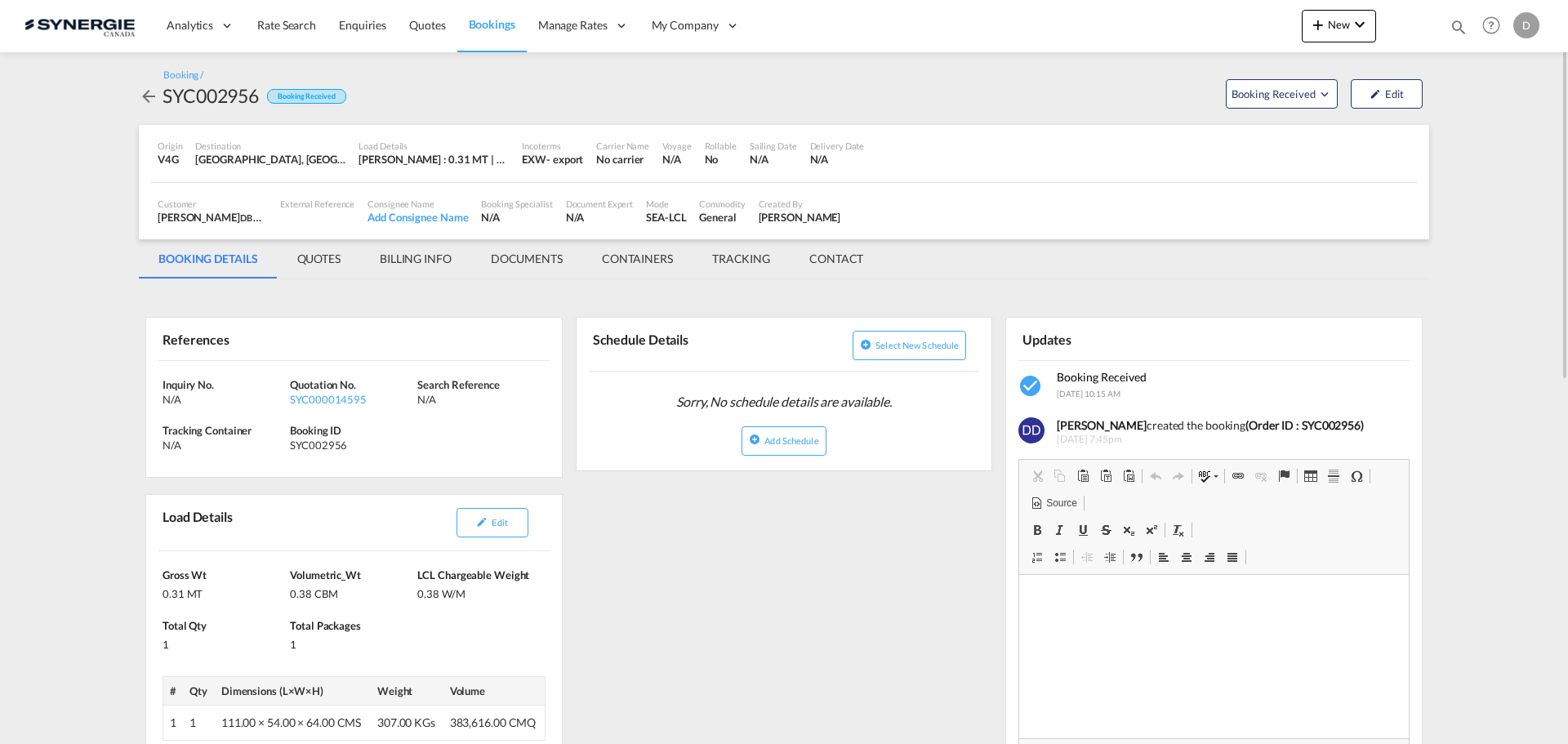
click at [223, 94] on div "SYC002956" at bounding box center [211, 96] width 97 height 26
copy div "SYC002956"
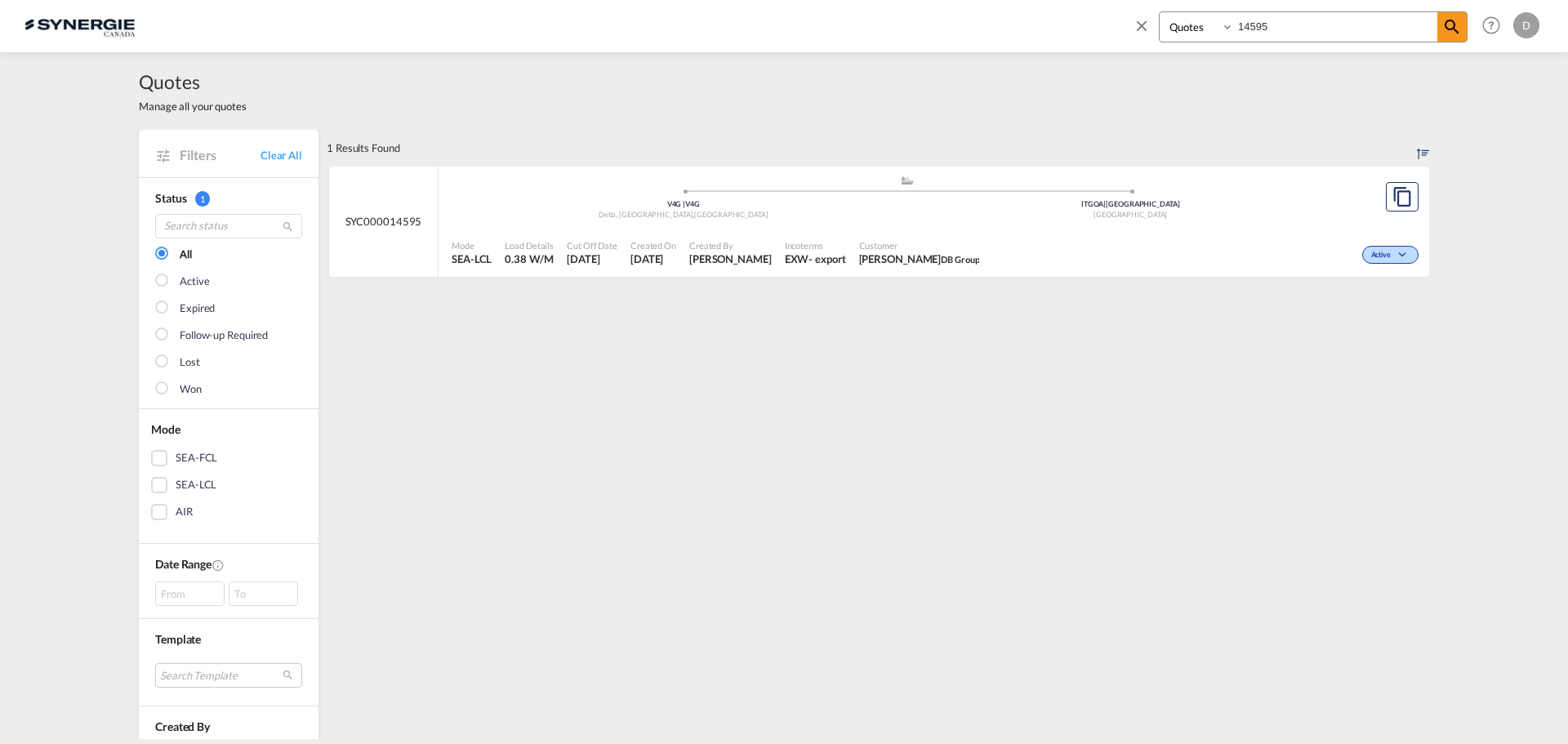
select select "Quotes"
click at [1259, 29] on input "14595" at bounding box center [1335, 26] width 203 height 29
type input "14659"
click at [916, 257] on span "[PERSON_NAME] Intellinox" at bounding box center [925, 259] width 120 height 15
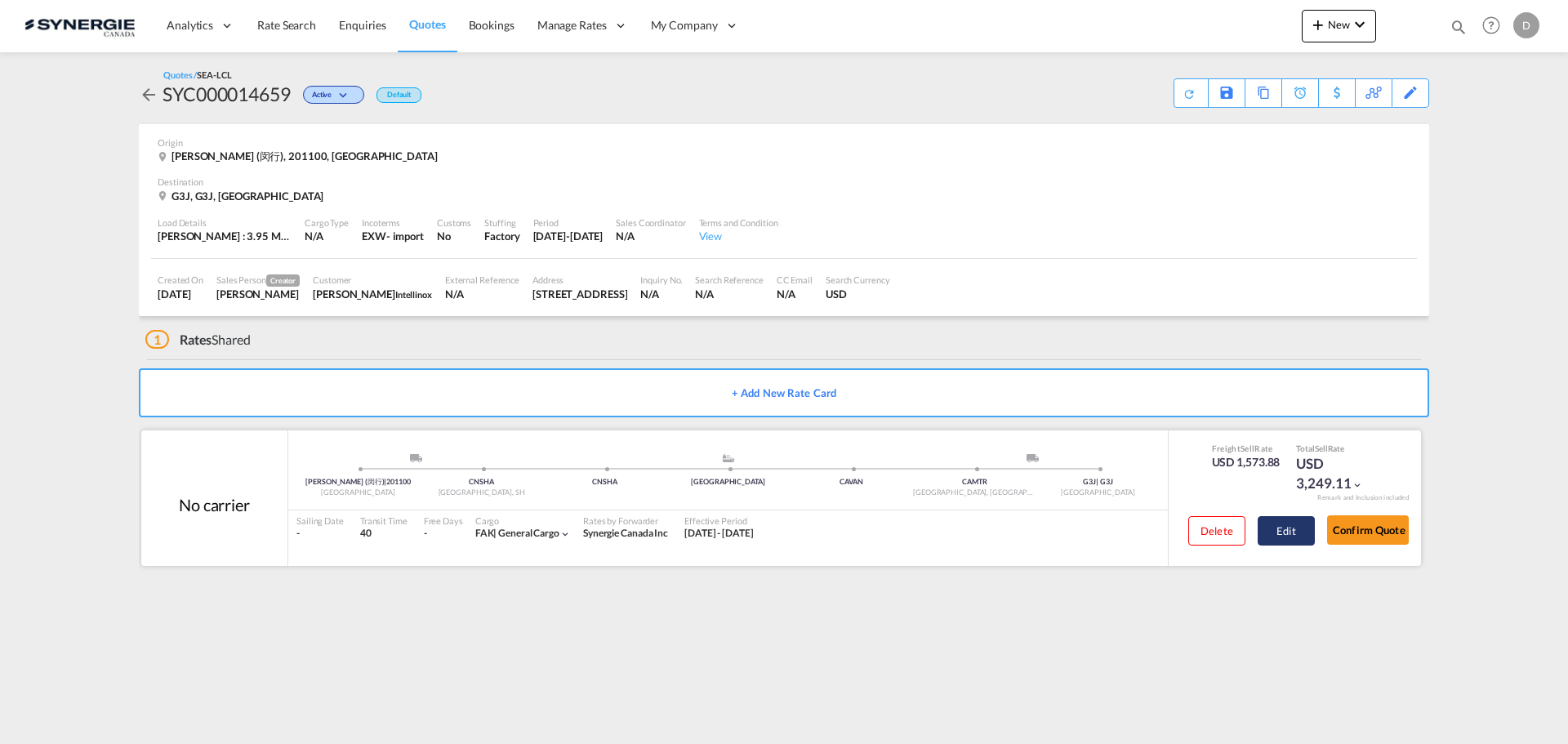
click at [1292, 528] on button "Edit" at bounding box center [1286, 530] width 57 height 29
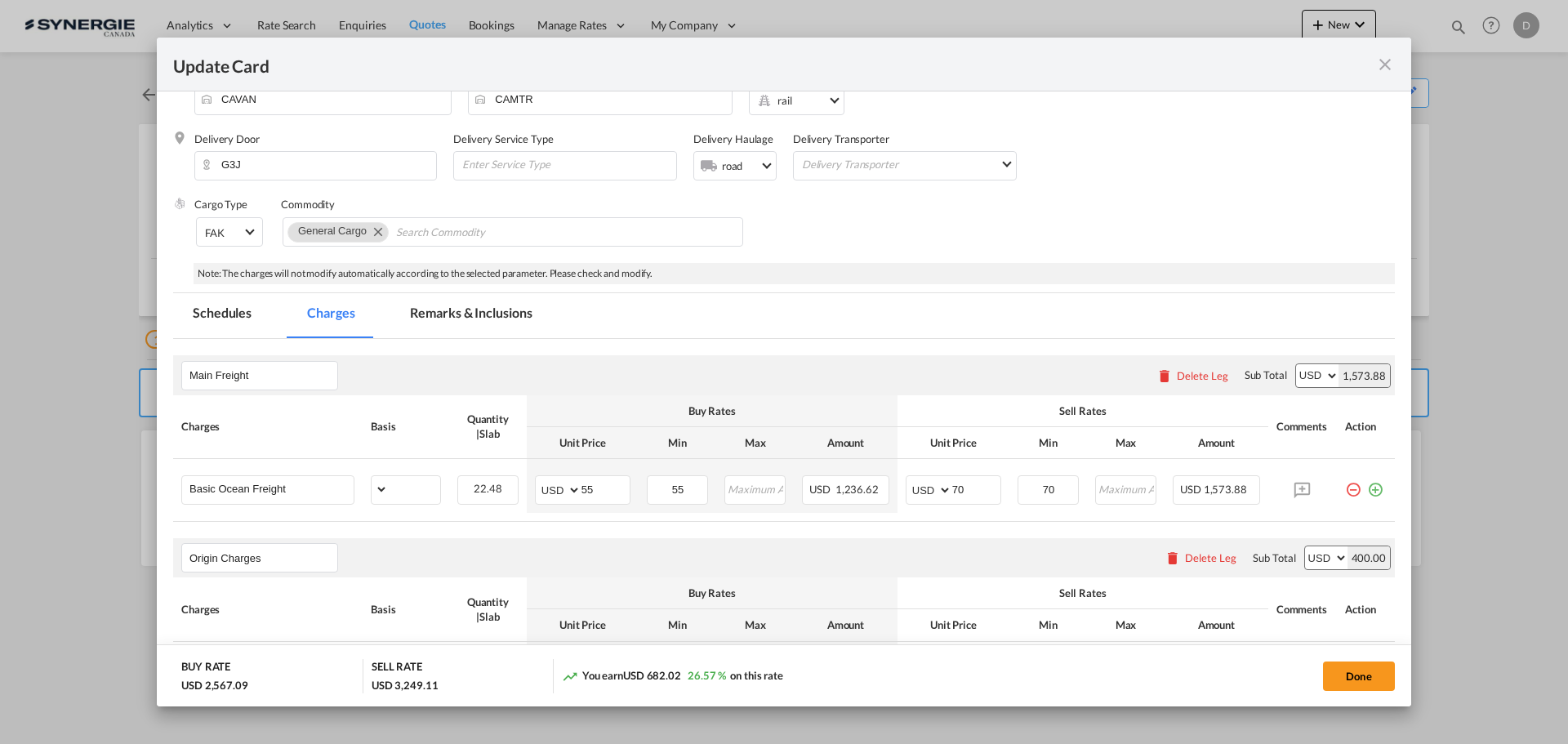
select select "per_w/m"
select select "flat"
select select "per_hbl"
select select "per_shipment"
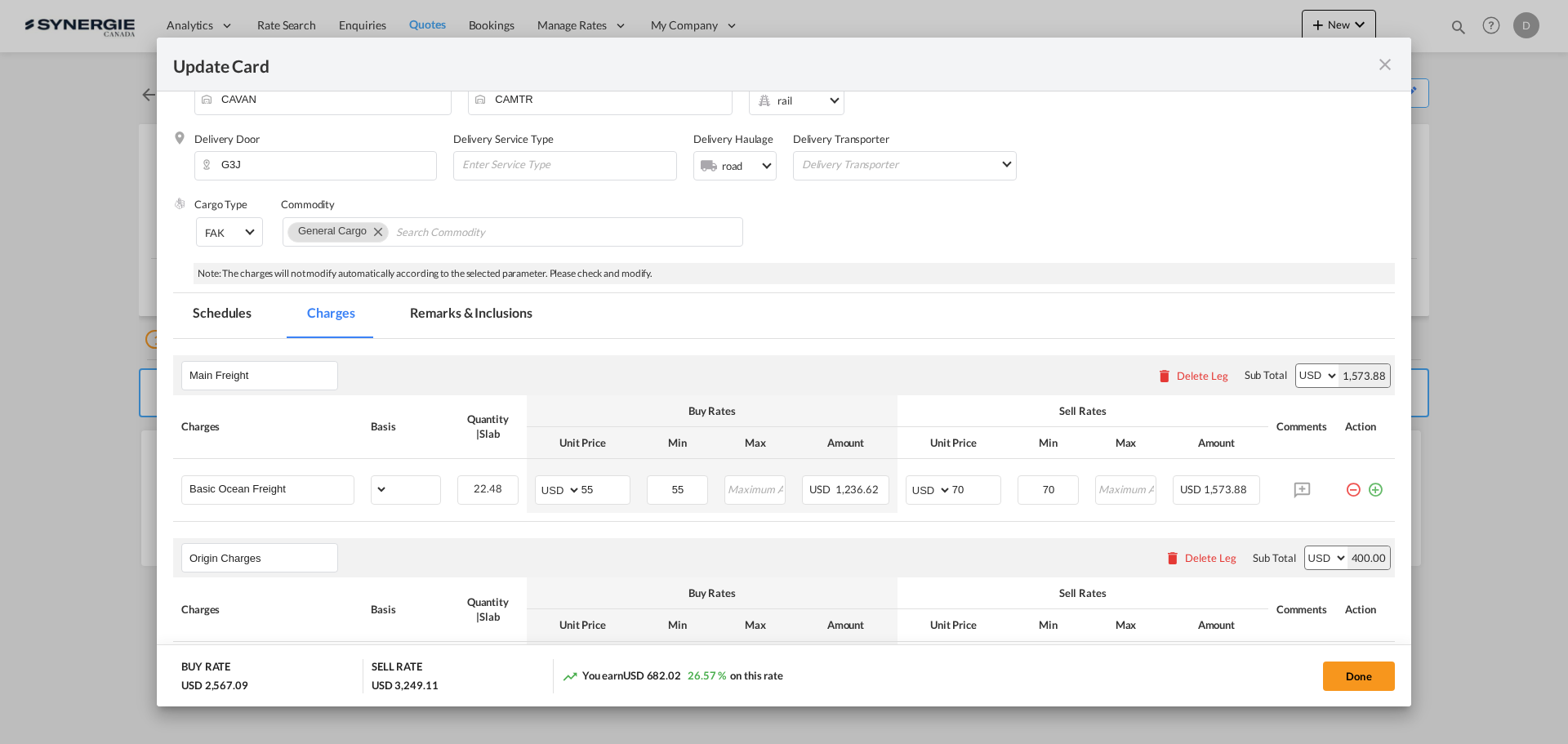
select select "per_bl"
select select "flat"
select select "per_bl"
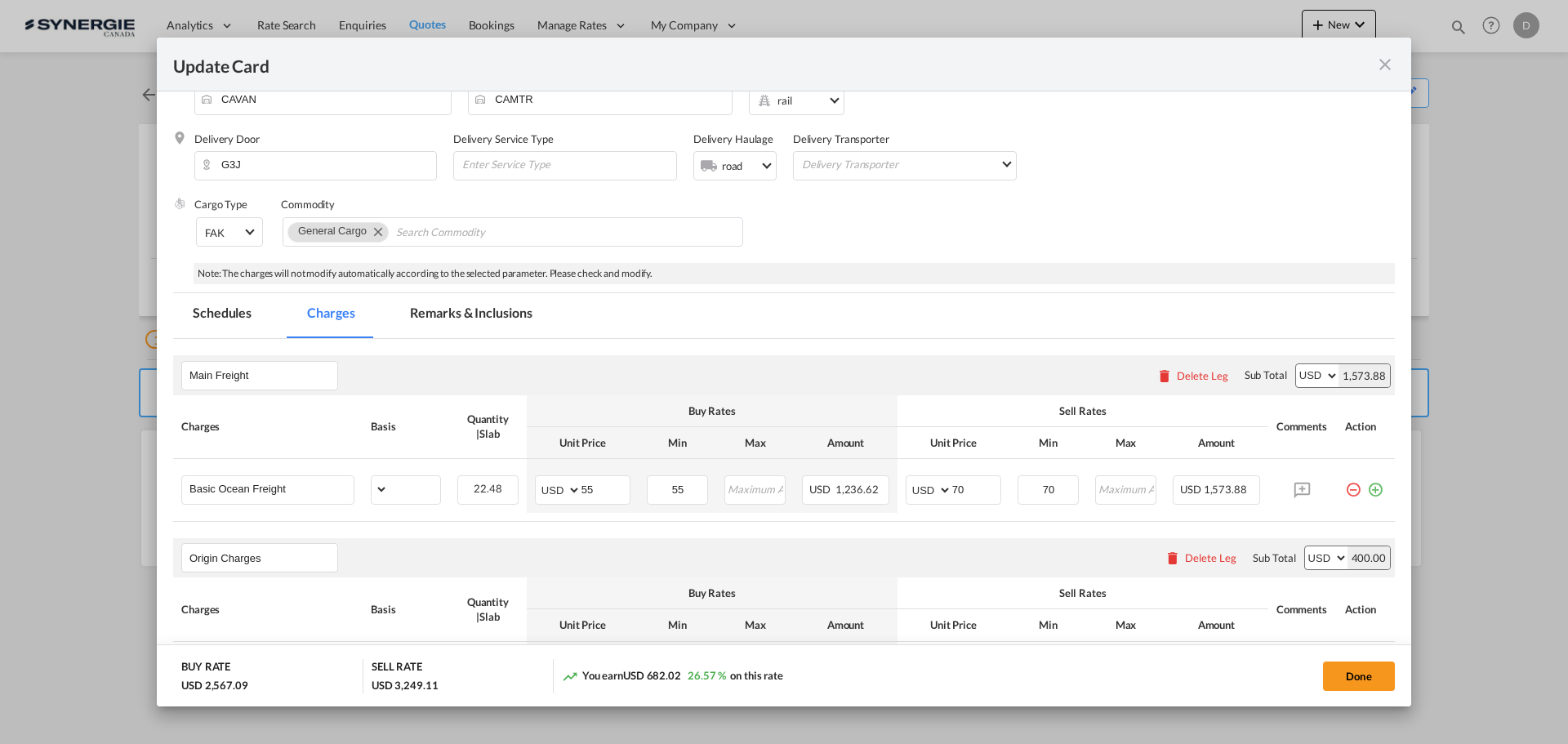
select select "per_bl"
select select "per_shipment"
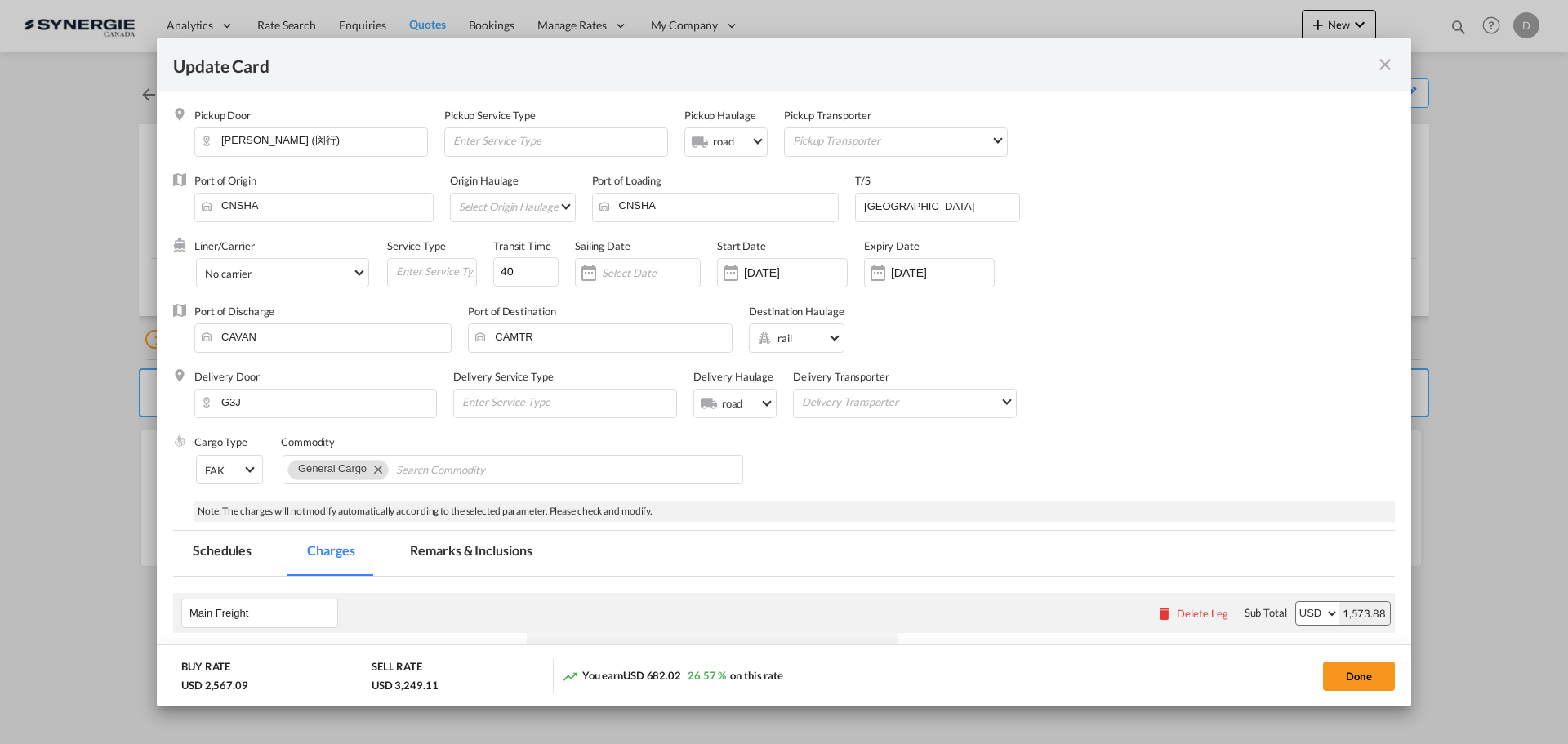
click at [1380, 65] on md-icon "icon-close fg-AAA8AD m-0 pointer" at bounding box center [1385, 64] width 19 height 19
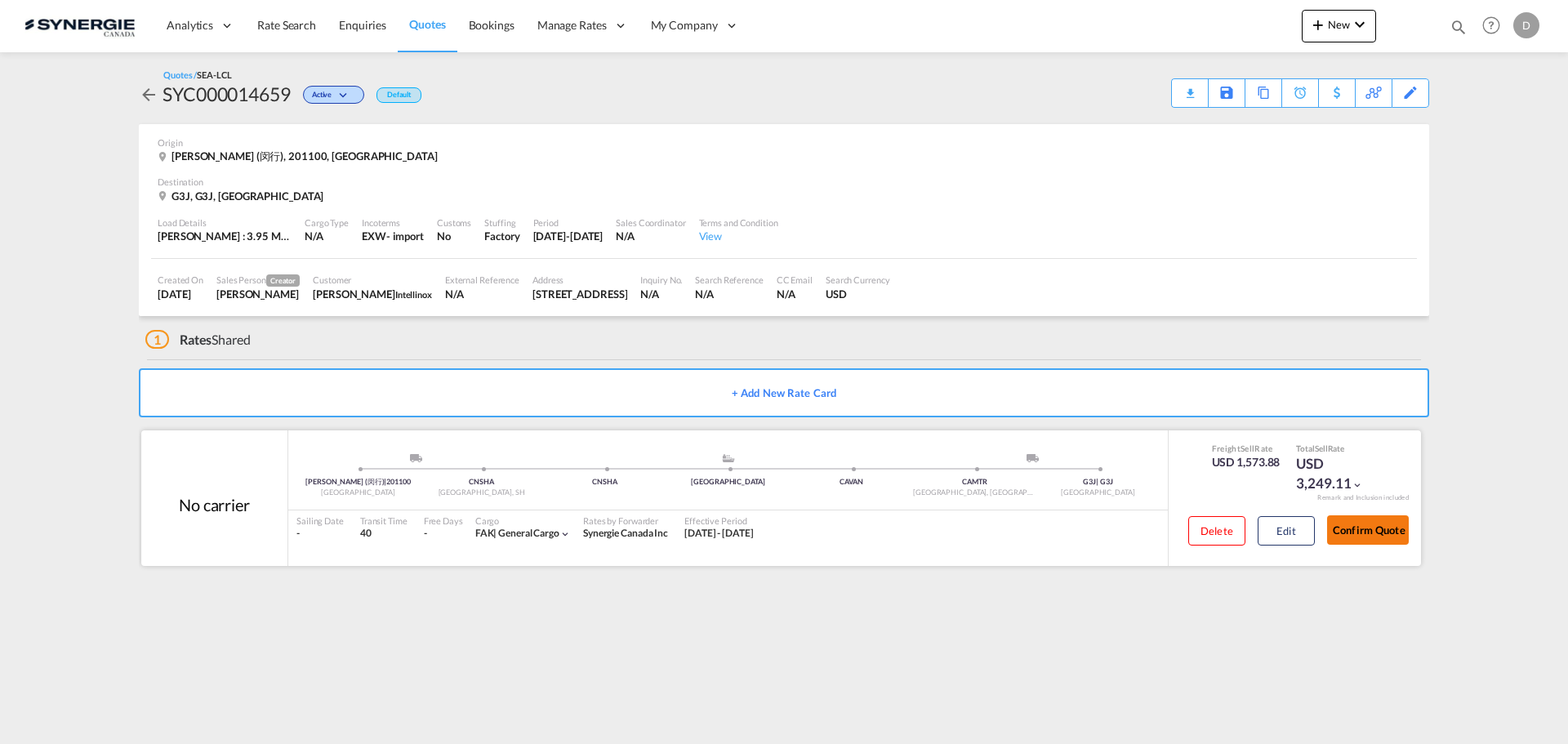
click at [1383, 536] on button "Confirm Quote" at bounding box center [1367, 529] width 82 height 29
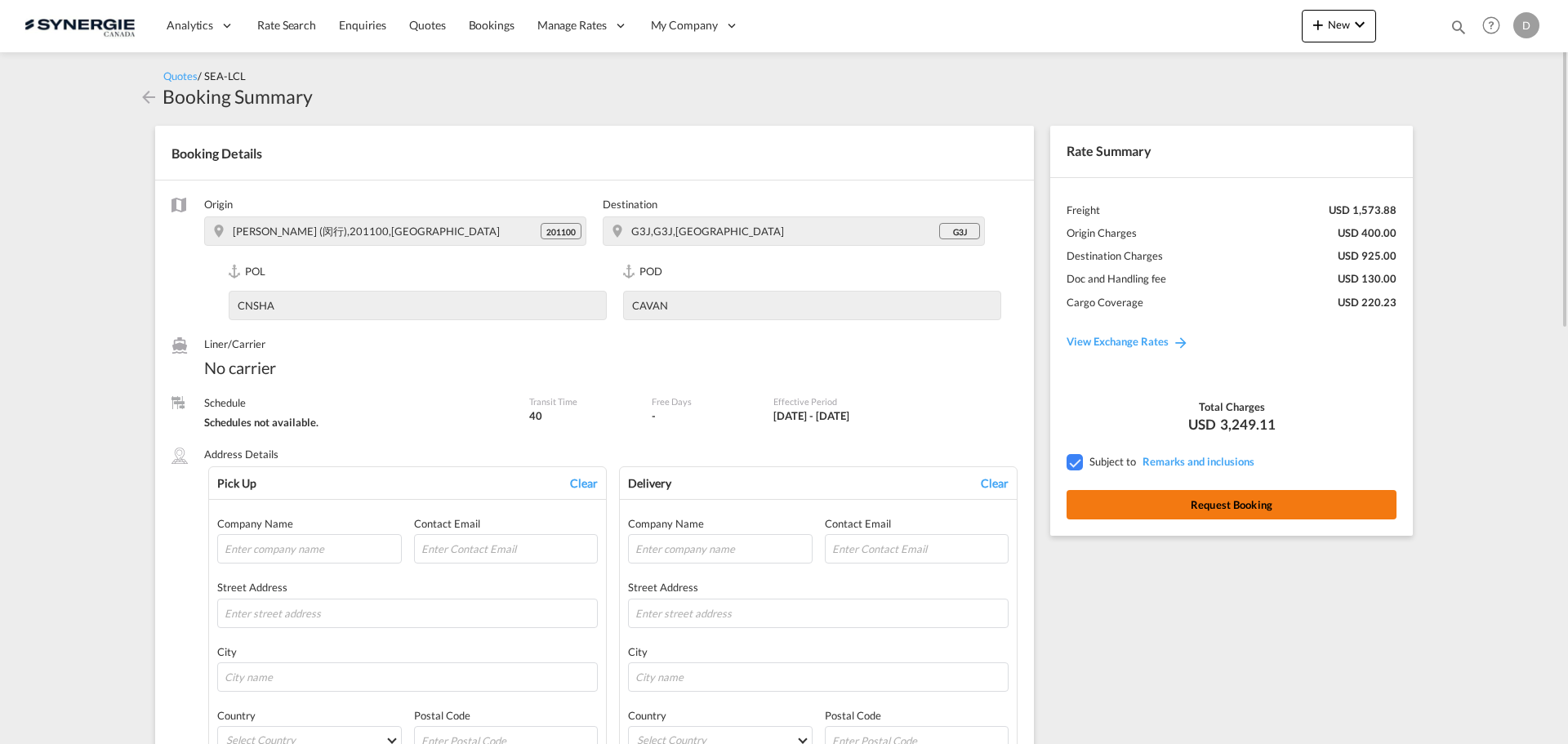
click at [1282, 510] on button "Request Booking" at bounding box center [1231, 504] width 330 height 29
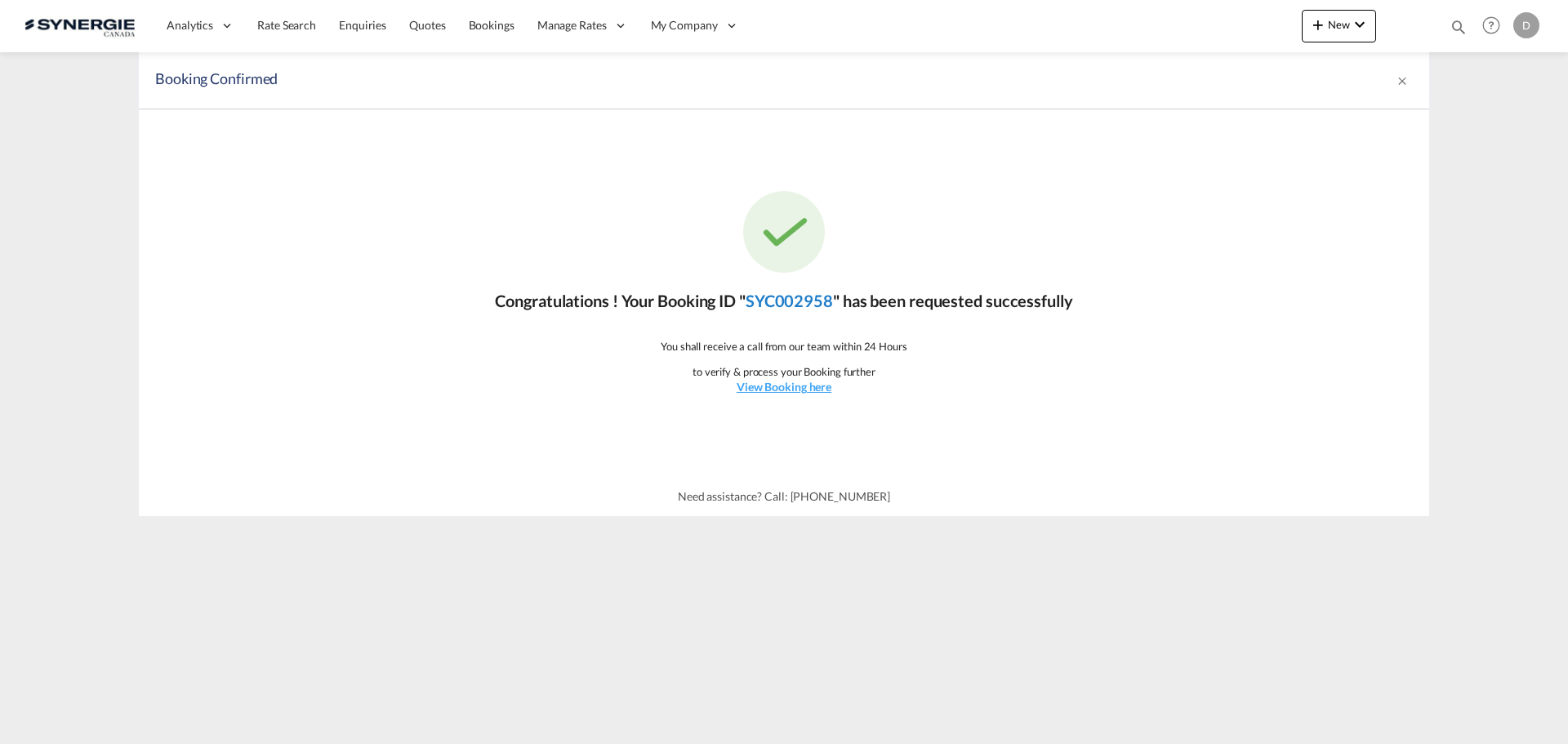
click at [765, 299] on link "SYC002958" at bounding box center [789, 301] width 87 height 19
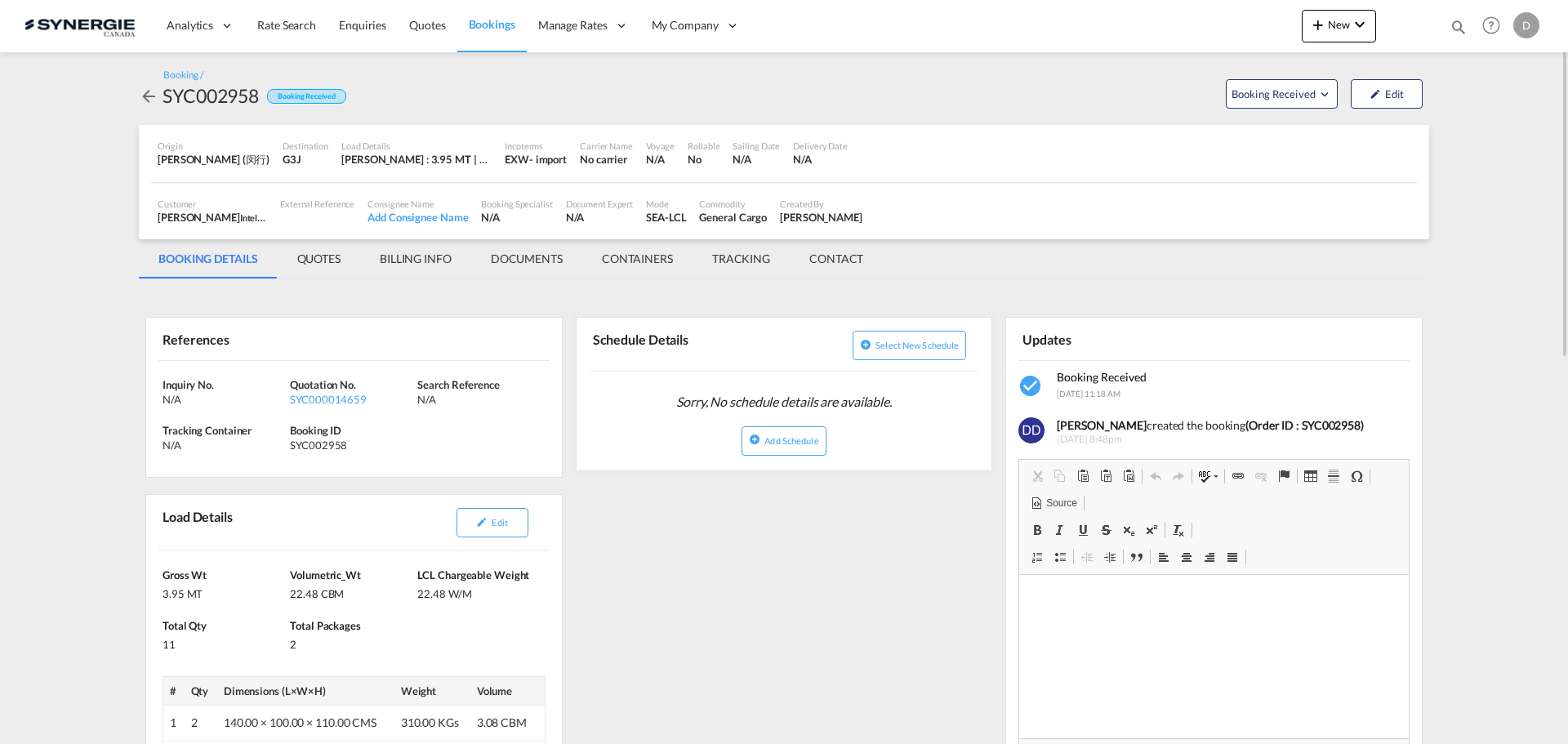
click at [215, 91] on div "SYC002958" at bounding box center [211, 96] width 97 height 26
copy div "SYC002958"
